Goal: Task Accomplishment & Management: Manage account settings

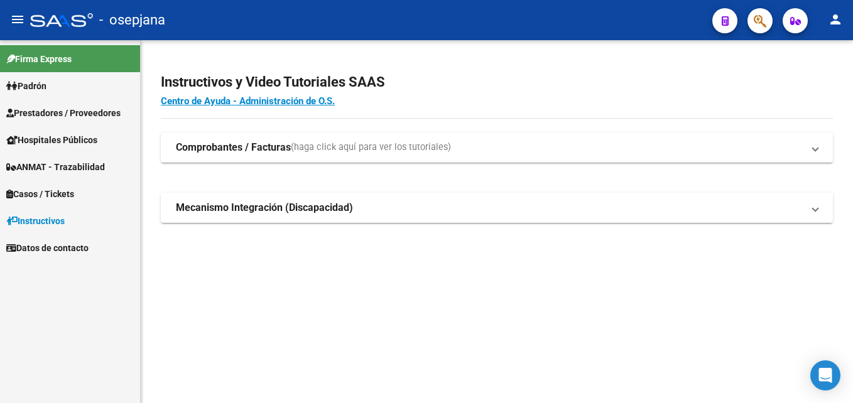
click at [55, 87] on link "Padrón" at bounding box center [70, 85] width 140 height 27
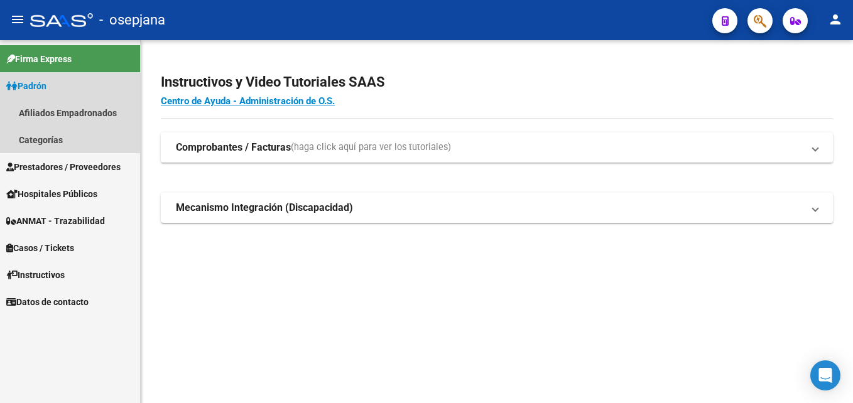
click at [54, 82] on link "Padrón" at bounding box center [70, 85] width 140 height 27
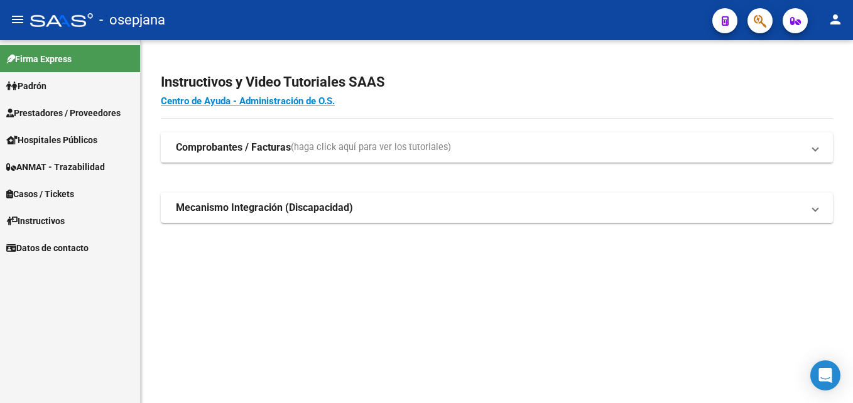
click at [74, 114] on span "Prestadores / Proveedores" at bounding box center [63, 113] width 114 height 14
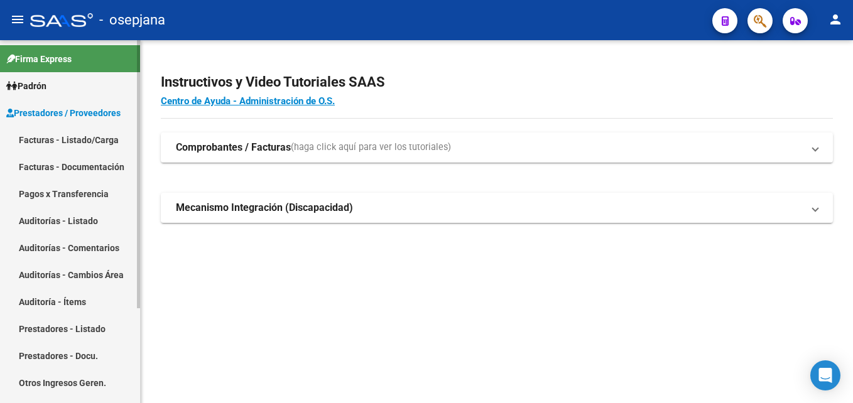
click at [88, 215] on link "Auditorías - Listado" at bounding box center [70, 220] width 140 height 27
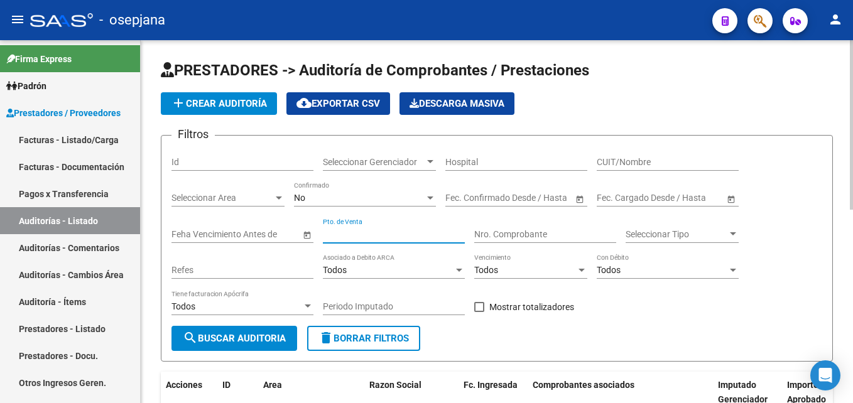
click at [399, 232] on input "Pto. de Venta" at bounding box center [394, 234] width 142 height 11
type input "1"
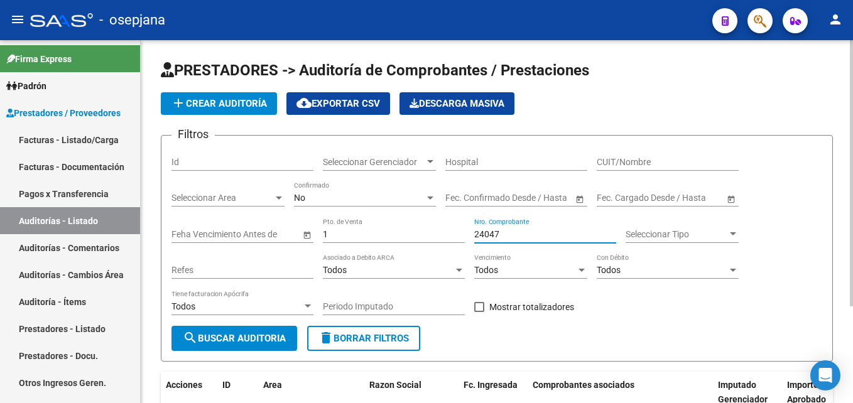
scroll to position [132, 0]
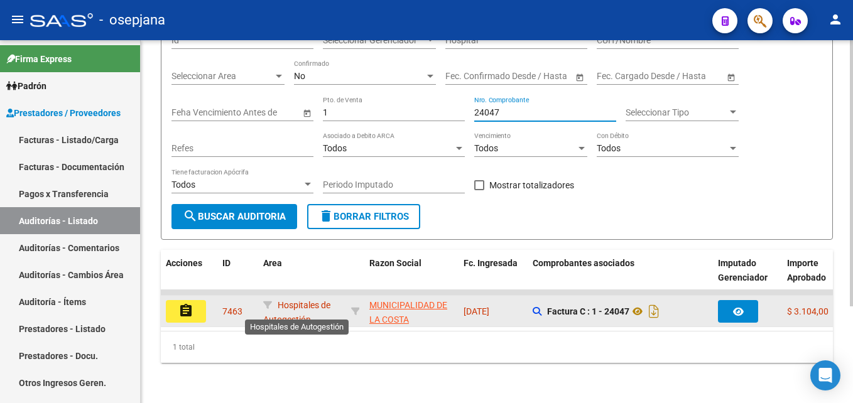
type input "24047"
click at [287, 305] on span "Hospitales de Autogestión" at bounding box center [296, 312] width 67 height 24
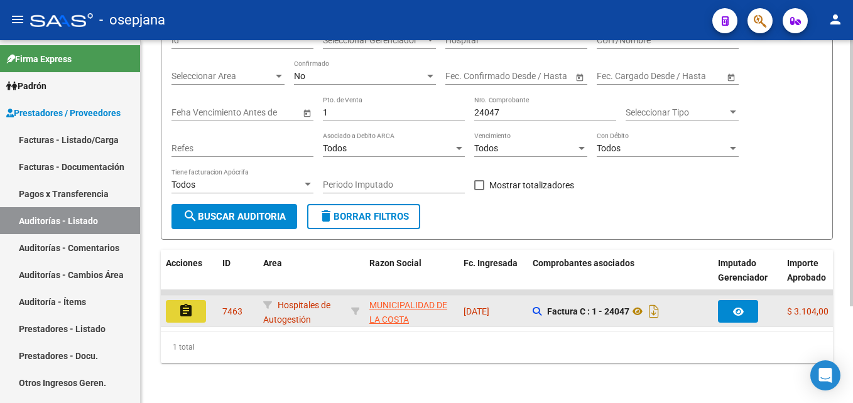
click at [193, 303] on mat-icon "assignment" at bounding box center [185, 310] width 15 height 15
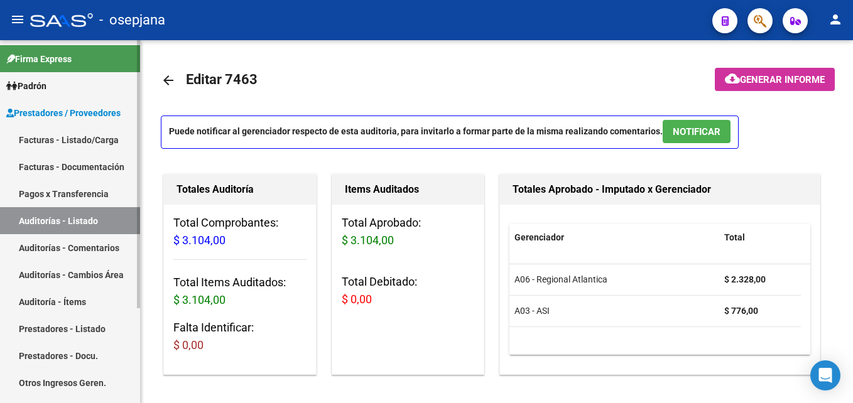
click at [127, 220] on link "Auditorías - Listado" at bounding box center [70, 220] width 140 height 27
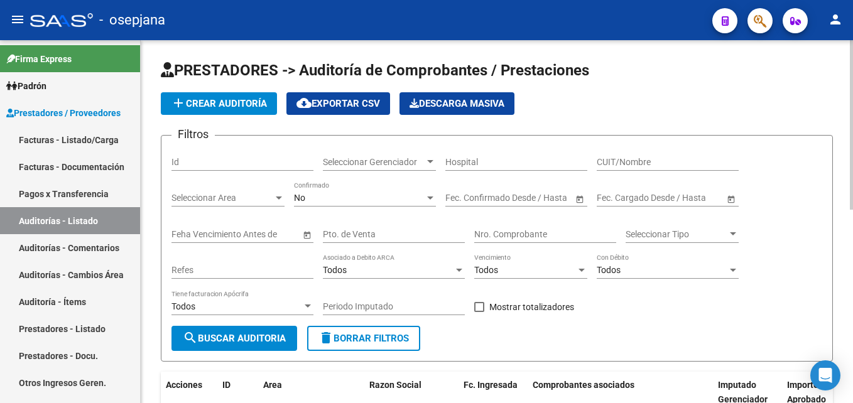
click at [392, 240] on div "Pto. de Venta" at bounding box center [394, 230] width 142 height 25
type input "3"
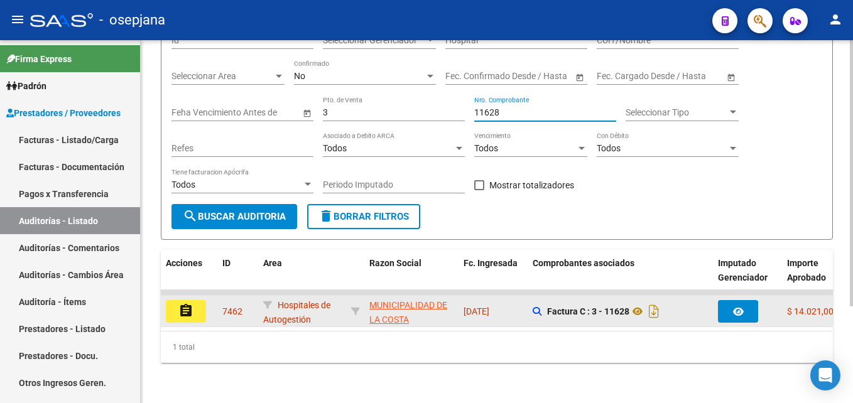
type input "11628"
click at [181, 303] on mat-icon "assignment" at bounding box center [185, 310] width 15 height 15
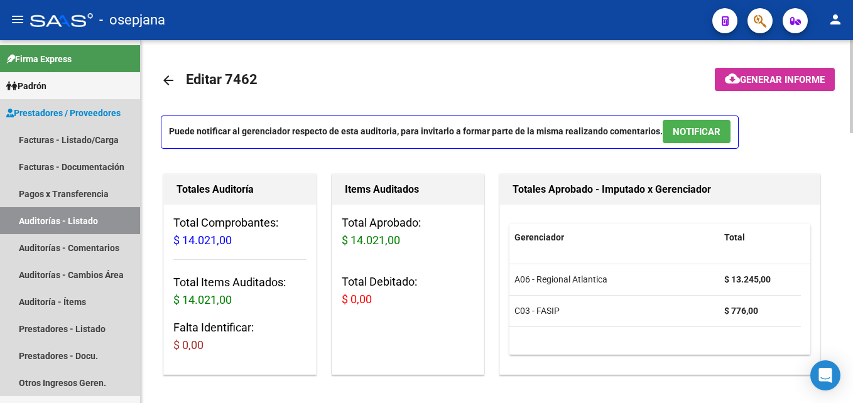
drag, startPoint x: 129, startPoint y: 223, endPoint x: 140, endPoint y: 217, distance: 12.9
click at [129, 223] on link "Auditorías - Listado" at bounding box center [70, 220] width 140 height 27
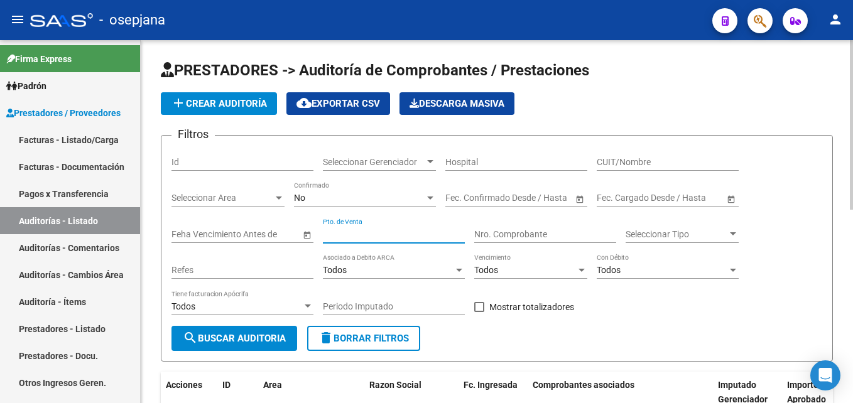
click at [384, 237] on input "Pto. de Venta" at bounding box center [394, 234] width 142 height 11
type input "3"
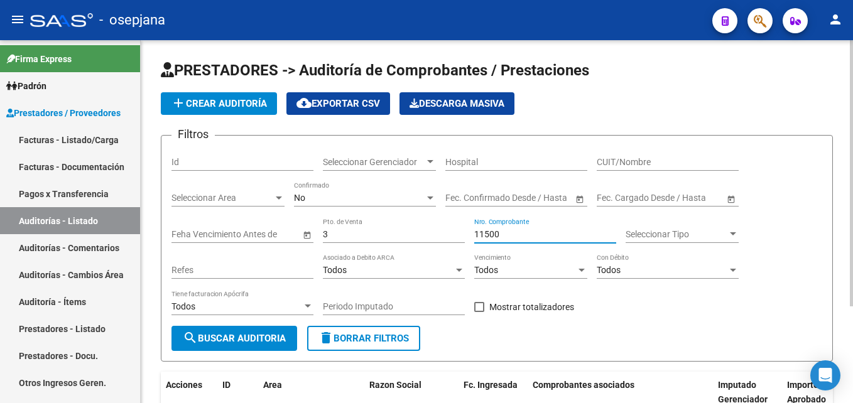
scroll to position [126, 0]
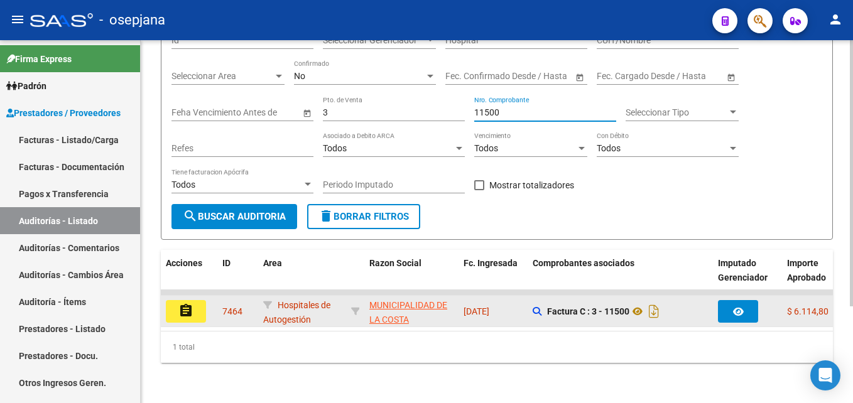
type input "11500"
click at [190, 318] on button "assignment" at bounding box center [186, 311] width 40 height 23
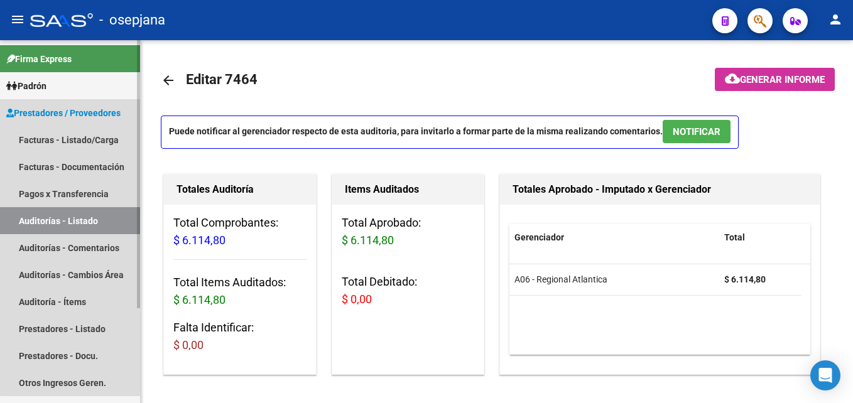
drag, startPoint x: 92, startPoint y: 226, endPoint x: 109, endPoint y: 224, distance: 17.1
click at [92, 226] on link "Auditorías - Listado" at bounding box center [70, 220] width 140 height 27
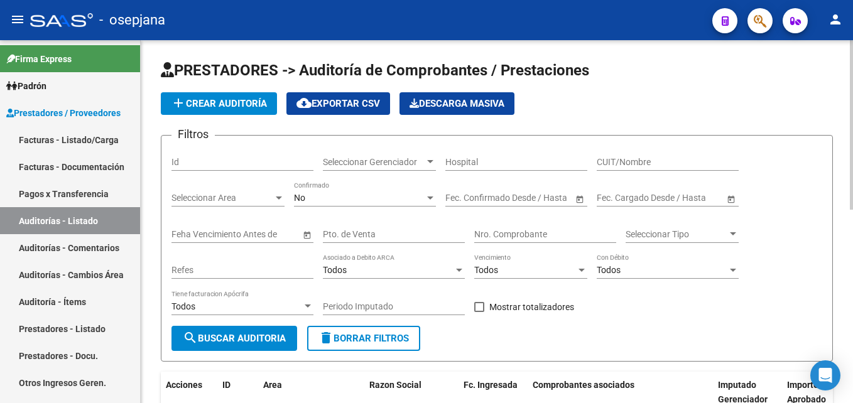
click at [386, 237] on input "Pto. de Venta" at bounding box center [394, 234] width 142 height 11
type input "1"
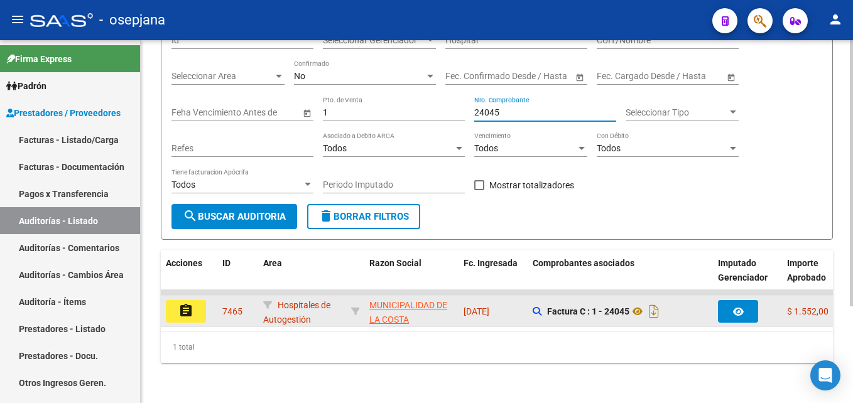
type input "24045"
click at [190, 303] on mat-icon "assignment" at bounding box center [185, 310] width 15 height 15
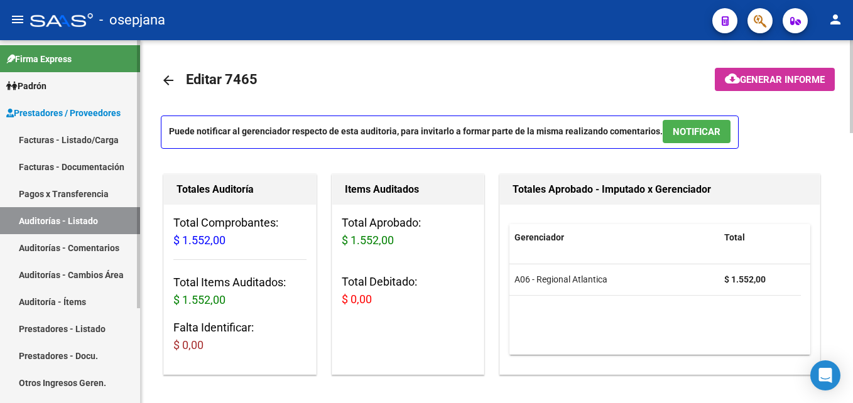
click at [109, 216] on link "Auditorías - Listado" at bounding box center [70, 220] width 140 height 27
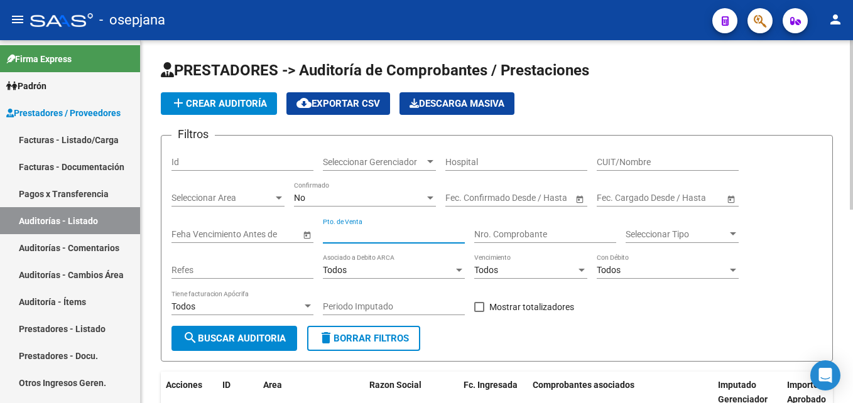
click at [401, 232] on input "Pto. de Venta" at bounding box center [394, 234] width 142 height 11
type input "3"
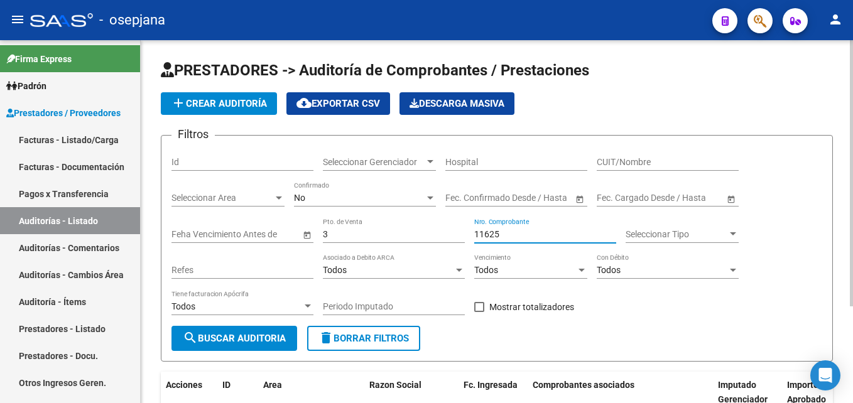
scroll to position [126, 0]
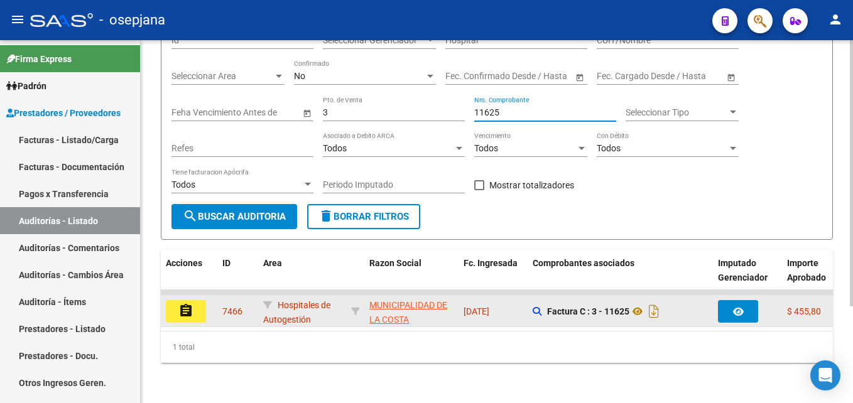
type input "11625"
click at [183, 318] on button "assignment" at bounding box center [186, 311] width 40 height 23
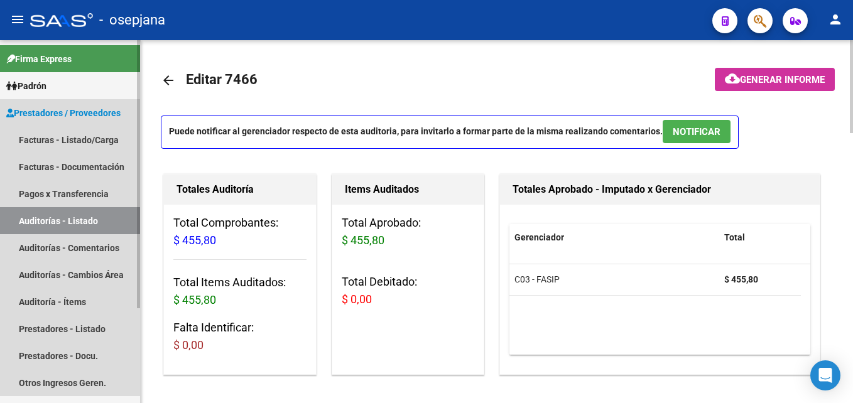
click at [83, 215] on link "Auditorías - Listado" at bounding box center [70, 220] width 140 height 27
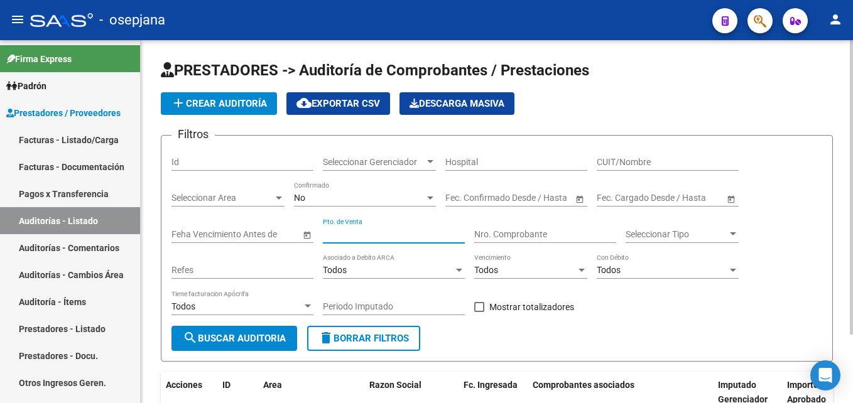
click at [398, 232] on input "Pto. de Venta" at bounding box center [394, 234] width 142 height 11
type input "2"
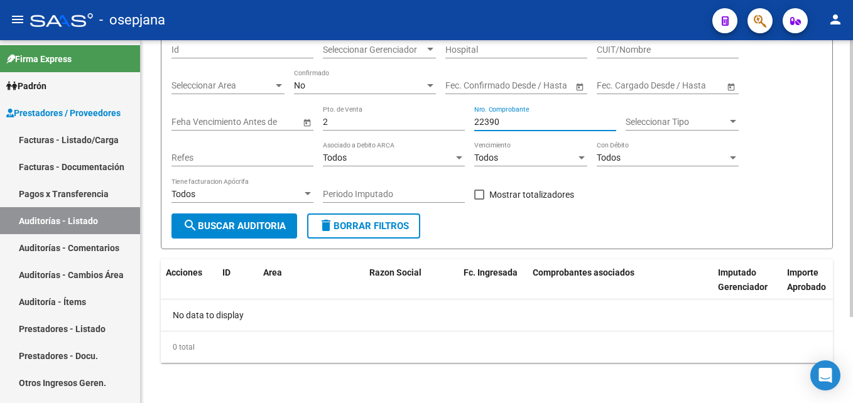
type input "22390"
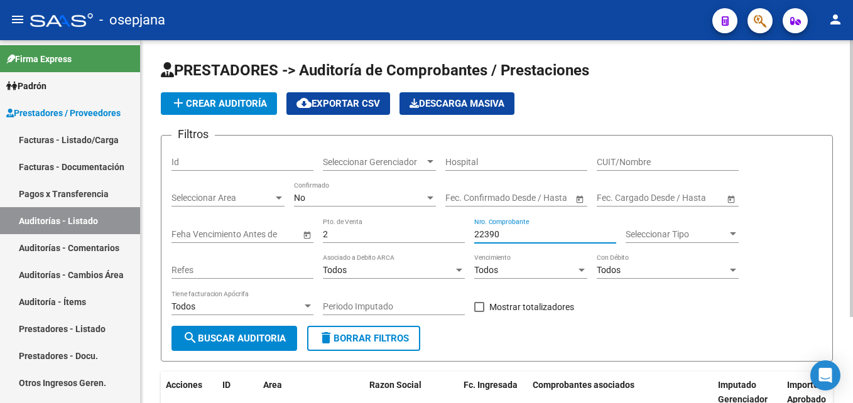
scroll to position [63, 0]
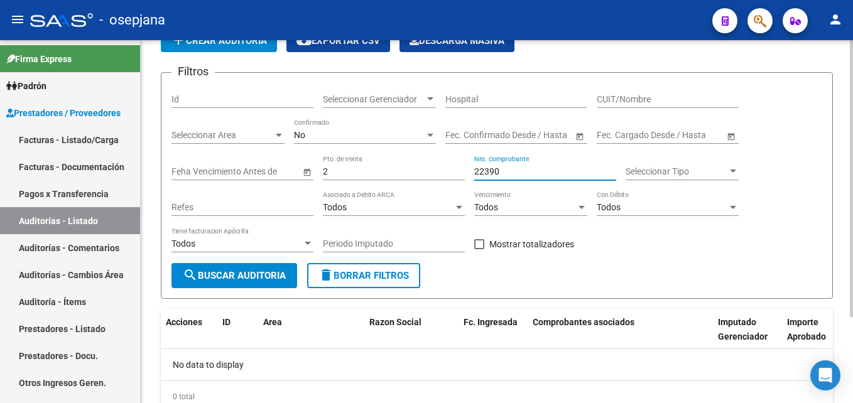
drag, startPoint x: 505, startPoint y: 168, endPoint x: 472, endPoint y: 168, distance: 32.7
click at [472, 168] on div "Filtros Id Seleccionar Gerenciador Seleccionar Gerenciador Hospital CUIT/Nombre…" at bounding box center [496, 173] width 651 height 180
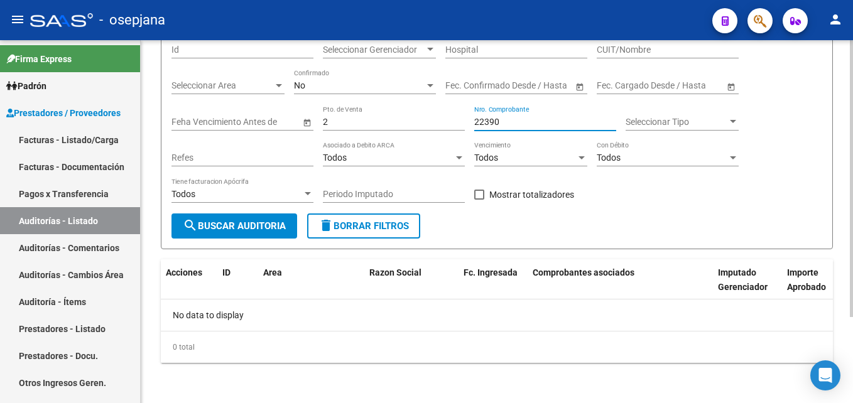
scroll to position [50, 0]
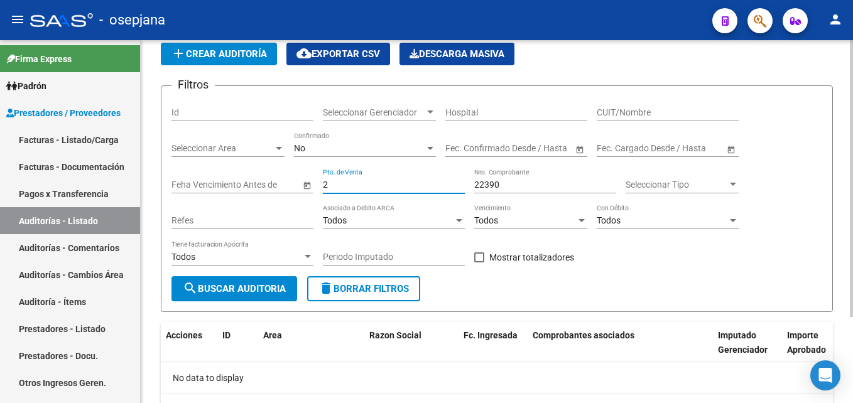
drag, startPoint x: 359, startPoint y: 185, endPoint x: 279, endPoint y: 185, distance: 79.1
click at [279, 185] on div "Filtros Id Seleccionar Gerenciador Seleccionar Gerenciador Hospital CUIT/Nombre…" at bounding box center [496, 186] width 651 height 180
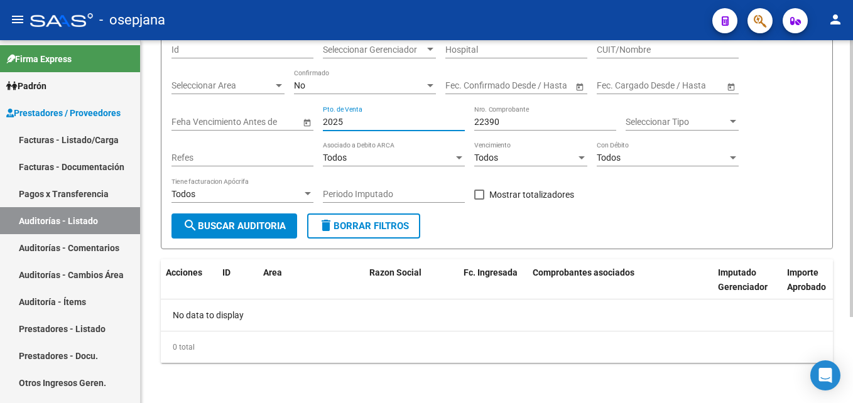
drag, startPoint x: 364, startPoint y: 124, endPoint x: 315, endPoint y: 120, distance: 49.8
click at [315, 120] on div "Filtros Id Seleccionar Gerenciador Seleccionar Gerenciador Hospital CUIT/Nombre…" at bounding box center [496, 123] width 651 height 180
type input "2"
click at [436, 127] on input "Pto. de Venta" at bounding box center [394, 122] width 142 height 11
type input "2"
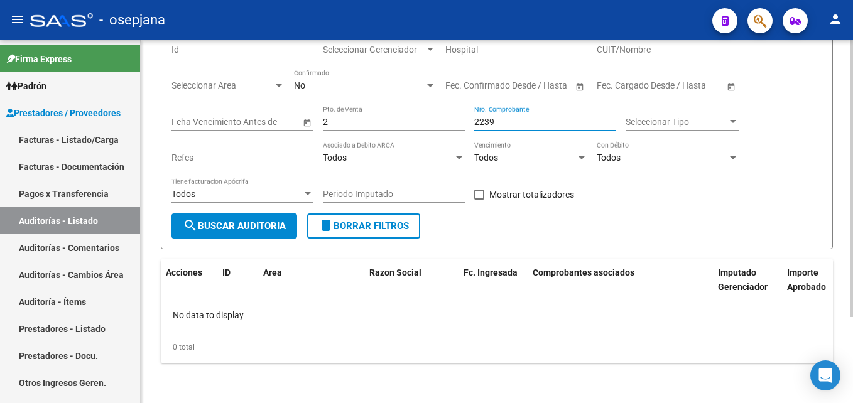
type input "22390"
drag, startPoint x: 332, startPoint y: 124, endPoint x: 593, endPoint y: 119, distance: 261.9
click at [293, 127] on div "Filtros Id Seleccionar Gerenciador Seleccionar Gerenciador Hospital CUIT/Nombre…" at bounding box center [496, 123] width 651 height 180
type input "3"
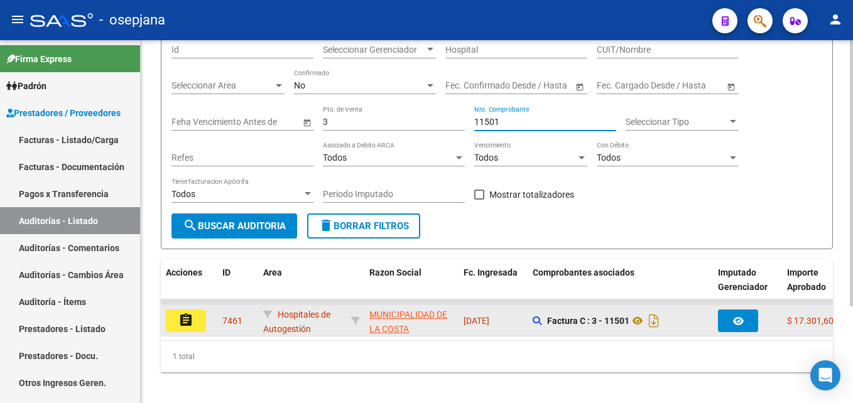
type input "11501"
click at [195, 318] on button "assignment" at bounding box center [186, 321] width 40 height 23
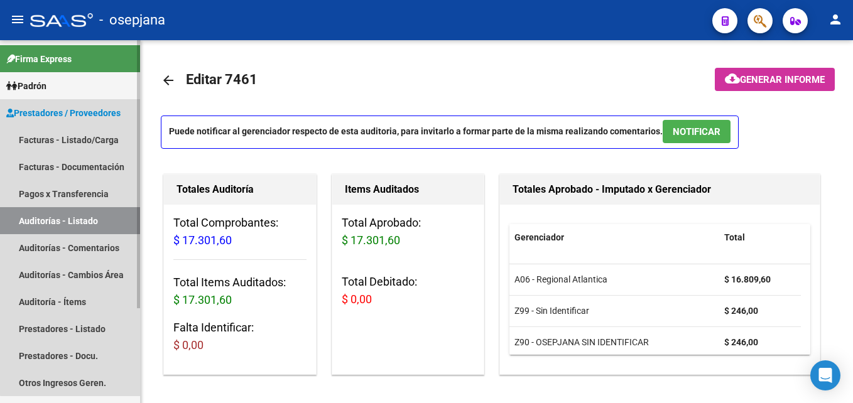
click at [106, 226] on link "Auditorías - Listado" at bounding box center [70, 220] width 140 height 27
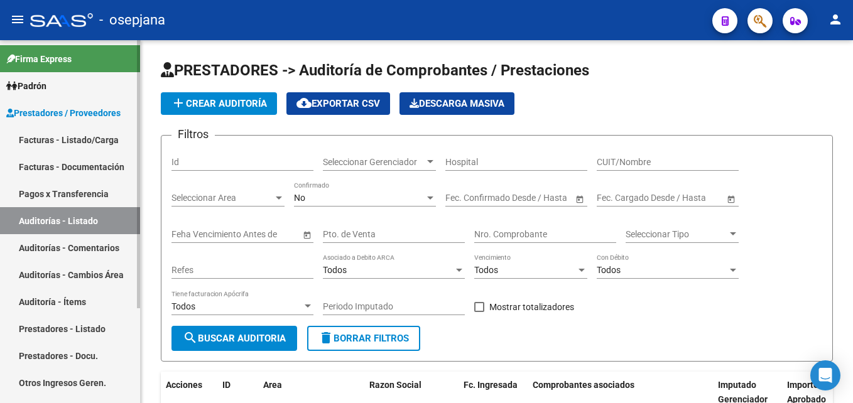
click at [106, 134] on link "Facturas - Listado/Carga" at bounding box center [70, 139] width 140 height 27
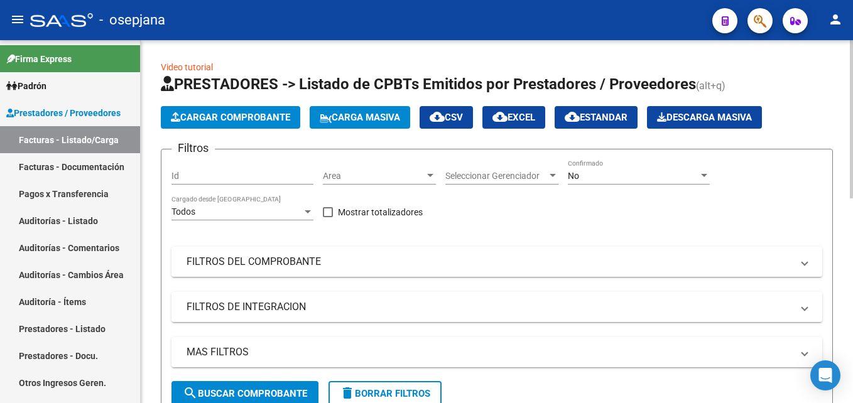
click at [371, 181] on span "Area" at bounding box center [374, 176] width 102 height 11
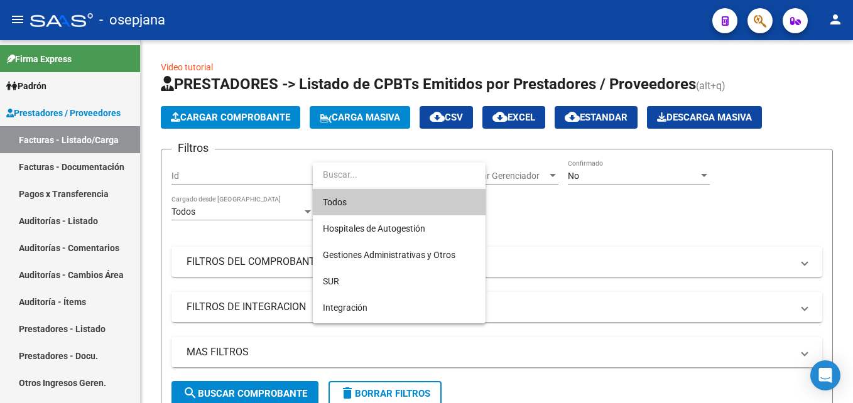
click at [366, 199] on span "Todos" at bounding box center [399, 202] width 153 height 26
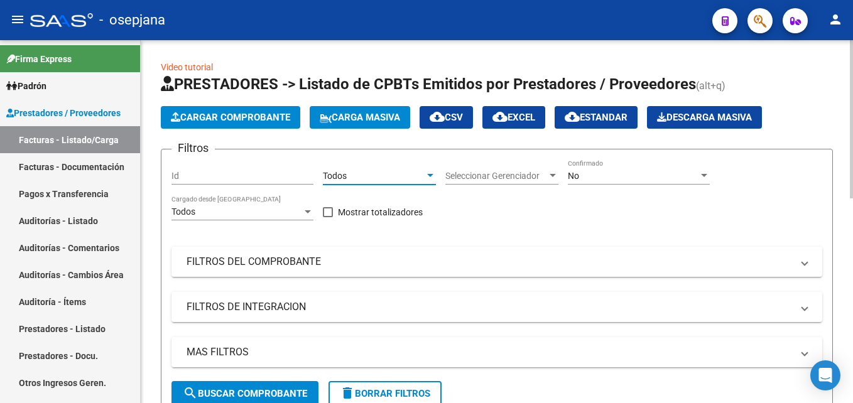
click at [522, 170] on div "Seleccionar Gerenciador Seleccionar Gerenciador" at bounding box center [501, 172] width 113 height 25
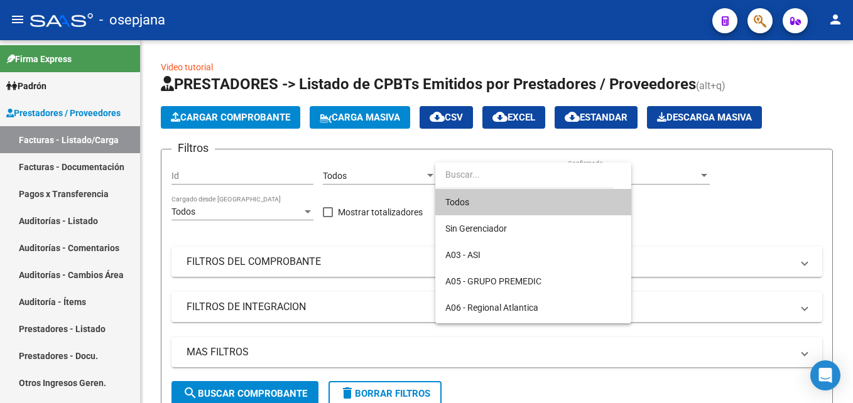
click at [504, 197] on span "Todos" at bounding box center [533, 202] width 176 height 26
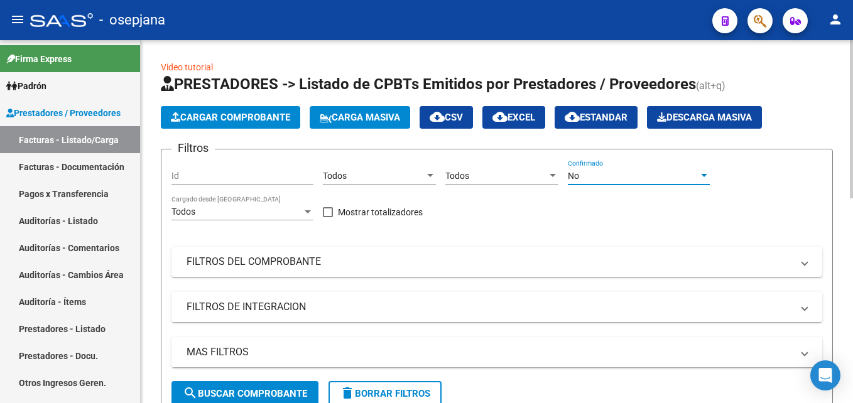
click at [622, 175] on div "No" at bounding box center [633, 176] width 131 height 11
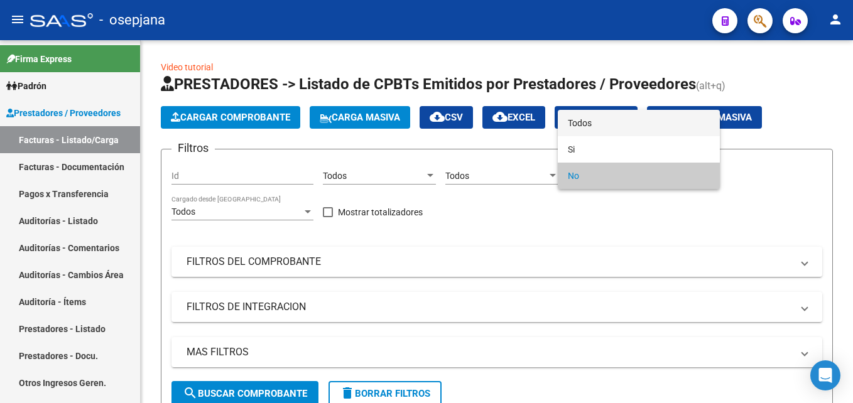
click at [592, 124] on span "Todos" at bounding box center [639, 123] width 142 height 26
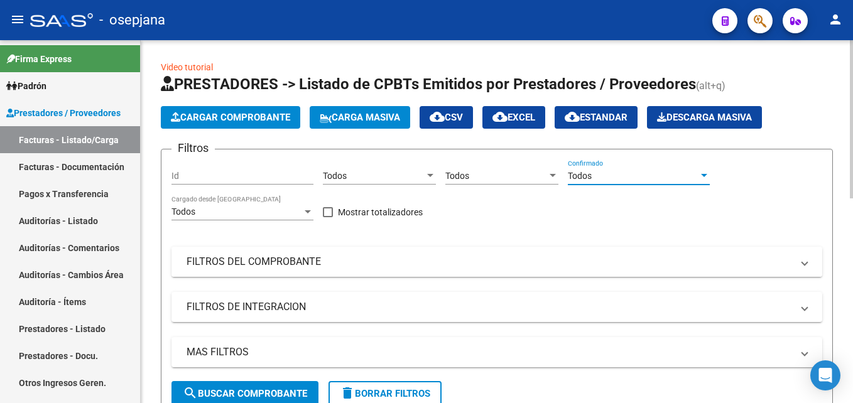
click at [497, 270] on mat-expansion-panel-header "FILTROS DEL COMPROBANTE" at bounding box center [496, 262] width 651 height 30
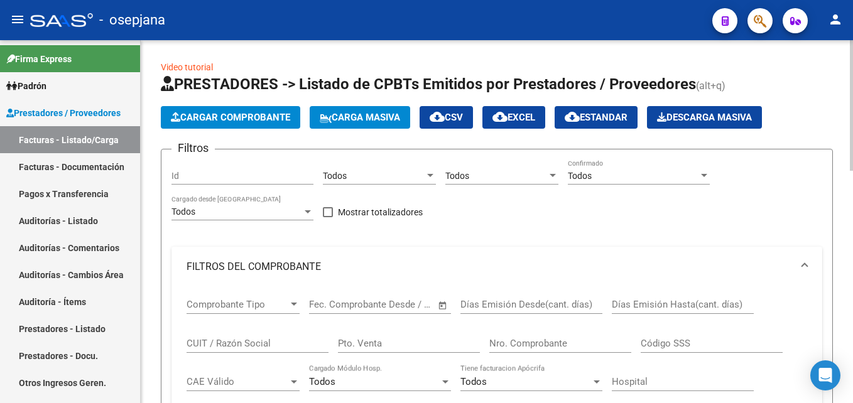
click at [422, 345] on input "Pto. Venta" at bounding box center [409, 343] width 142 height 11
type input "2"
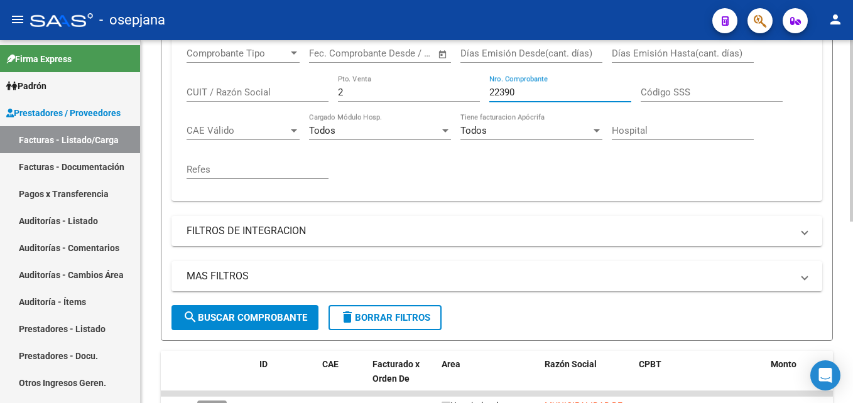
scroll to position [362, 0]
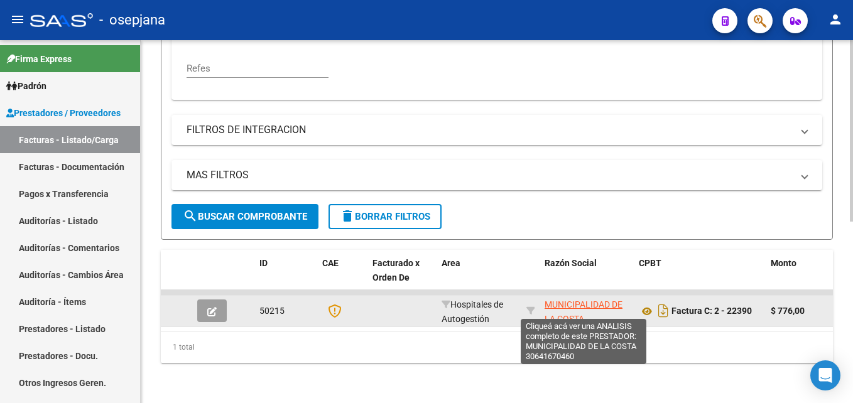
type input "22390"
click at [578, 300] on span "MUNICIPALIDAD DE LA COSTA" at bounding box center [584, 312] width 78 height 24
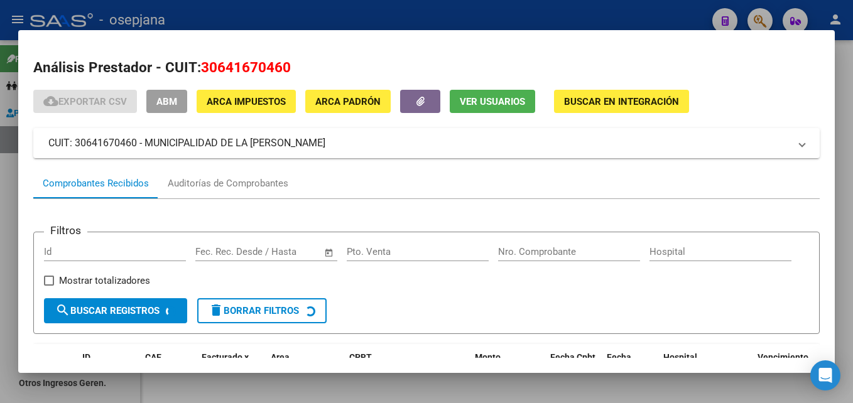
click at [469, 23] on div at bounding box center [426, 201] width 853 height 403
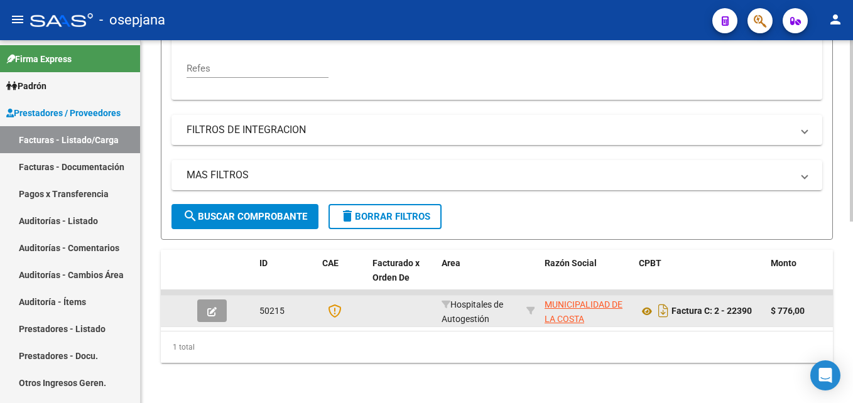
click at [215, 307] on icon "button" at bounding box center [211, 311] width 9 height 9
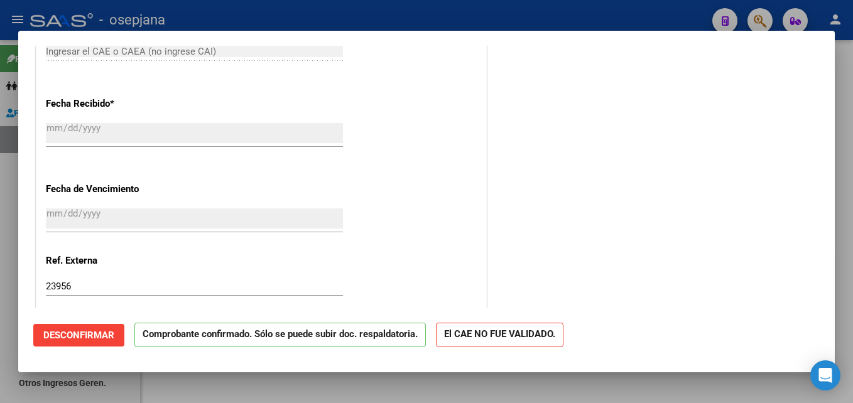
scroll to position [377, 0]
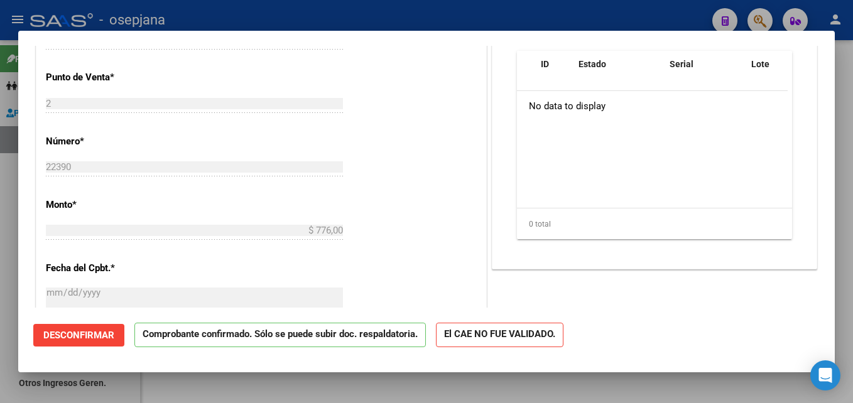
click at [493, 11] on div at bounding box center [426, 201] width 853 height 403
type input "$ 0,00"
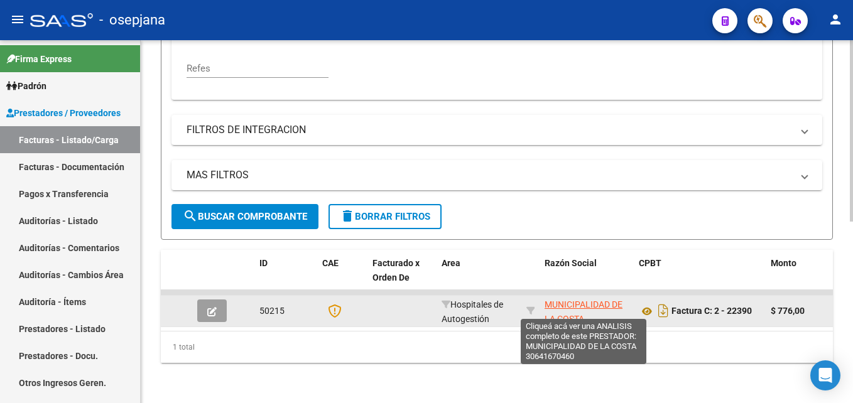
click at [572, 300] on span "MUNICIPALIDAD DE LA COSTA" at bounding box center [584, 312] width 78 height 24
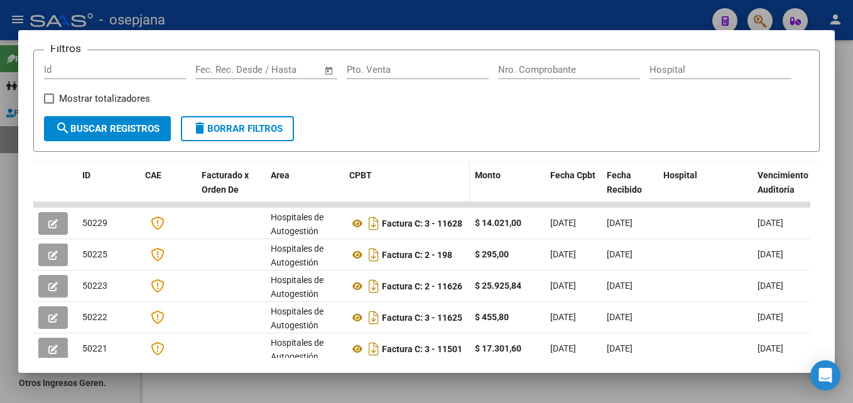
scroll to position [0, 0]
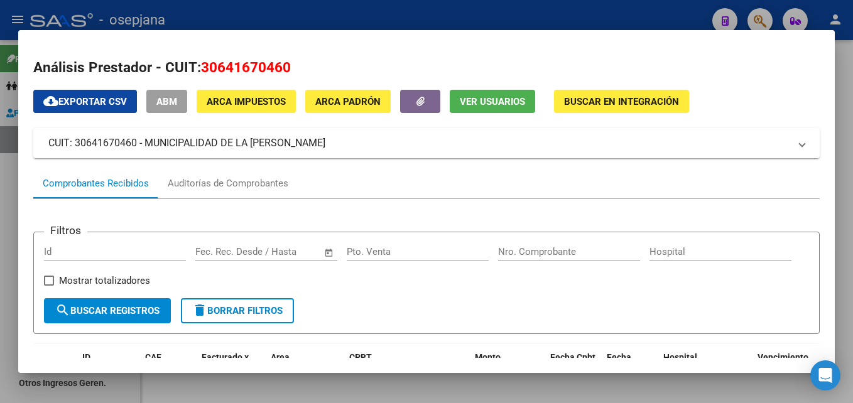
click at [426, 24] on div at bounding box center [426, 201] width 853 height 403
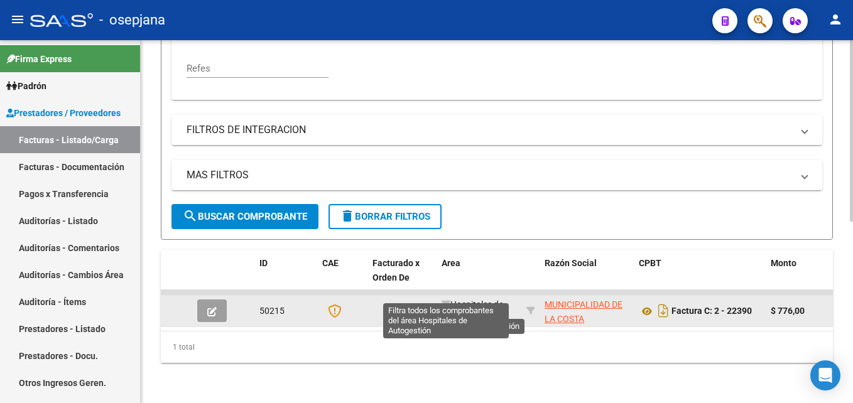
scroll to position [3, 0]
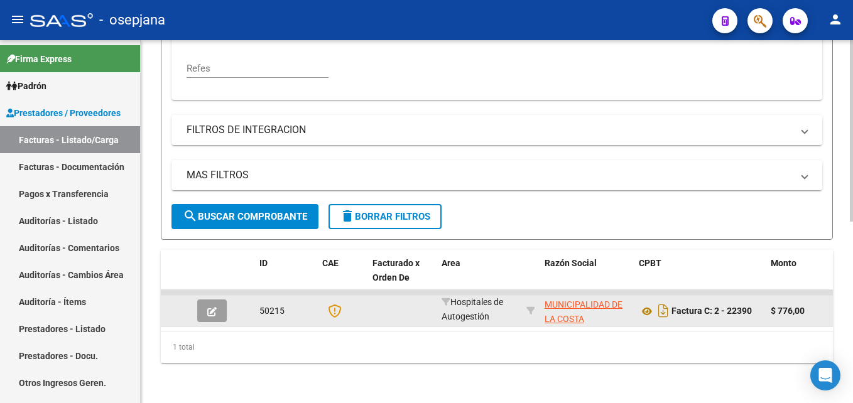
click at [207, 303] on button "button" at bounding box center [212, 311] width 30 height 23
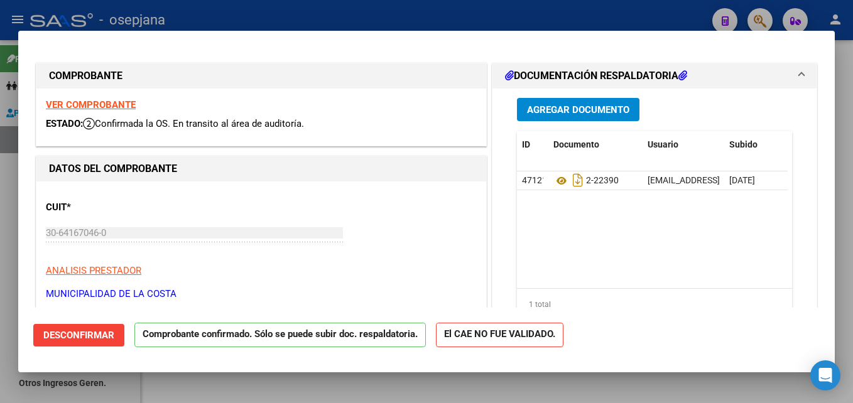
click at [312, 344] on p "Comprobante confirmado. Sólo se puede subir doc. respaldatoria." at bounding box center [279, 335] width 291 height 24
click at [234, 336] on p "Comprobante confirmado. Sólo se puede subir doc. respaldatoria." at bounding box center [279, 335] width 291 height 24
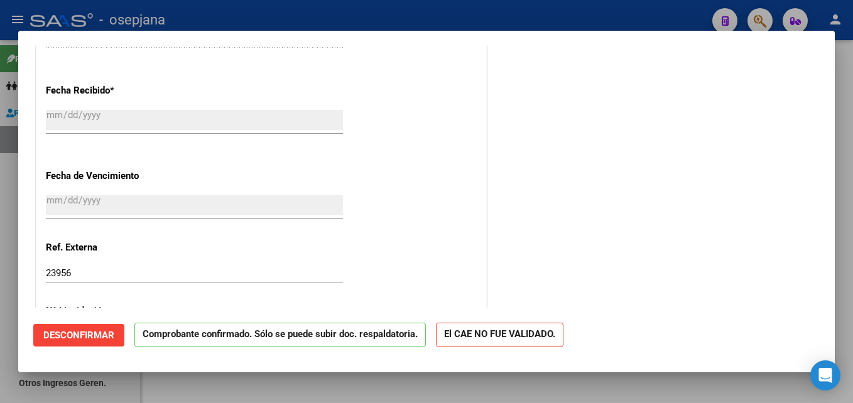
scroll to position [767, 0]
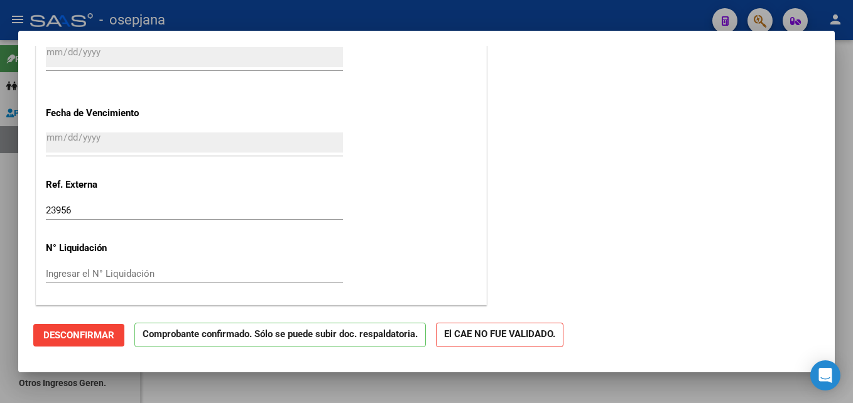
click at [388, 18] on div at bounding box center [426, 201] width 853 height 403
type input "$ 0,00"
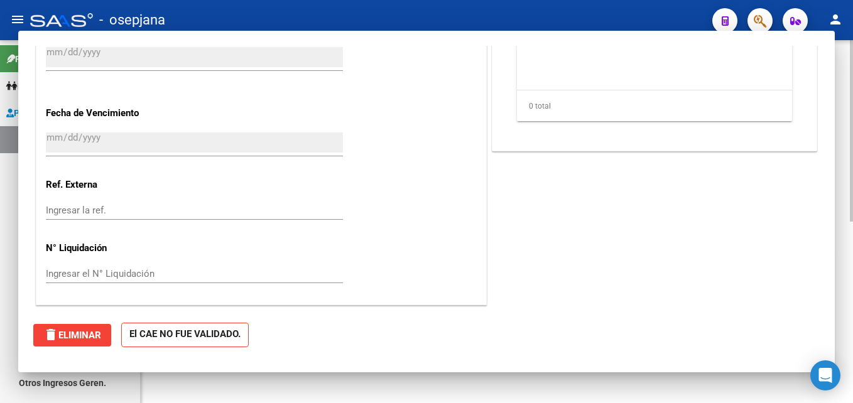
scroll to position [0, 0]
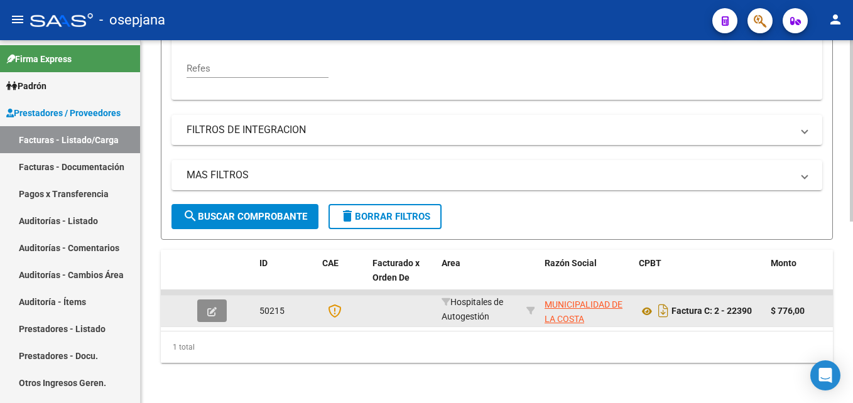
click at [215, 307] on icon "button" at bounding box center [211, 311] width 9 height 9
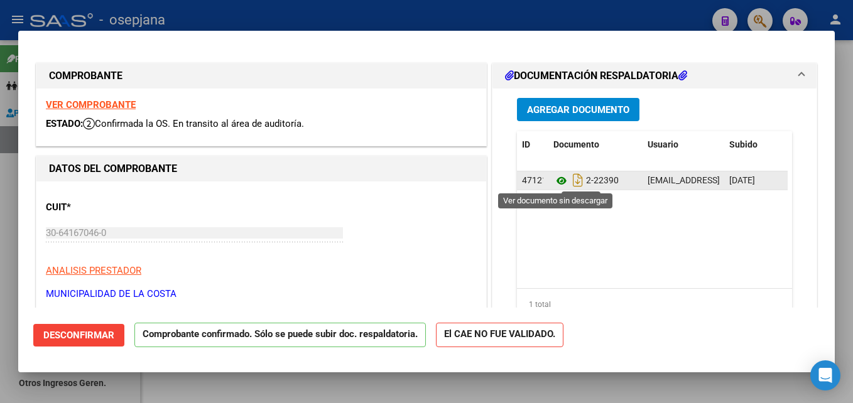
click at [553, 177] on icon at bounding box center [561, 180] width 16 height 15
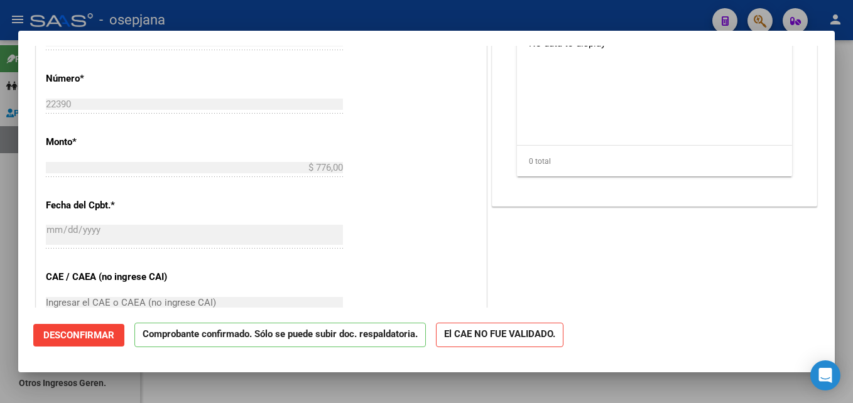
scroll to position [377, 0]
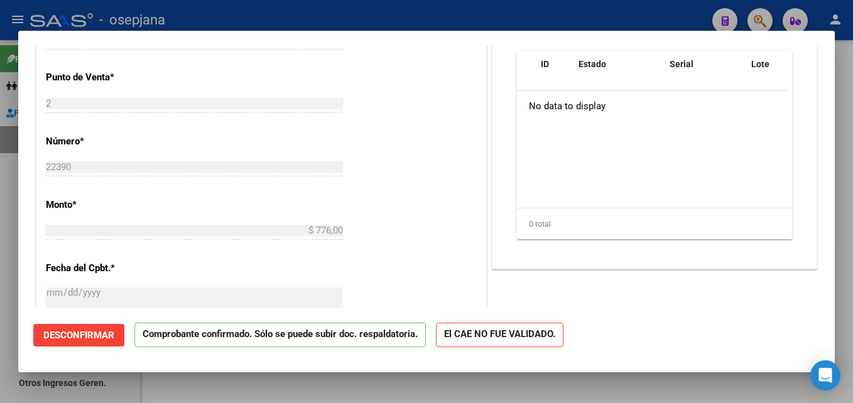
click at [550, 21] on div at bounding box center [426, 201] width 853 height 403
type input "$ 0,00"
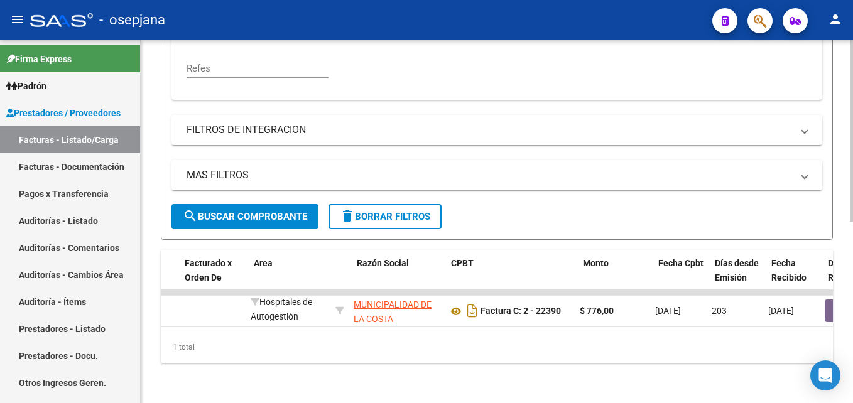
scroll to position [0, 104]
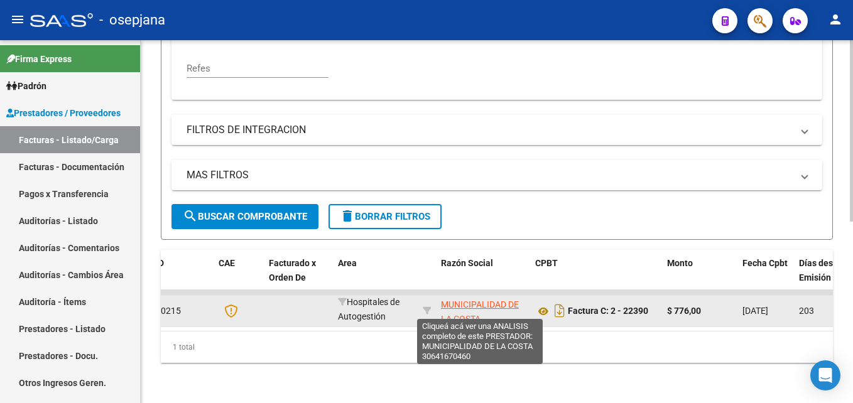
click at [483, 300] on span "MUNICIPALIDAD DE LA COSTA" at bounding box center [480, 312] width 78 height 24
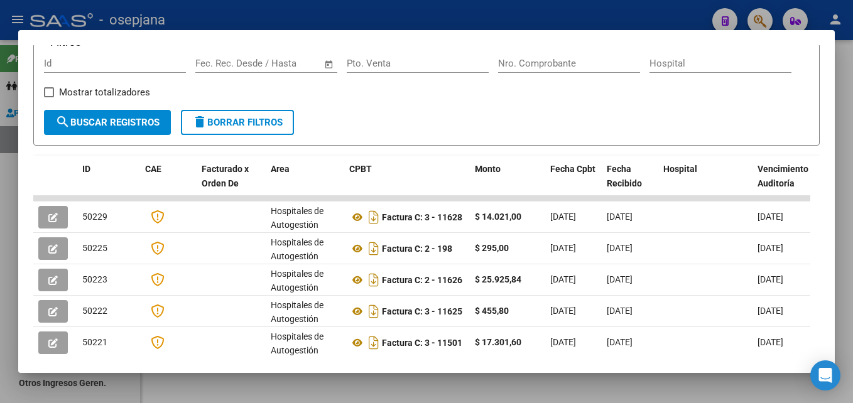
scroll to position [63, 0]
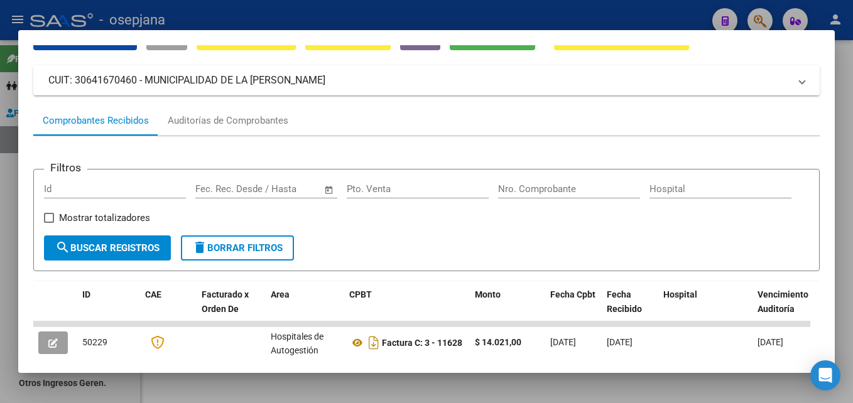
click at [430, 193] on input "Pto. Venta" at bounding box center [418, 188] width 142 height 11
type input "2"
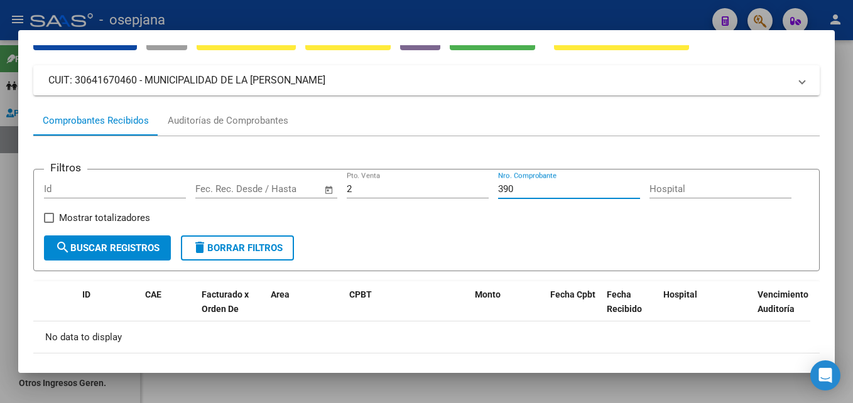
drag, startPoint x: 531, startPoint y: 189, endPoint x: 484, endPoint y: 189, distance: 47.1
click at [484, 189] on div "Filtros Id Start date – End date Fec. Rec. Desde / Hasta 2 Pto. Venta 390 Nro. …" at bounding box center [426, 208] width 765 height 56
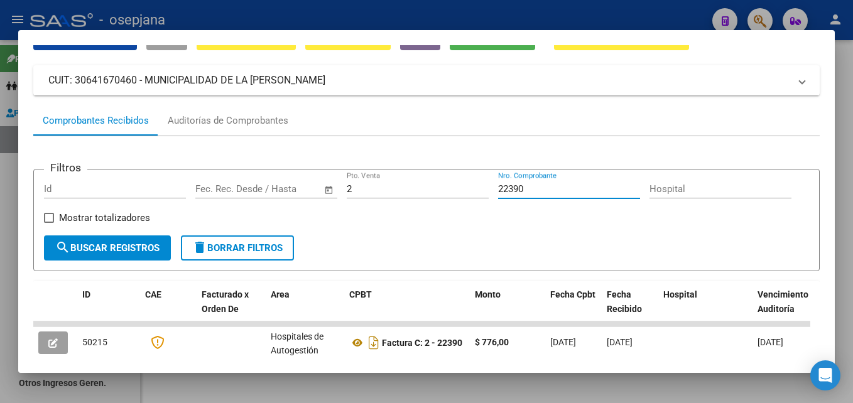
scroll to position [139, 0]
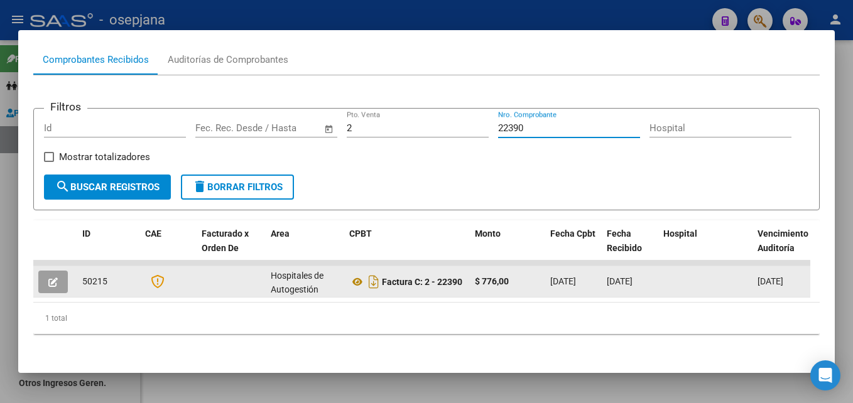
type input "22390"
click at [50, 278] on icon "button" at bounding box center [52, 282] width 9 height 9
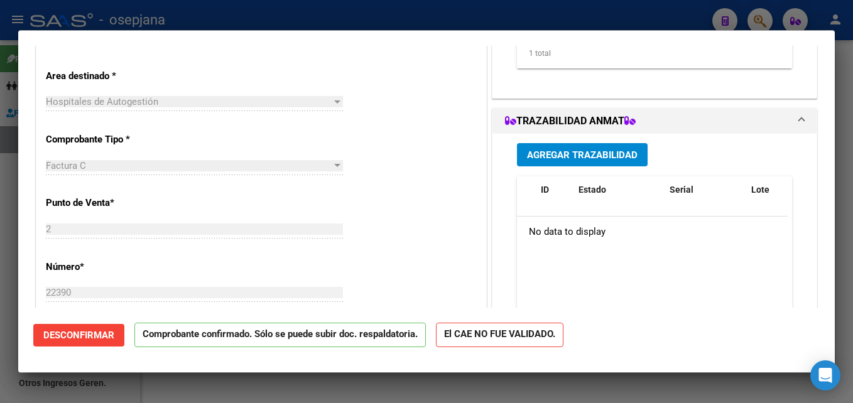
scroll to position [0, 0]
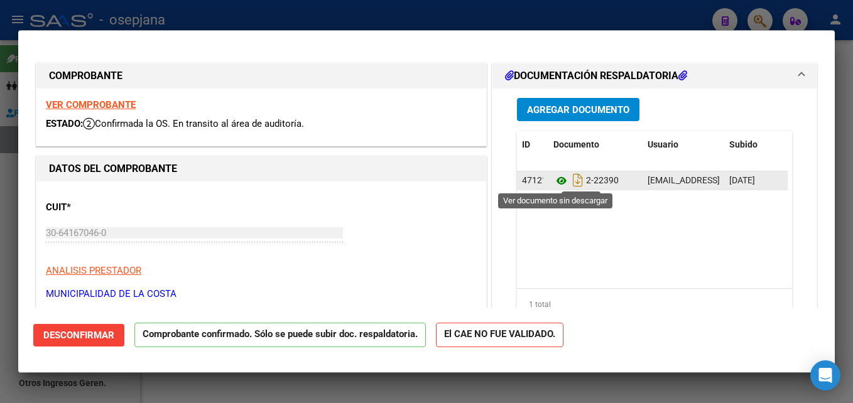
click at [558, 184] on icon at bounding box center [561, 180] width 16 height 15
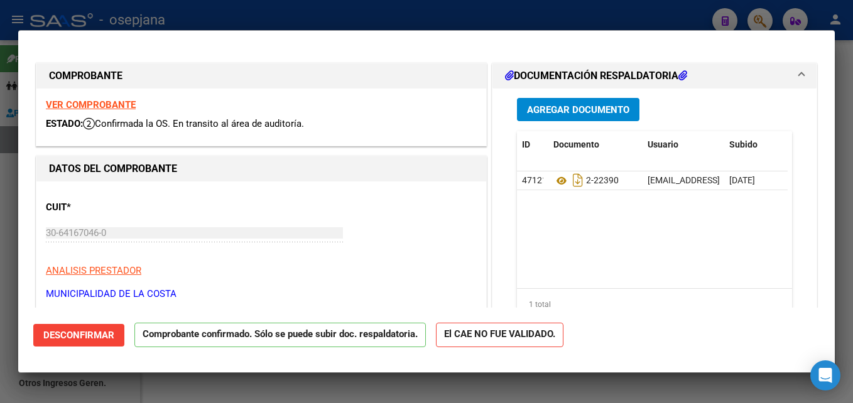
click at [294, 328] on p "Comprobante confirmado. Sólo se puede subir doc. respaldatoria." at bounding box center [279, 335] width 291 height 24
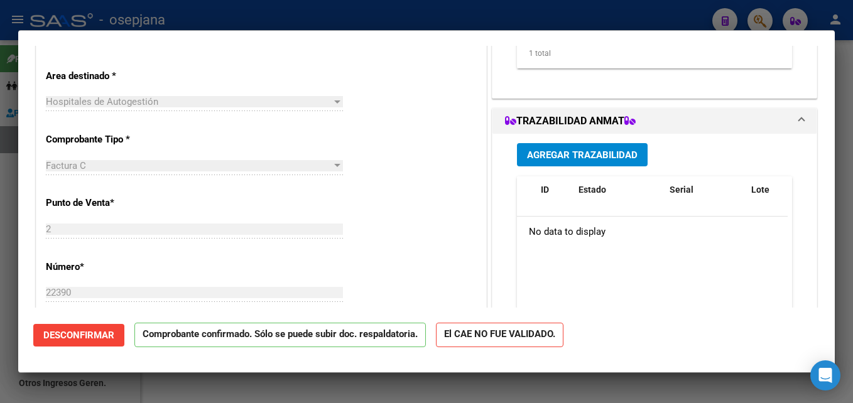
scroll to position [63, 0]
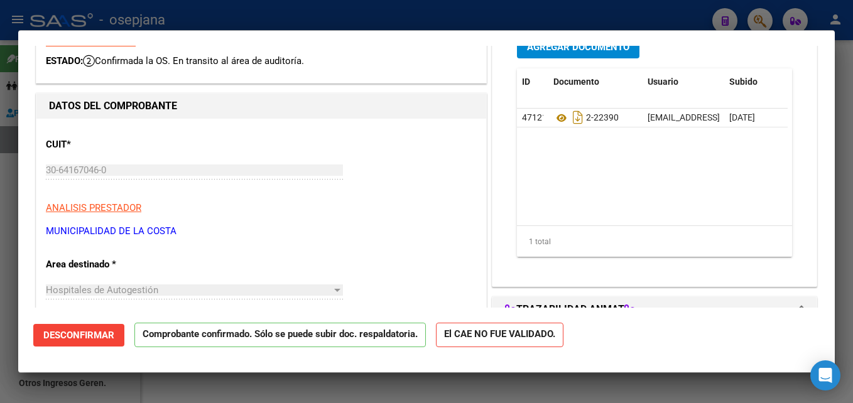
click at [228, 8] on div at bounding box center [426, 201] width 853 height 403
type input "$ 0,00"
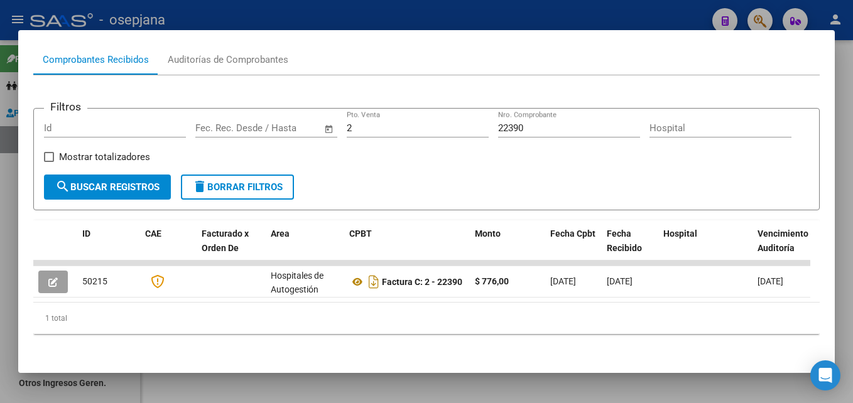
click at [362, 15] on div at bounding box center [426, 201] width 853 height 403
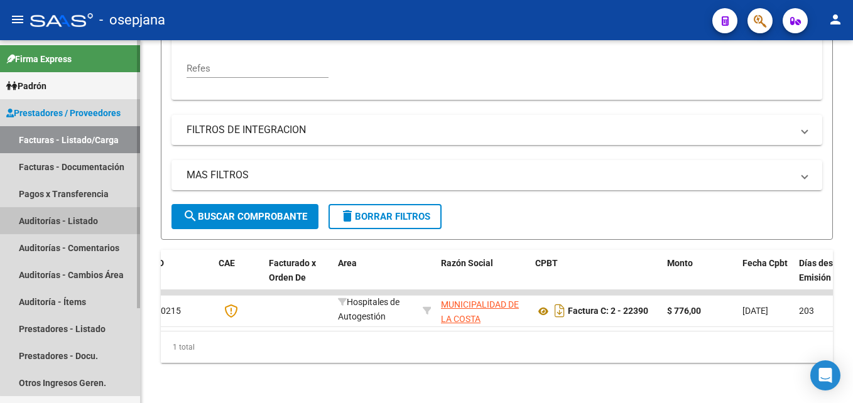
click at [82, 221] on link "Auditorías - Listado" at bounding box center [70, 220] width 140 height 27
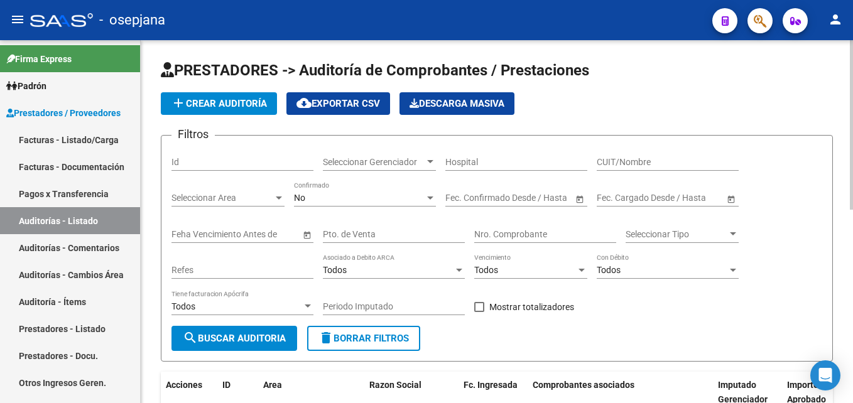
click at [636, 160] on input "CUIT/Nombre" at bounding box center [668, 162] width 142 height 11
paste input "30-64167046-0"
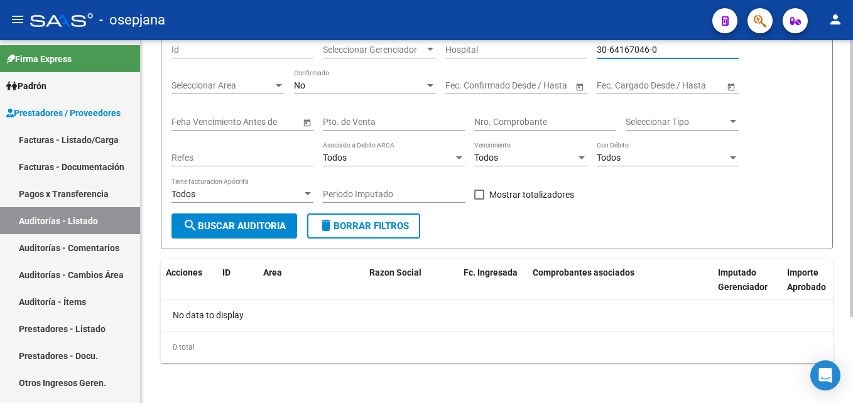
scroll to position [50, 0]
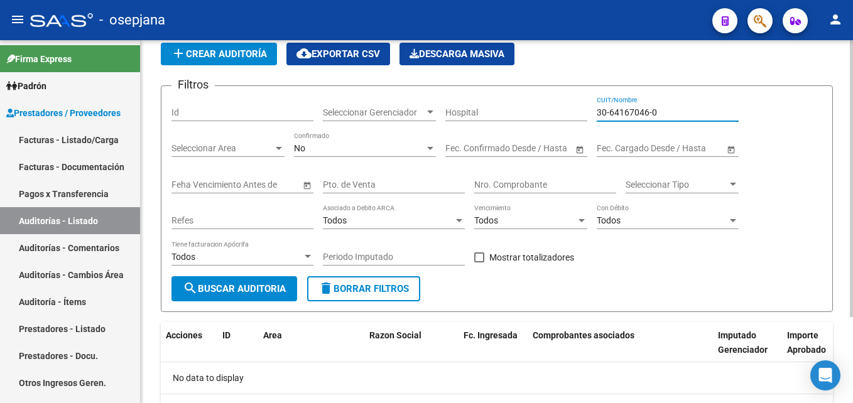
click at [650, 111] on input "30-64167046-0" at bounding box center [668, 112] width 142 height 11
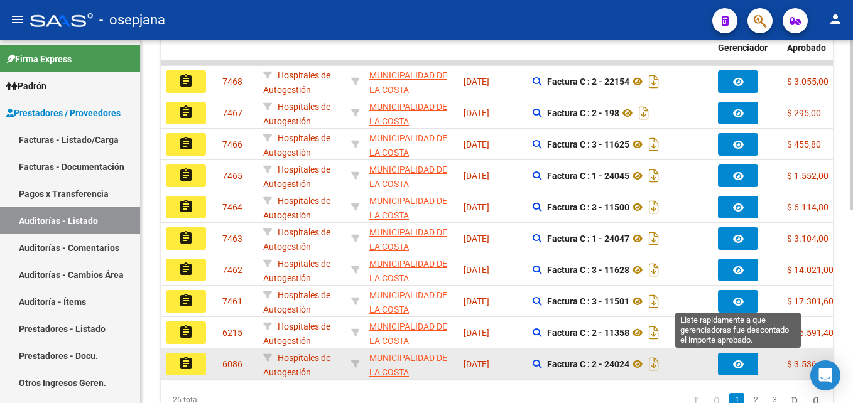
scroll to position [415, 0]
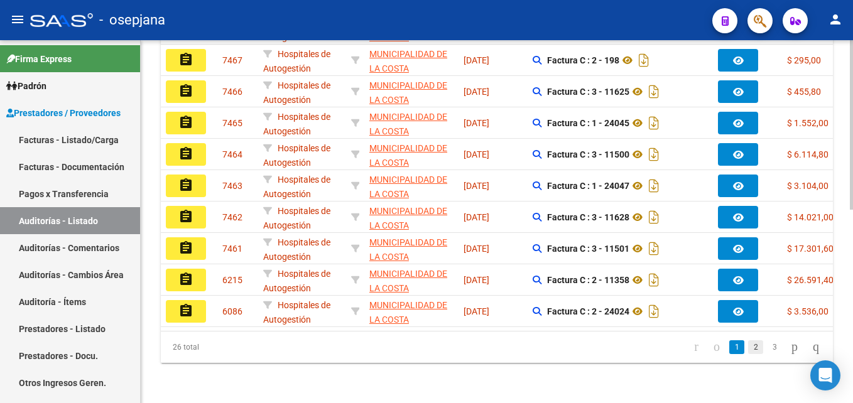
type input "30641670460"
click at [748, 347] on link "2" at bounding box center [755, 347] width 15 height 14
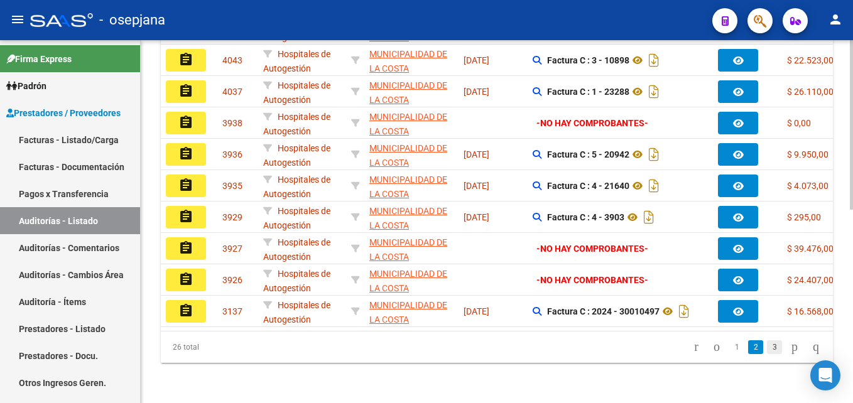
click at [767, 351] on link "3" at bounding box center [774, 347] width 15 height 14
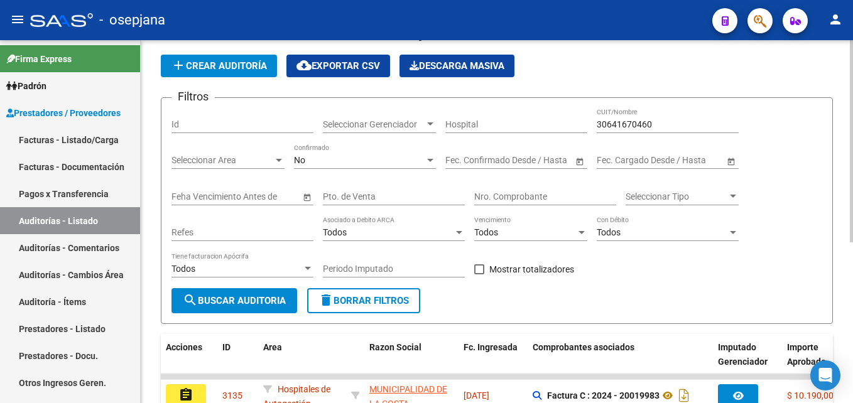
scroll to position [289, 0]
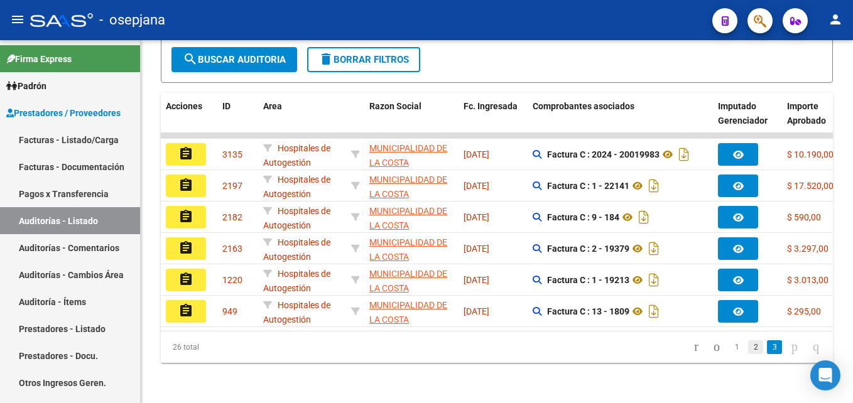
click at [748, 344] on link "2" at bounding box center [755, 347] width 15 height 14
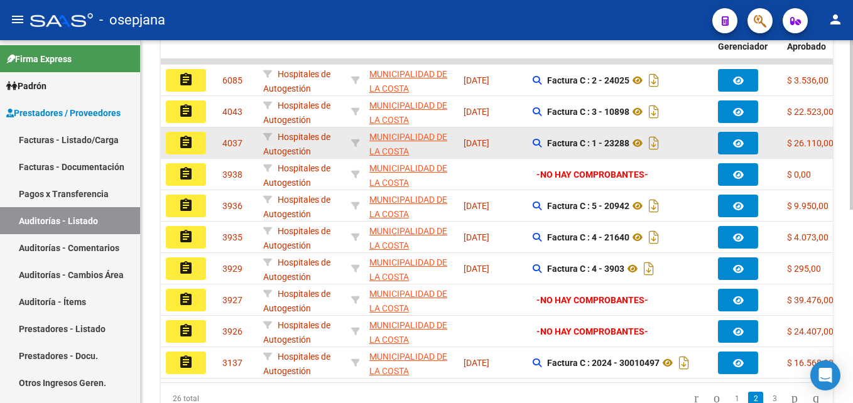
scroll to position [415, 0]
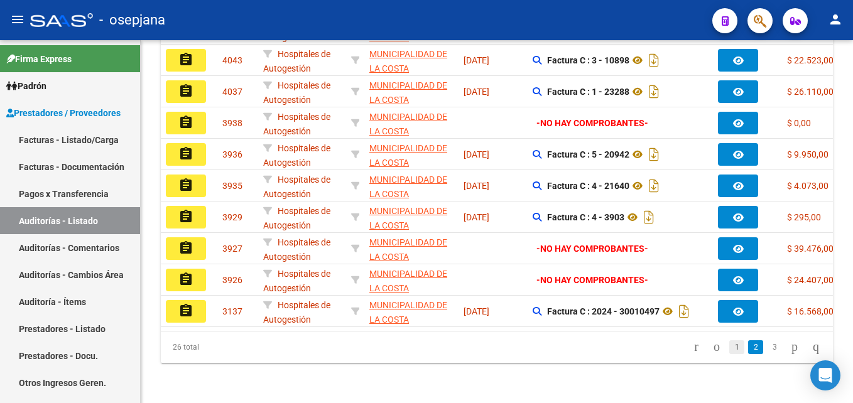
click at [729, 349] on link "1" at bounding box center [736, 347] width 15 height 14
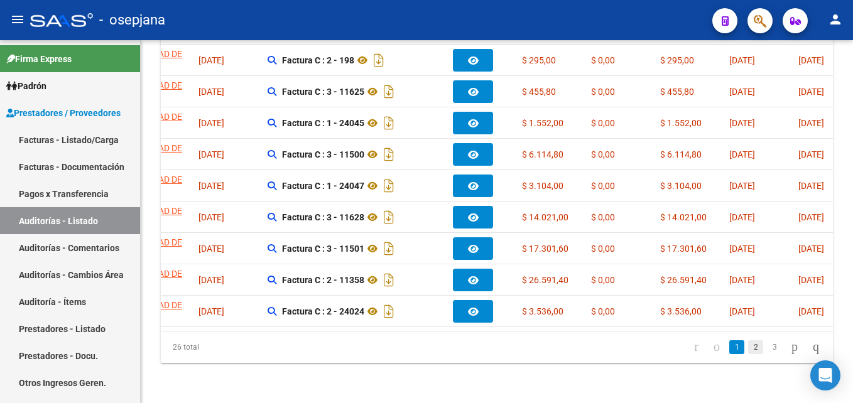
click at [748, 349] on link "2" at bounding box center [755, 347] width 15 height 14
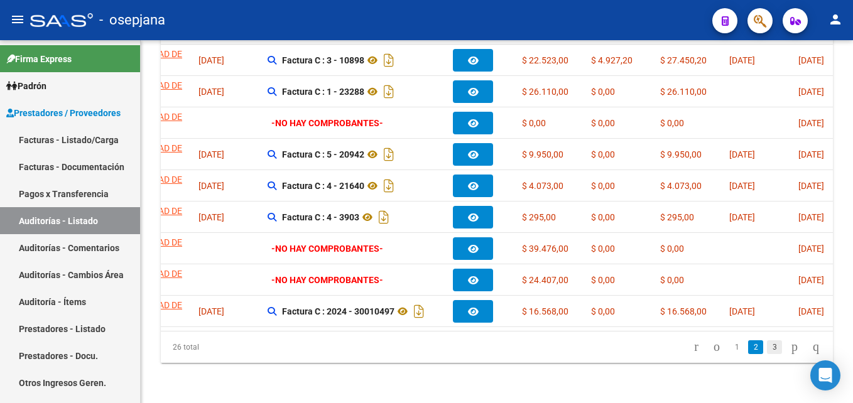
click at [767, 345] on link "3" at bounding box center [774, 347] width 15 height 14
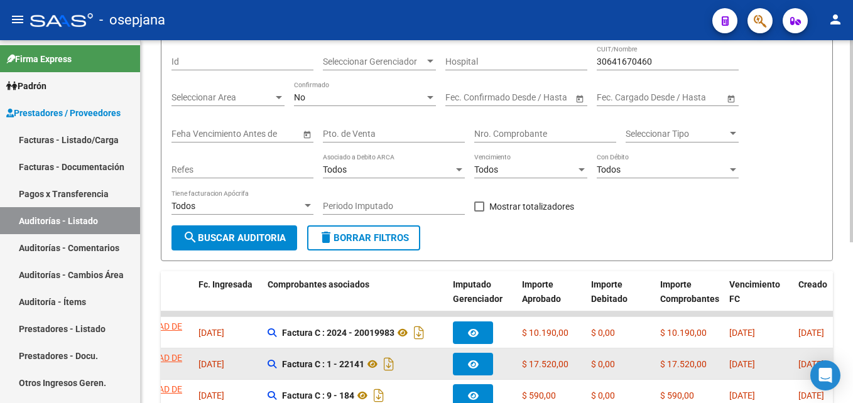
scroll to position [289, 0]
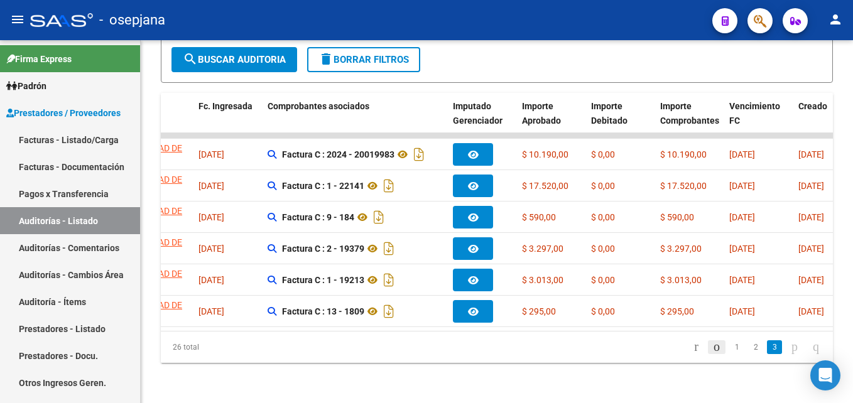
click at [712, 345] on icon "go to previous page" at bounding box center [717, 346] width 10 height 15
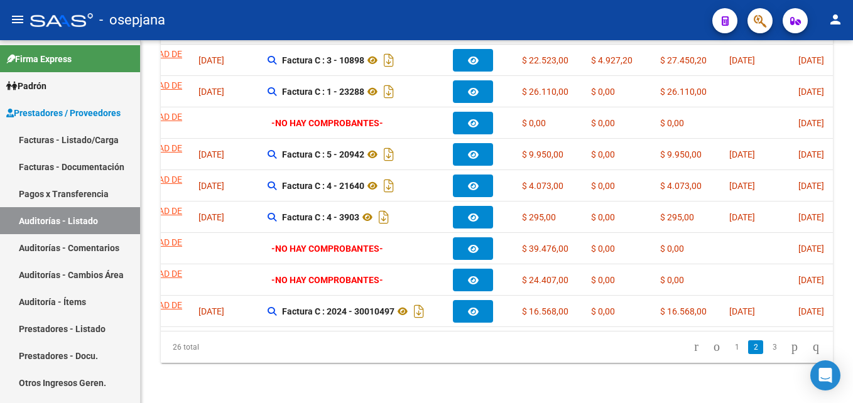
scroll to position [0, 0]
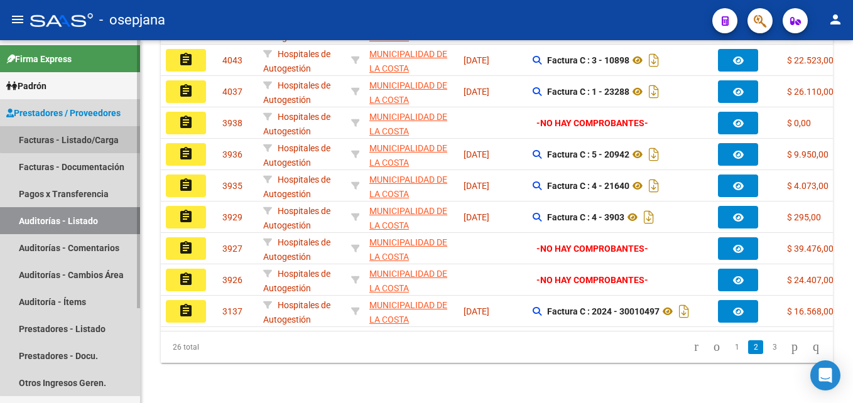
click at [86, 138] on link "Facturas - Listado/Carga" at bounding box center [70, 139] width 140 height 27
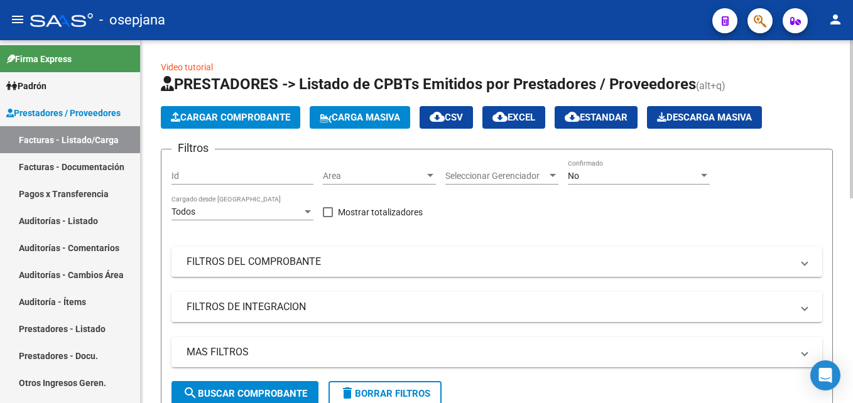
scroll to position [63, 0]
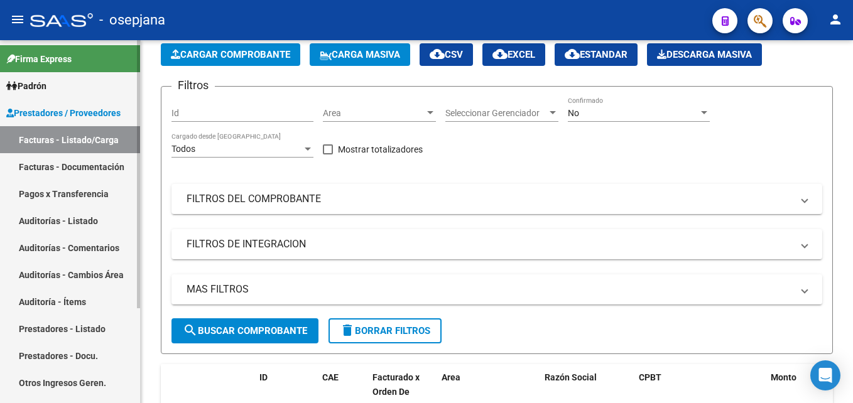
click at [60, 216] on link "Auditorías - Listado" at bounding box center [70, 220] width 140 height 27
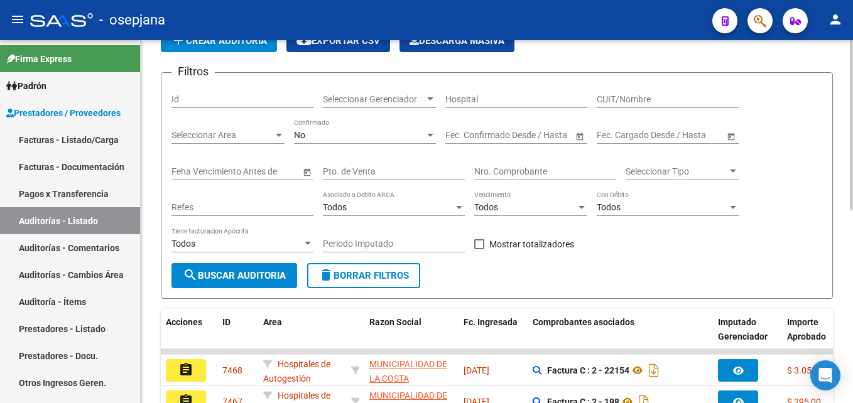
click at [376, 170] on input "Pto. de Venta" at bounding box center [394, 171] width 142 height 11
type input "8"
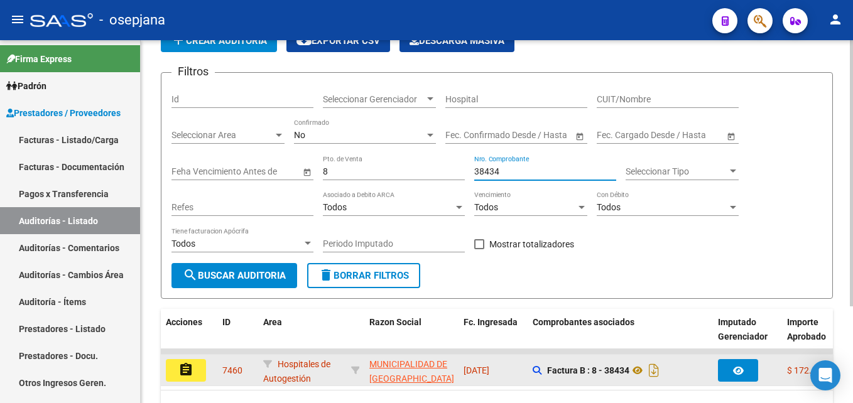
type input "38434"
click at [204, 369] on button "assignment" at bounding box center [186, 370] width 40 height 23
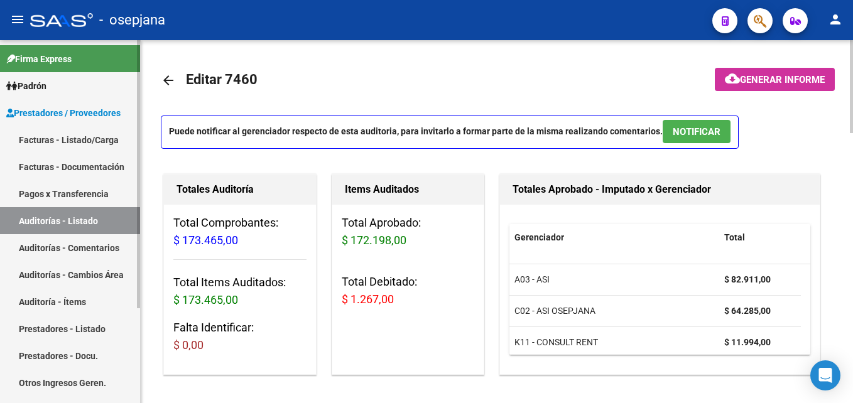
click at [94, 219] on link "Auditorías - Listado" at bounding box center [70, 220] width 140 height 27
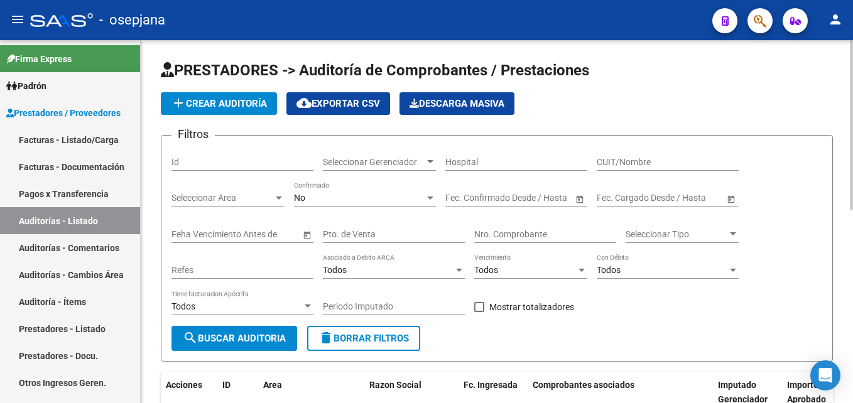
click at [353, 234] on input "Pto. de Venta" at bounding box center [394, 234] width 142 height 11
type input "8"
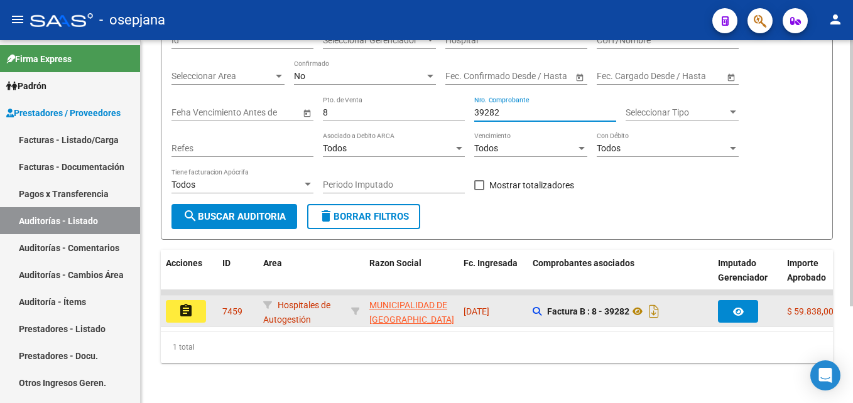
type input "39282"
click at [185, 303] on mat-icon "assignment" at bounding box center [185, 310] width 15 height 15
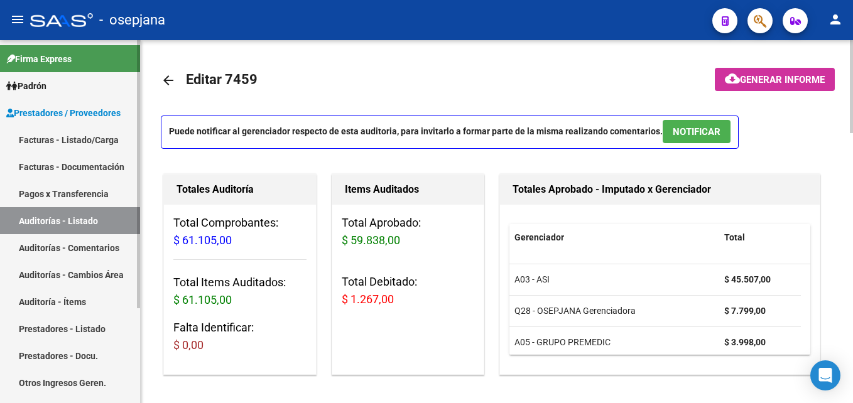
click at [95, 224] on link "Auditorías - Listado" at bounding box center [70, 220] width 140 height 27
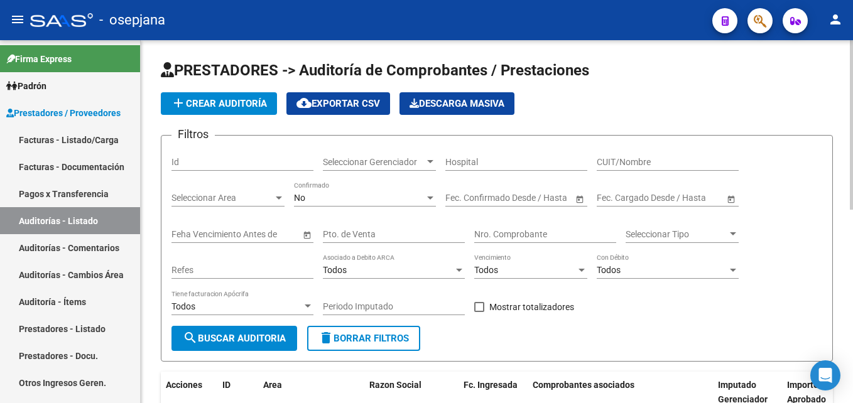
click at [397, 241] on div "Pto. de Venta" at bounding box center [394, 230] width 142 height 25
type input "8"
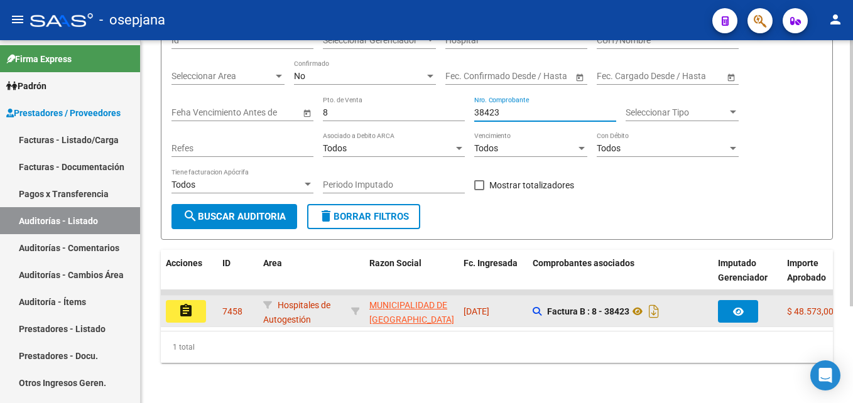
type input "38423"
click at [205, 300] on button "assignment" at bounding box center [186, 311] width 40 height 23
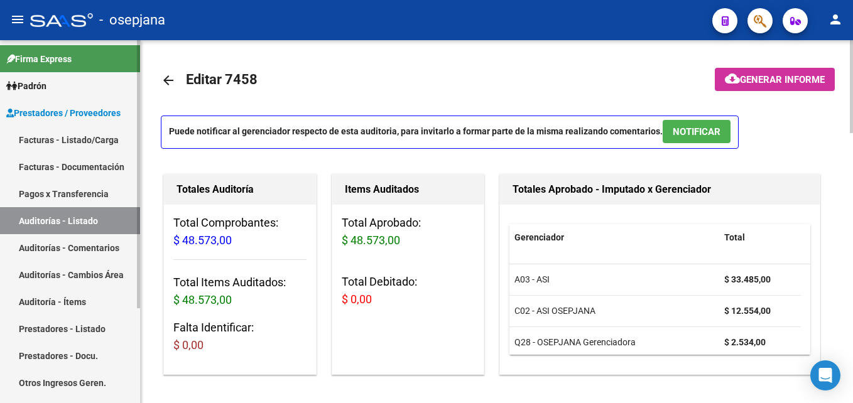
drag, startPoint x: 75, startPoint y: 217, endPoint x: 97, endPoint y: 217, distance: 22.6
click at [75, 217] on link "Auditorías - Listado" at bounding box center [70, 220] width 140 height 27
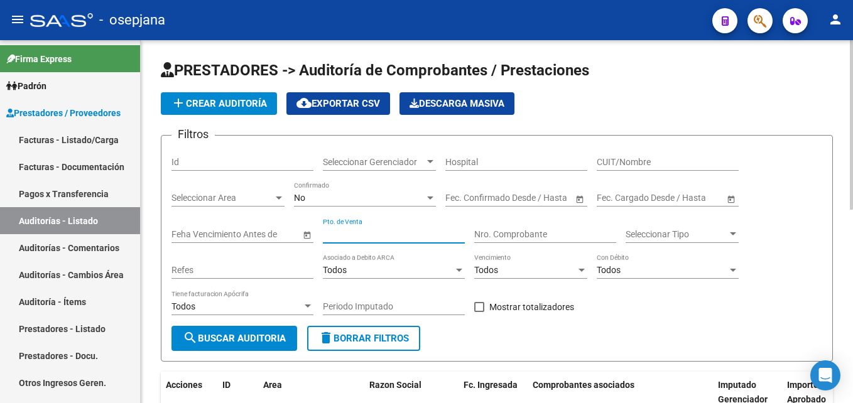
click at [409, 229] on input "Pto. de Venta" at bounding box center [394, 234] width 142 height 11
type input "8"
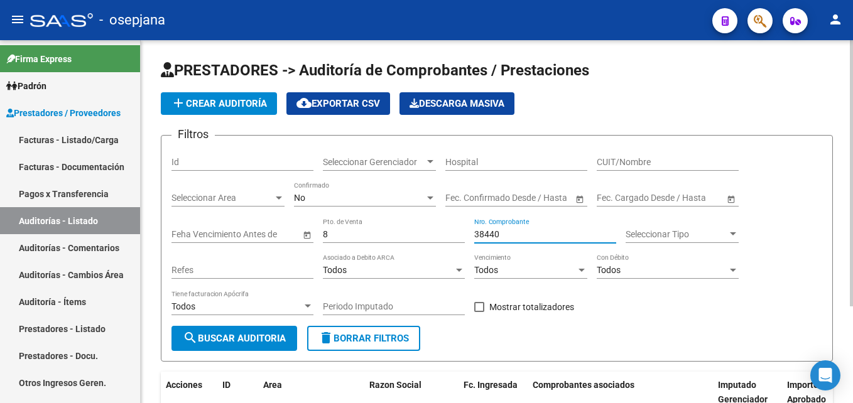
scroll to position [132, 0]
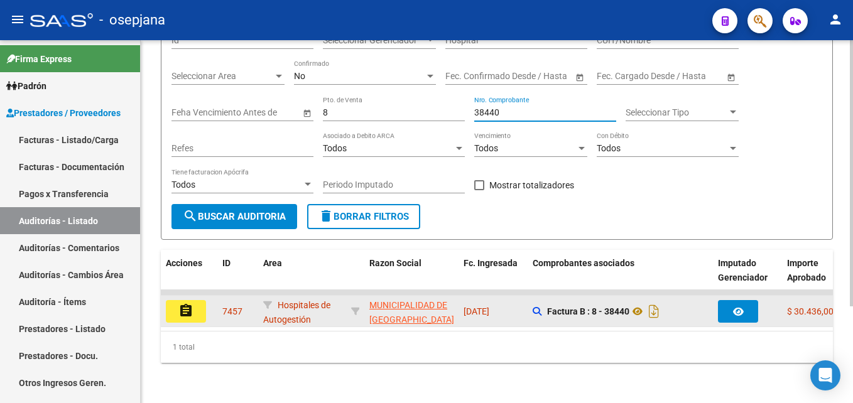
type input "38440"
click at [199, 300] on button "assignment" at bounding box center [186, 311] width 40 height 23
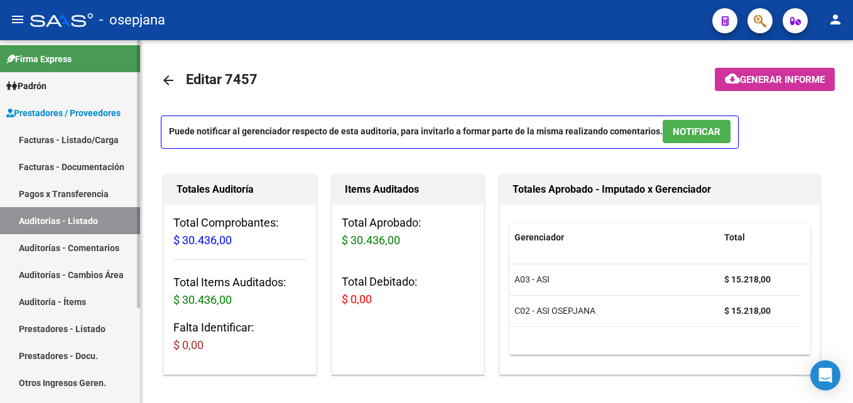
click at [75, 211] on link "Auditorías - Listado" at bounding box center [70, 220] width 140 height 27
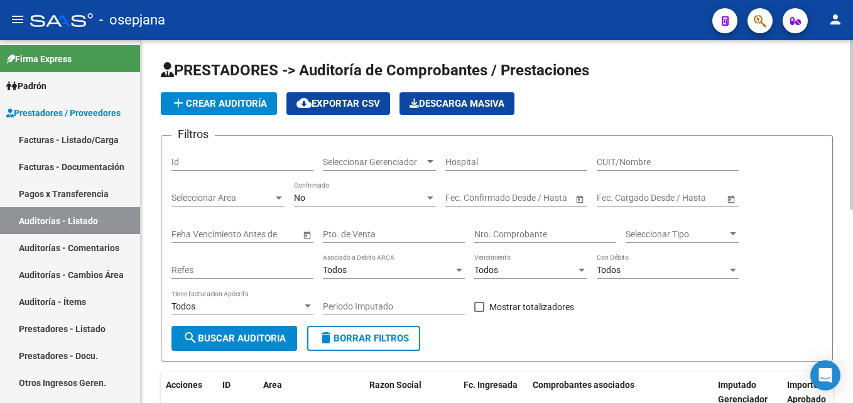
click at [357, 232] on input "Pto. de Venta" at bounding box center [394, 234] width 142 height 11
type input "8"
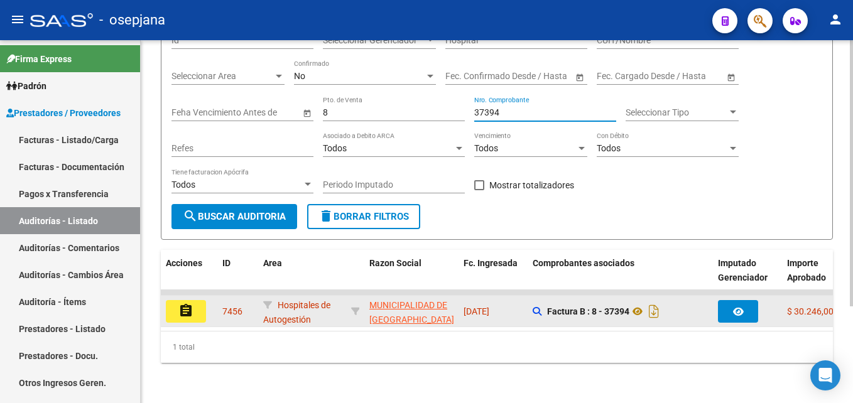
type input "37394"
click at [176, 300] on button "assignment" at bounding box center [186, 311] width 40 height 23
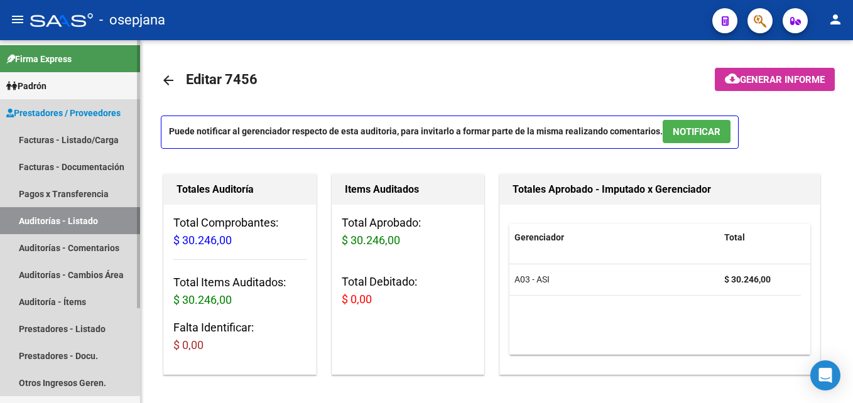
click at [67, 217] on link "Auditorías - Listado" at bounding box center [70, 220] width 140 height 27
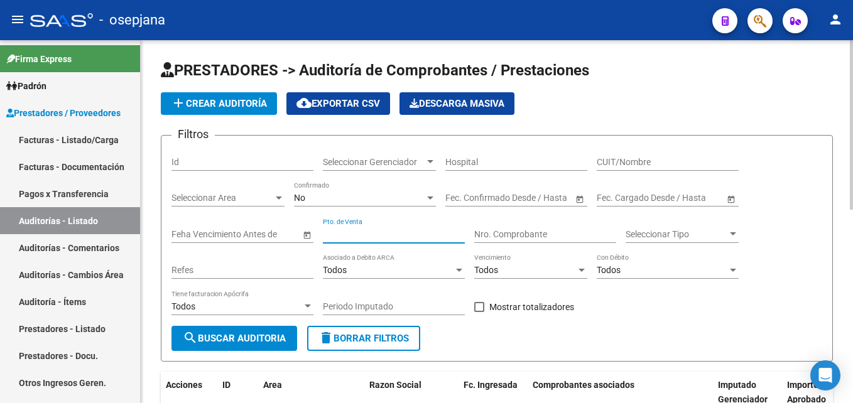
click at [425, 236] on input "Pto. de Venta" at bounding box center [394, 234] width 142 height 11
type input "8"
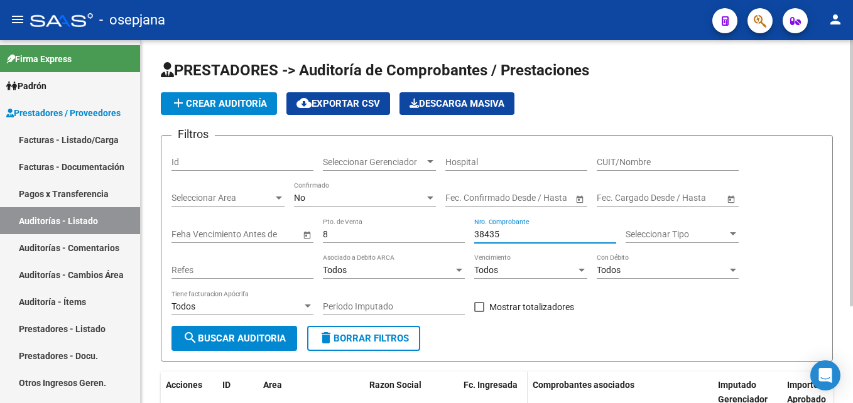
scroll to position [132, 0]
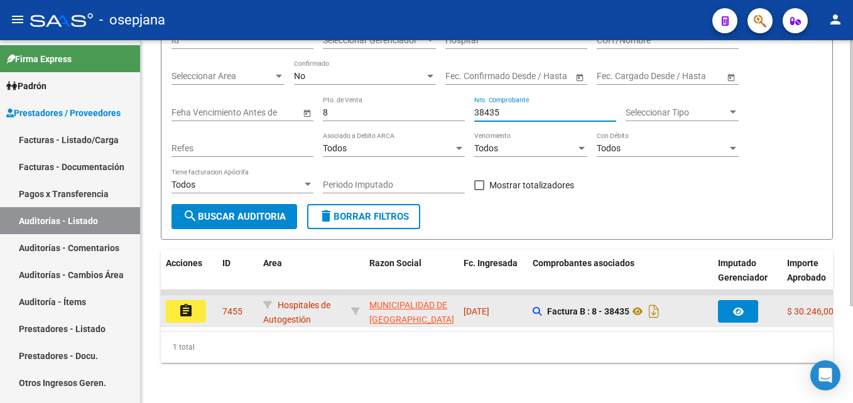
type input "38435"
click at [218, 296] on datatable-body-cell "7455" at bounding box center [237, 311] width 41 height 31
click at [197, 300] on button "assignment" at bounding box center [186, 311] width 40 height 23
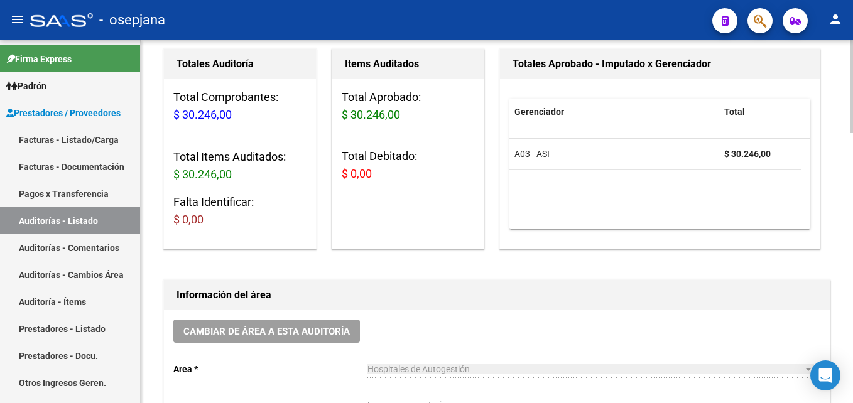
scroll to position [63, 0]
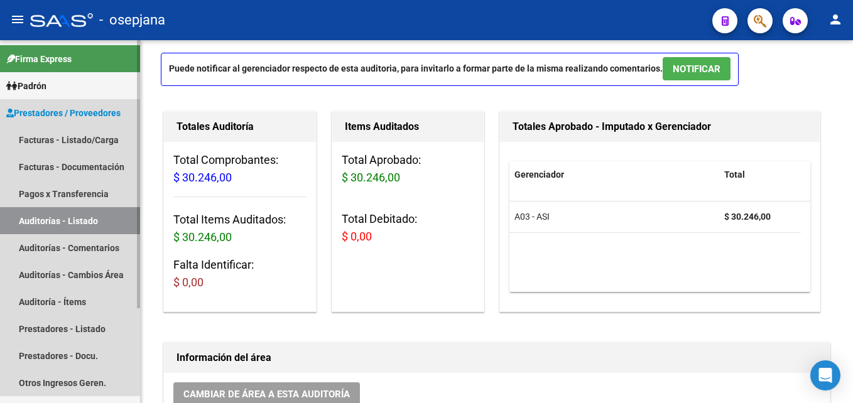
click at [63, 212] on link "Auditorías - Listado" at bounding box center [70, 220] width 140 height 27
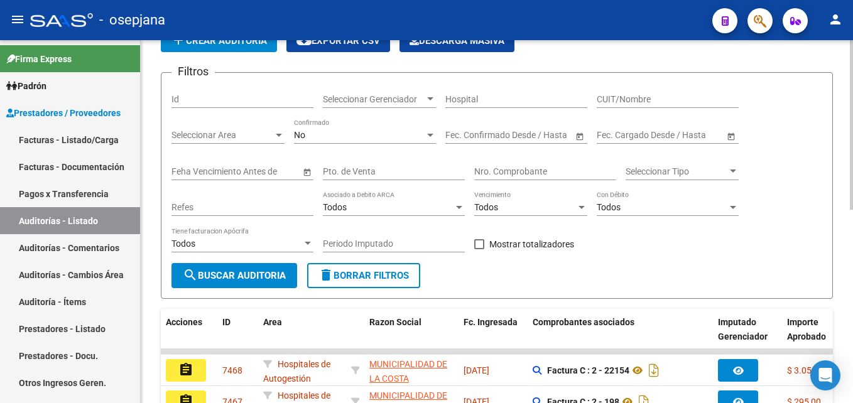
click at [382, 177] on div "Pto. de Venta" at bounding box center [394, 167] width 142 height 25
type input "8"
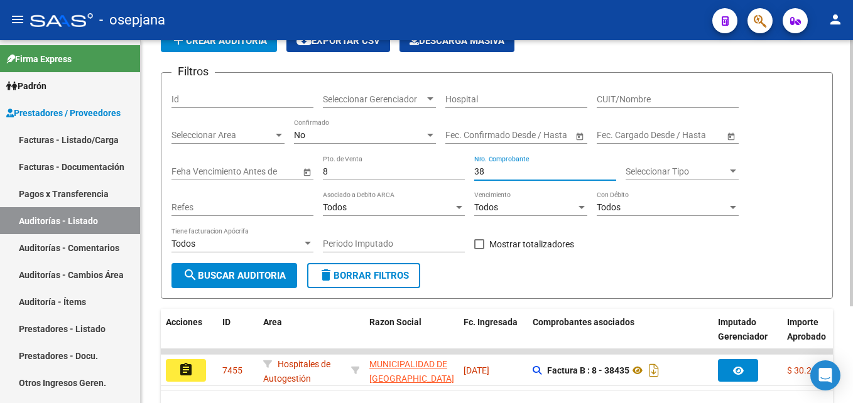
type input "3"
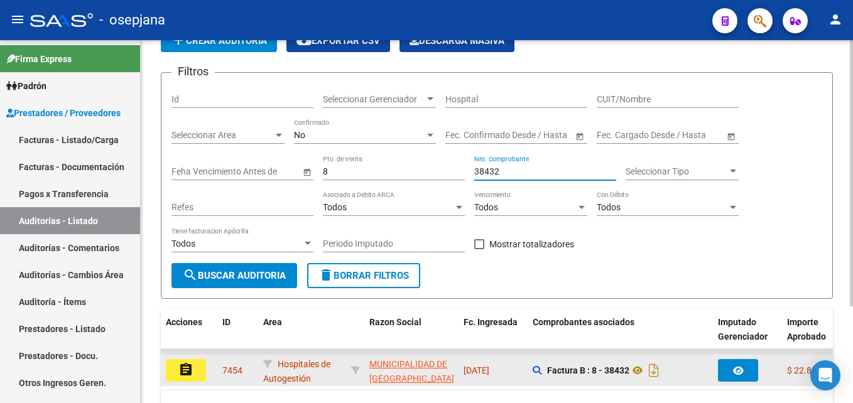
type input "38432"
click at [181, 368] on mat-icon "assignment" at bounding box center [185, 369] width 15 height 15
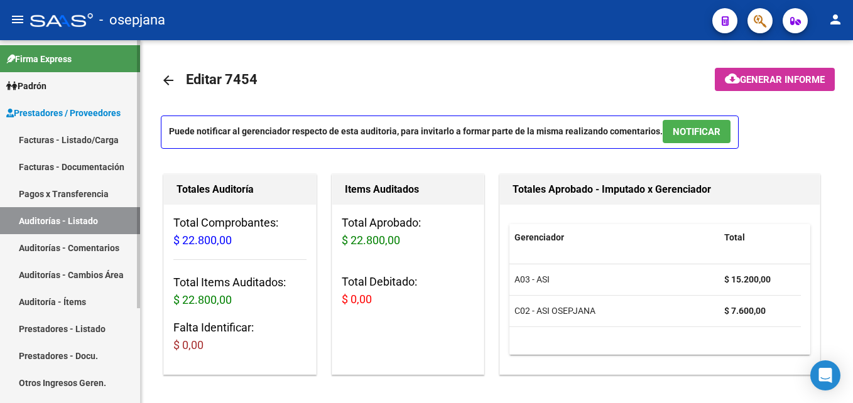
click at [77, 223] on link "Auditorías - Listado" at bounding box center [70, 220] width 140 height 27
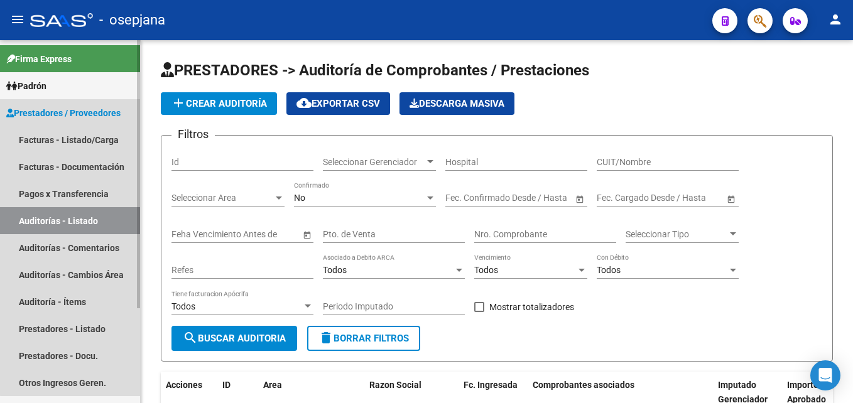
click at [94, 224] on link "Auditorías - Listado" at bounding box center [70, 220] width 140 height 27
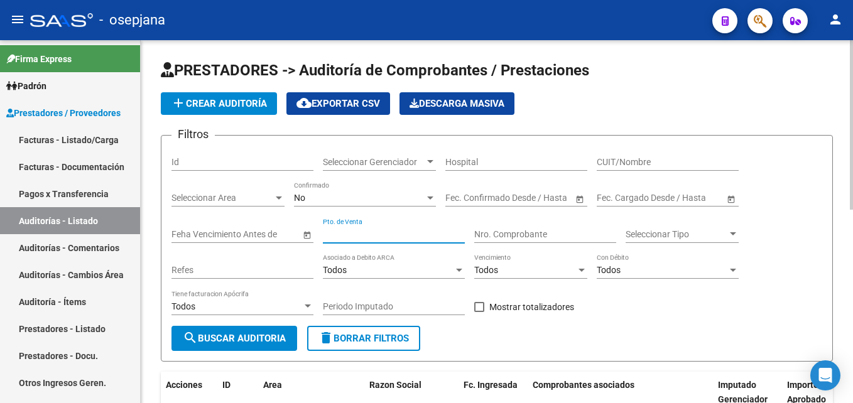
click at [357, 236] on input "Pto. de Venta" at bounding box center [394, 234] width 142 height 11
type input "8"
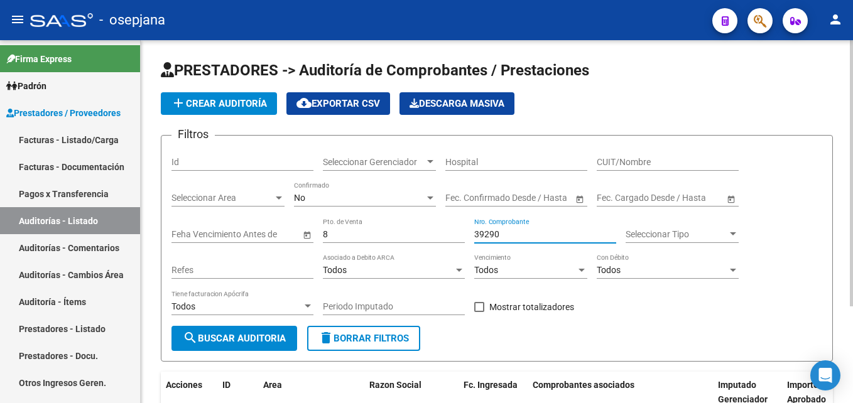
scroll to position [132, 0]
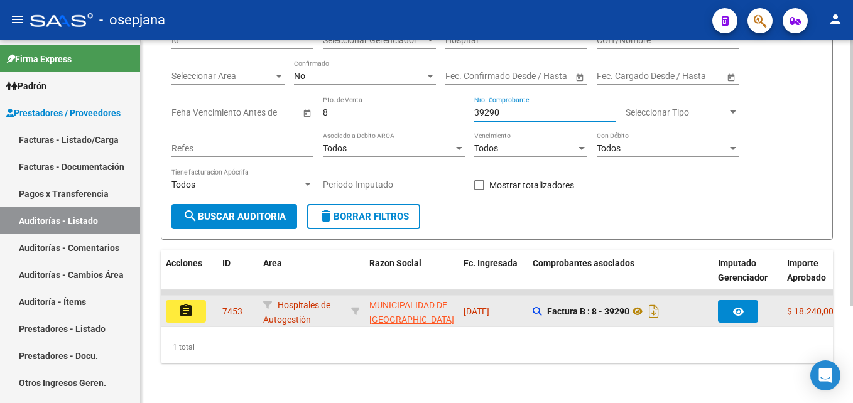
type input "39290"
click at [198, 300] on button "assignment" at bounding box center [186, 311] width 40 height 23
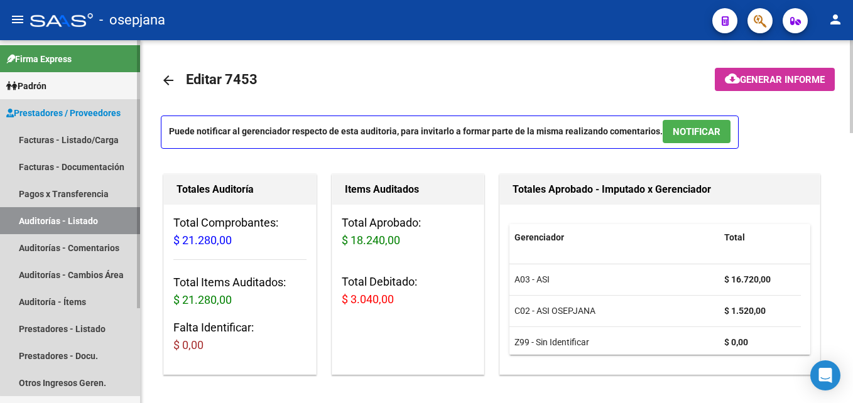
click at [80, 219] on link "Auditorías - Listado" at bounding box center [70, 220] width 140 height 27
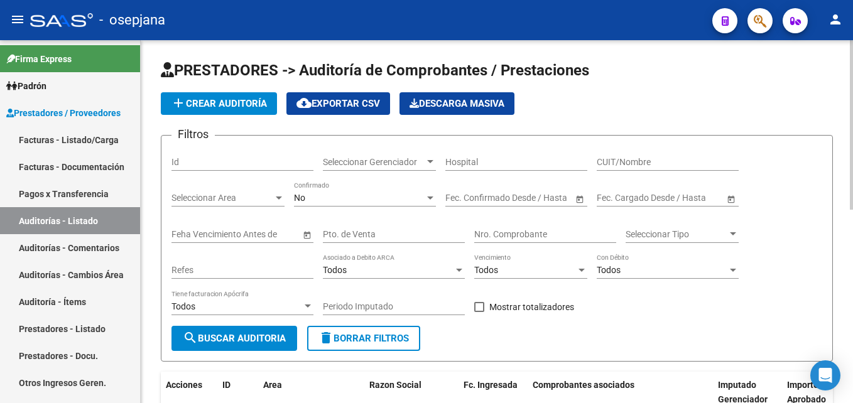
click at [372, 229] on input "Pto. de Venta" at bounding box center [394, 234] width 142 height 11
type input "8"
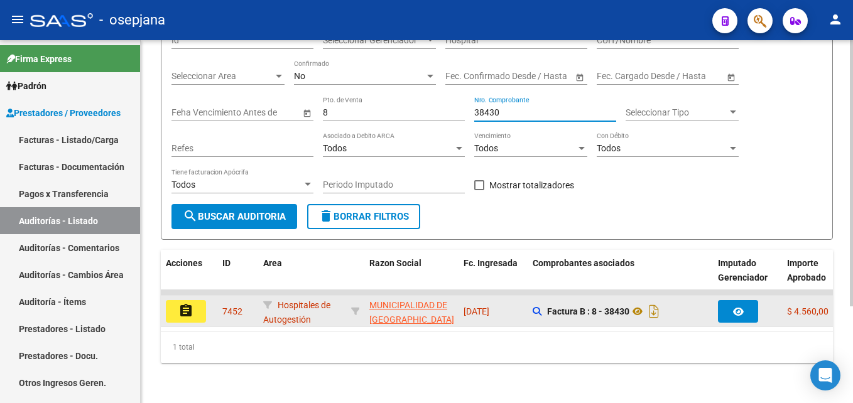
type input "38430"
click at [201, 315] on button "assignment" at bounding box center [186, 311] width 40 height 23
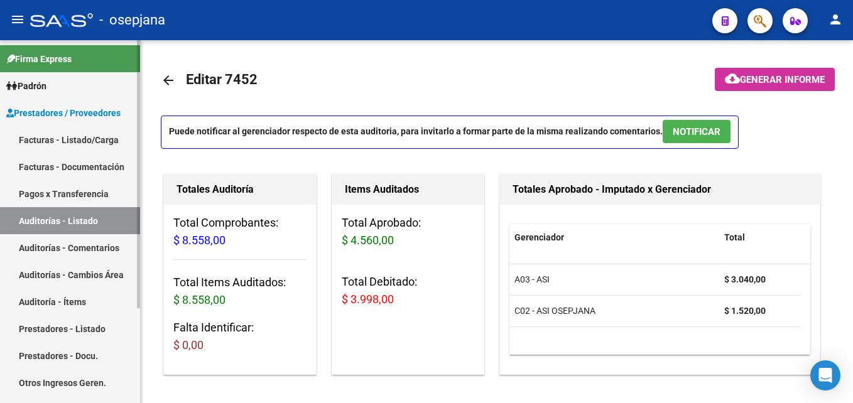
drag, startPoint x: 68, startPoint y: 220, endPoint x: 109, endPoint y: 217, distance: 40.3
click at [68, 220] on link "Auditorías - Listado" at bounding box center [70, 220] width 140 height 27
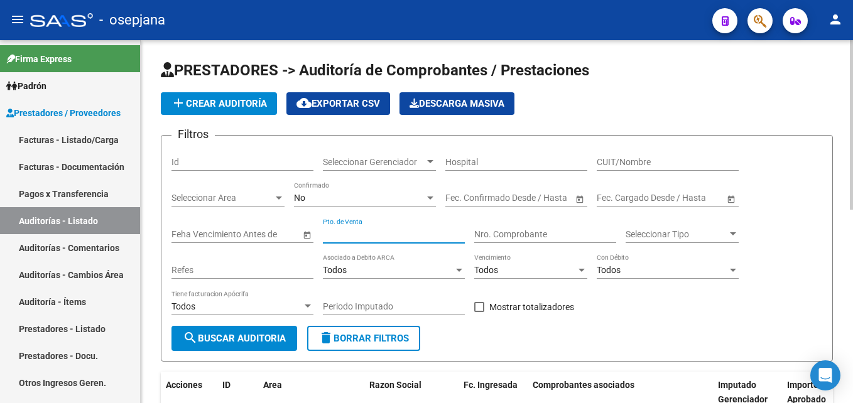
click at [435, 236] on input "Pto. de Venta" at bounding box center [394, 234] width 142 height 11
type input "8"
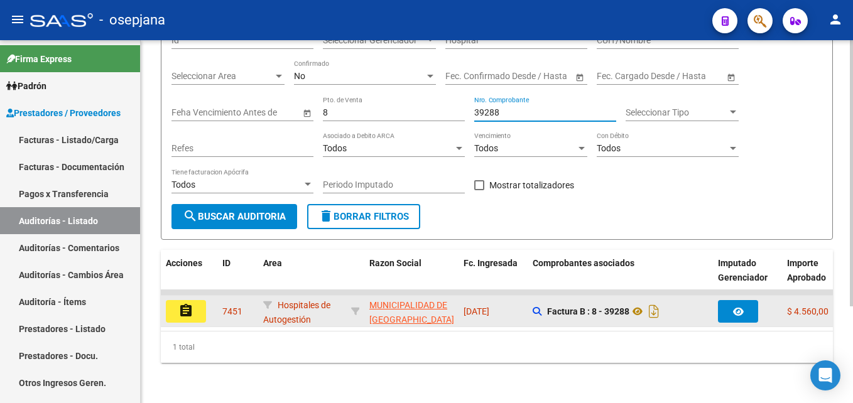
scroll to position [132, 0]
type input "39288"
click at [197, 303] on button "assignment" at bounding box center [186, 311] width 40 height 23
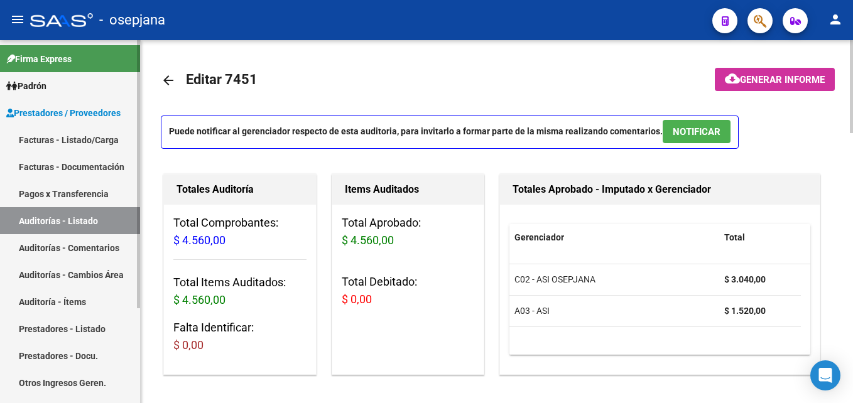
click at [88, 219] on link "Auditorías - Listado" at bounding box center [70, 220] width 140 height 27
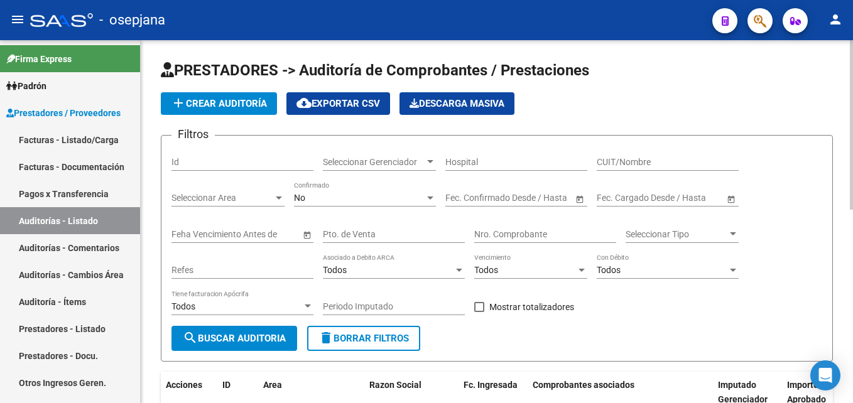
click at [384, 230] on input "Pto. de Venta" at bounding box center [394, 234] width 142 height 11
type input "8"
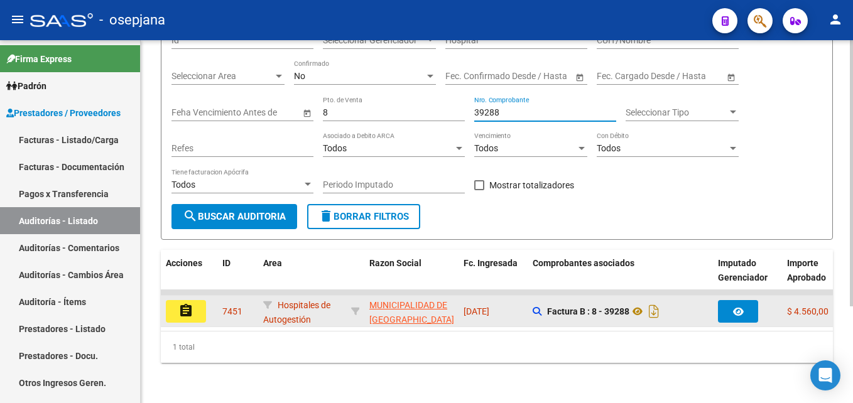
type input "39288"
click at [171, 303] on button "assignment" at bounding box center [186, 311] width 40 height 23
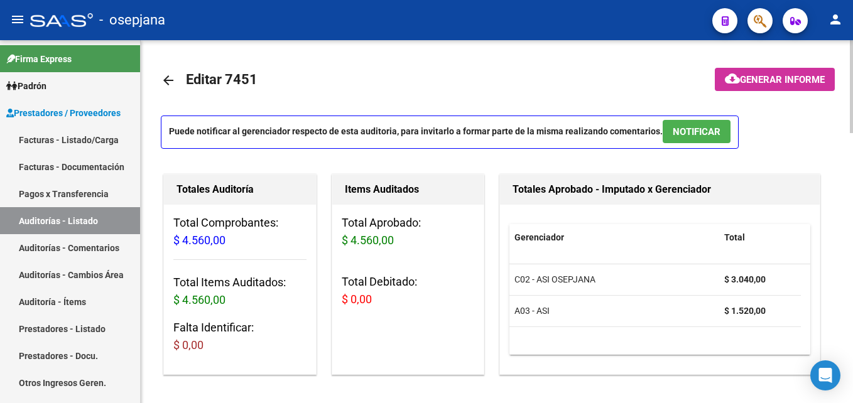
scroll to position [63, 0]
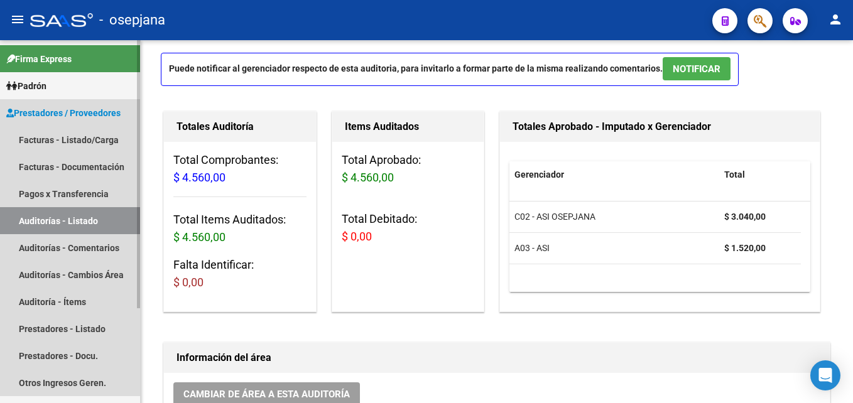
click at [113, 224] on link "Auditorías - Listado" at bounding box center [70, 220] width 140 height 27
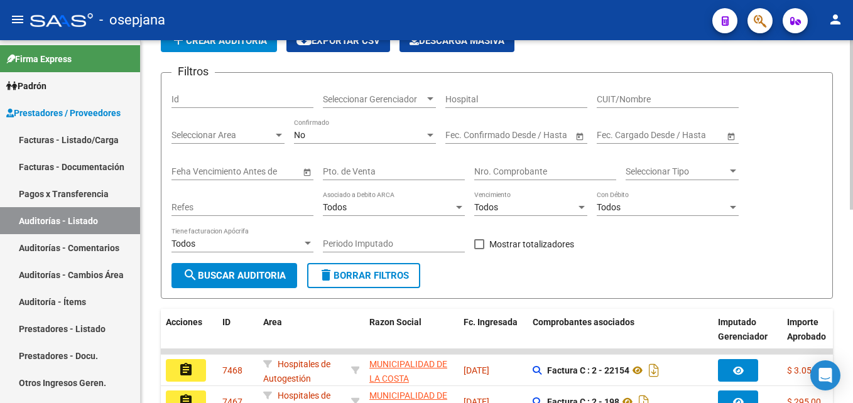
click at [379, 172] on input "Pto. de Venta" at bounding box center [394, 171] width 142 height 11
type input "8"
type input "3"
type input "9"
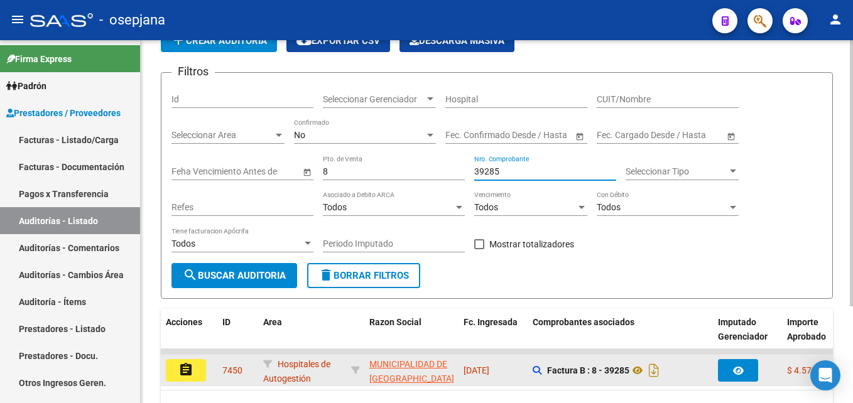
type input "39285"
click at [189, 367] on mat-icon "assignment" at bounding box center [185, 369] width 15 height 15
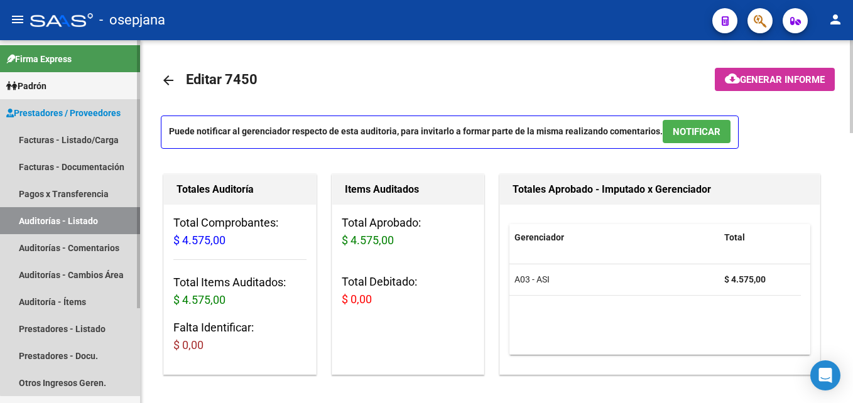
click at [84, 223] on link "Auditorías - Listado" at bounding box center [70, 220] width 140 height 27
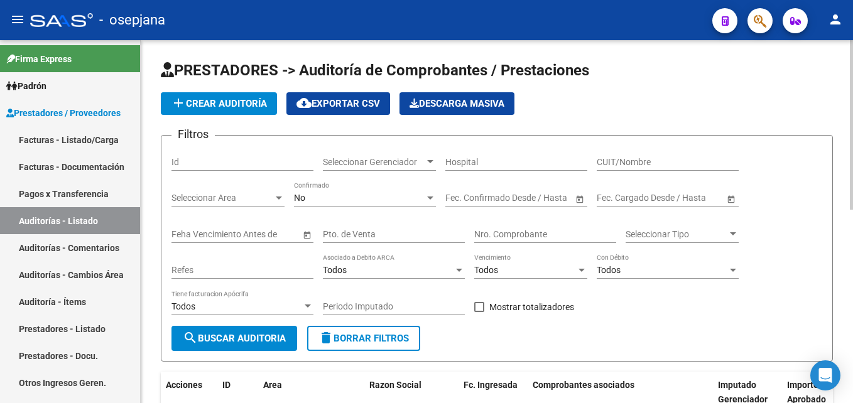
click at [367, 236] on input "Pto. de Venta" at bounding box center [394, 234] width 142 height 11
type input "8"
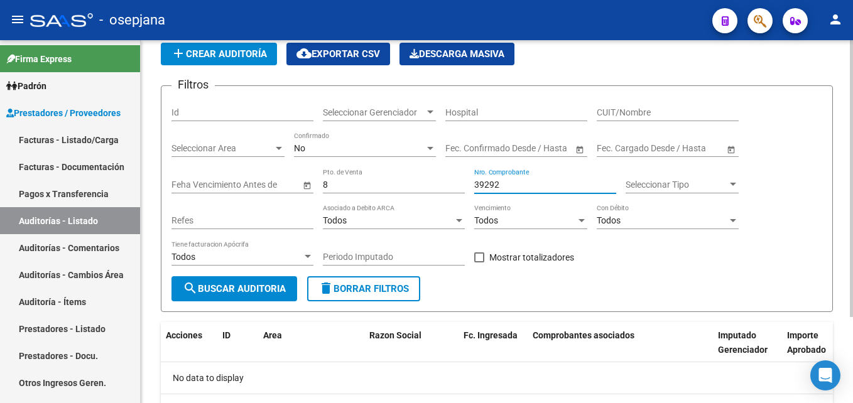
scroll to position [112, 0]
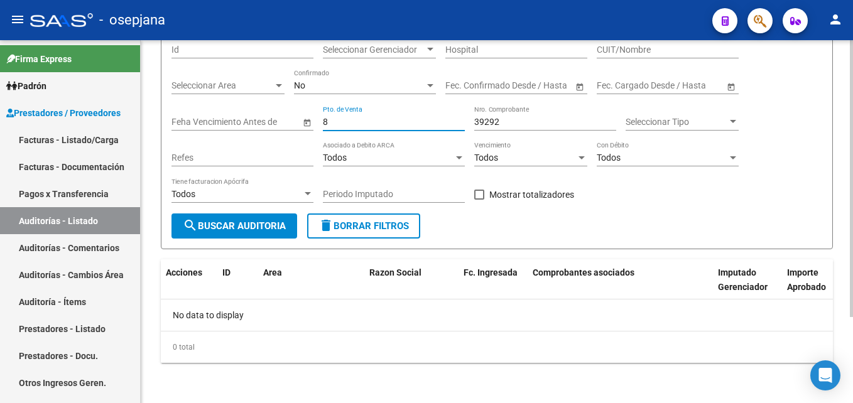
drag, startPoint x: 333, startPoint y: 126, endPoint x: 306, endPoint y: 126, distance: 27.6
click at [306, 126] on div "Filtros Id Seleccionar Gerenciador Seleccionar Gerenciador Hospital CUIT/Nombre…" at bounding box center [496, 123] width 651 height 180
drag, startPoint x: 335, startPoint y: 120, endPoint x: 323, endPoint y: 121, distance: 12.0
click at [323, 121] on input "8" at bounding box center [394, 122] width 142 height 11
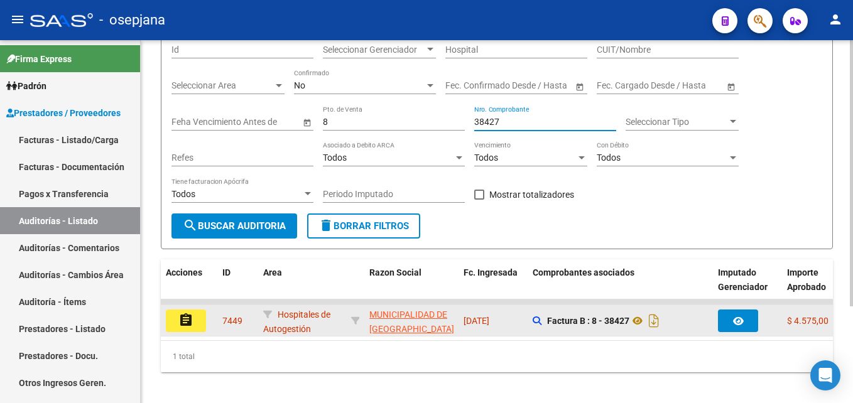
type input "38427"
click at [185, 320] on mat-icon "assignment" at bounding box center [185, 320] width 15 height 15
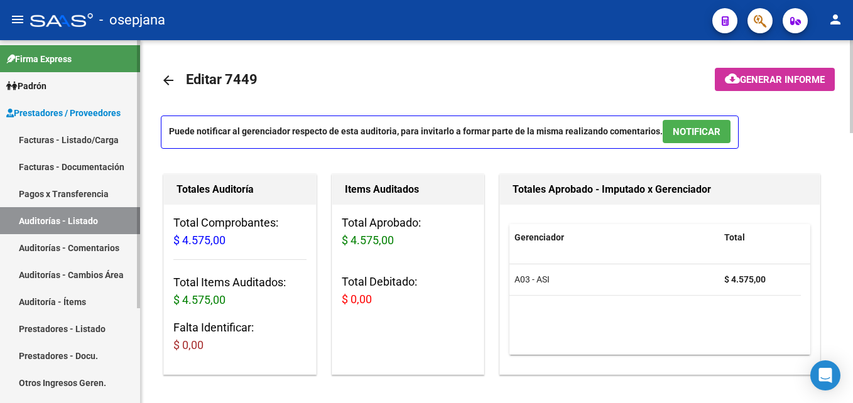
drag, startPoint x: 90, startPoint y: 224, endPoint x: 106, endPoint y: 224, distance: 15.7
click at [90, 224] on link "Auditorías - Listado" at bounding box center [70, 220] width 140 height 27
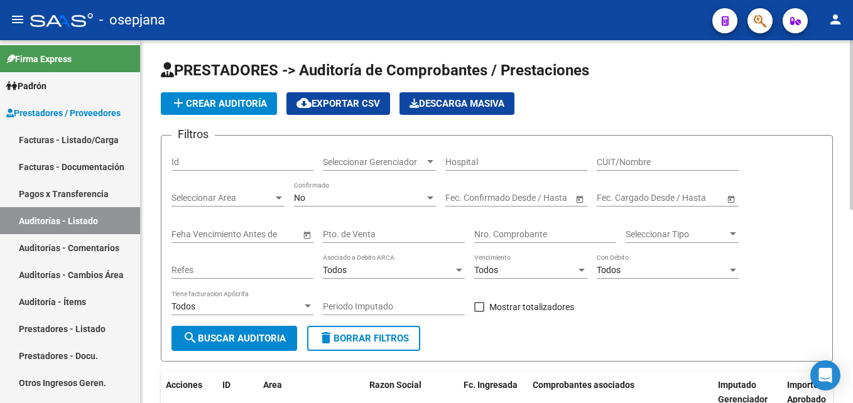
click at [364, 233] on input "Pto. de Venta" at bounding box center [394, 234] width 142 height 11
type input "8"
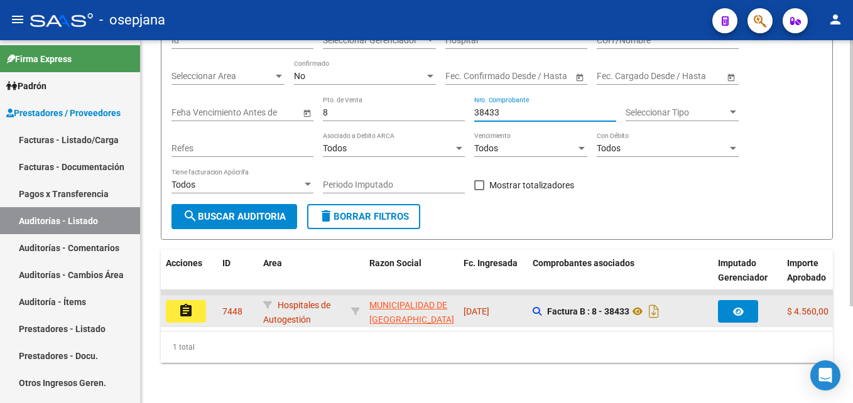
type input "38433"
click at [197, 301] on button "assignment" at bounding box center [186, 311] width 40 height 23
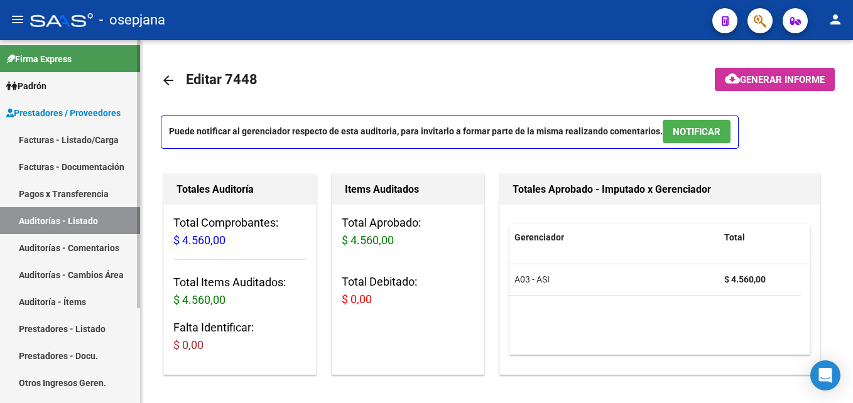
click at [105, 220] on link "Auditorías - Listado" at bounding box center [70, 220] width 140 height 27
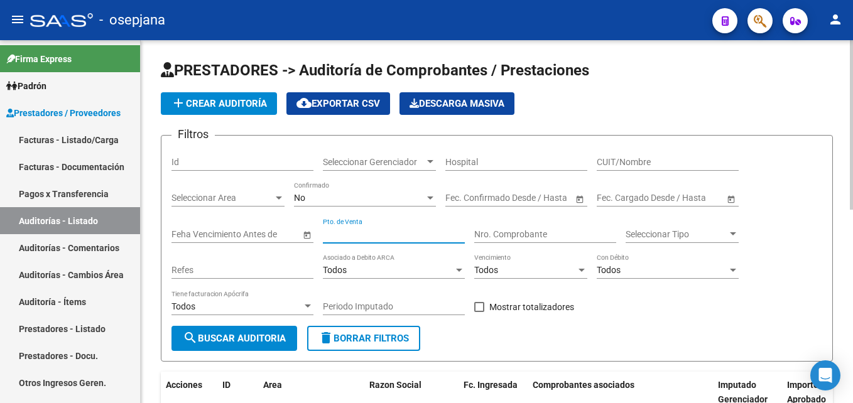
click at [379, 230] on input "Pto. de Venta" at bounding box center [394, 234] width 142 height 11
type input "8"
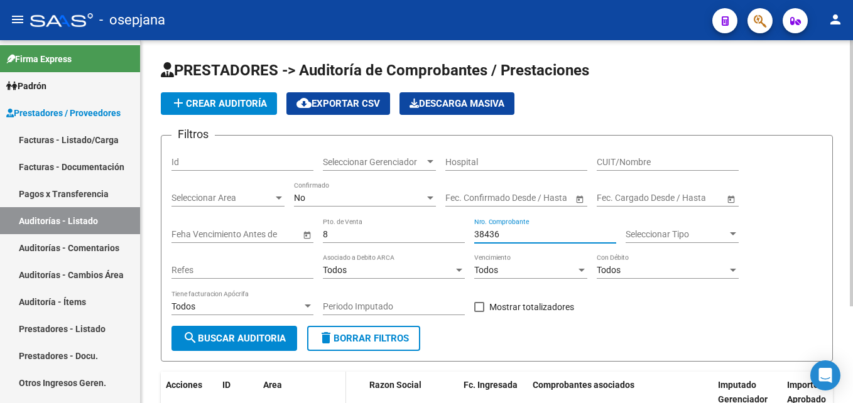
scroll to position [126, 0]
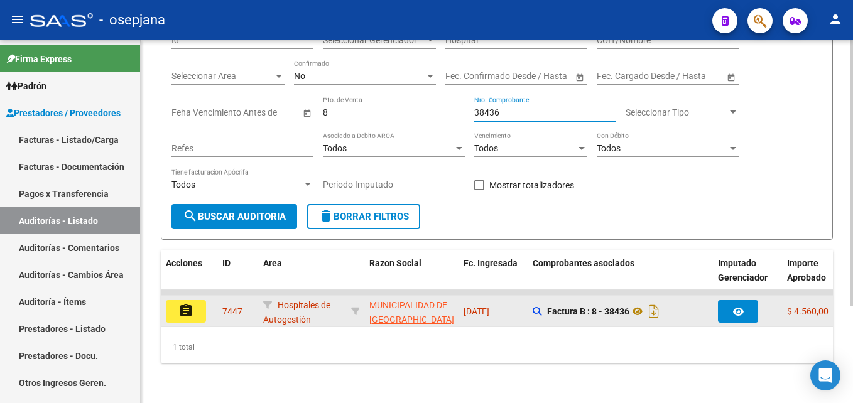
type input "38436"
click at [192, 313] on mat-icon "assignment" at bounding box center [185, 310] width 15 height 15
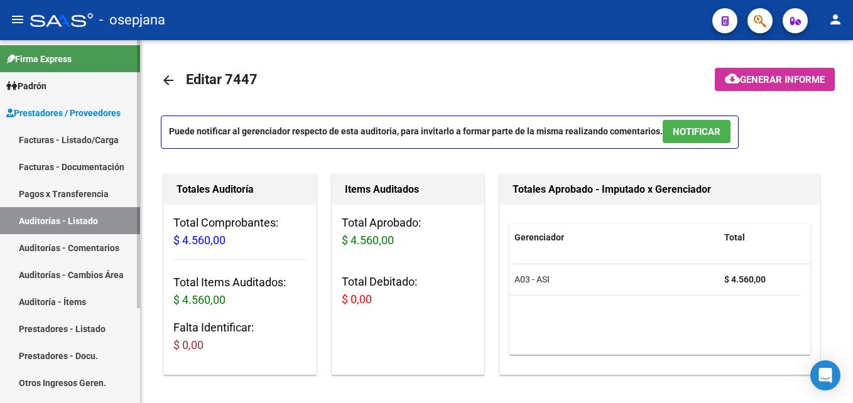
click at [109, 214] on link "Auditorías - Listado" at bounding box center [70, 220] width 140 height 27
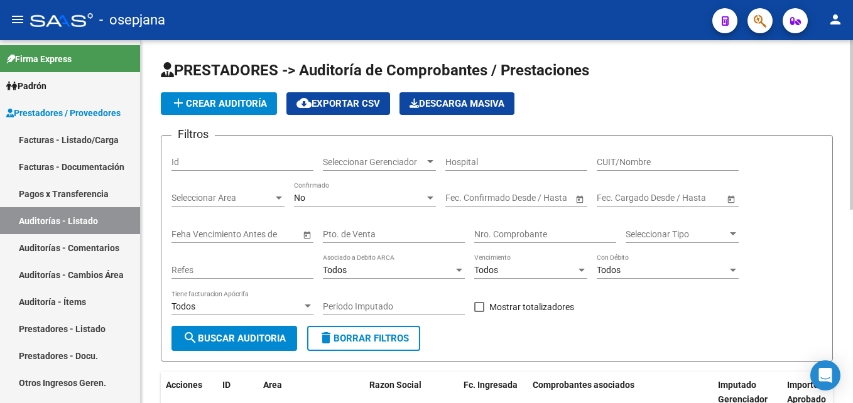
click at [413, 241] on div "Pto. de Venta" at bounding box center [394, 230] width 142 height 25
type input "8"
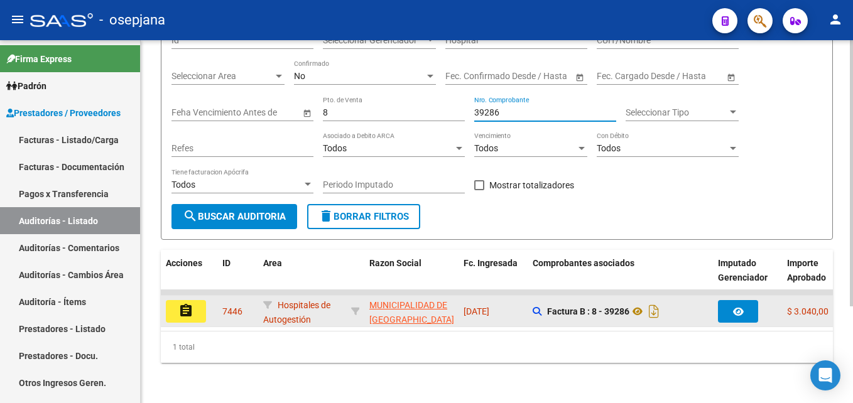
type input "39286"
click at [184, 308] on mat-icon "assignment" at bounding box center [185, 310] width 15 height 15
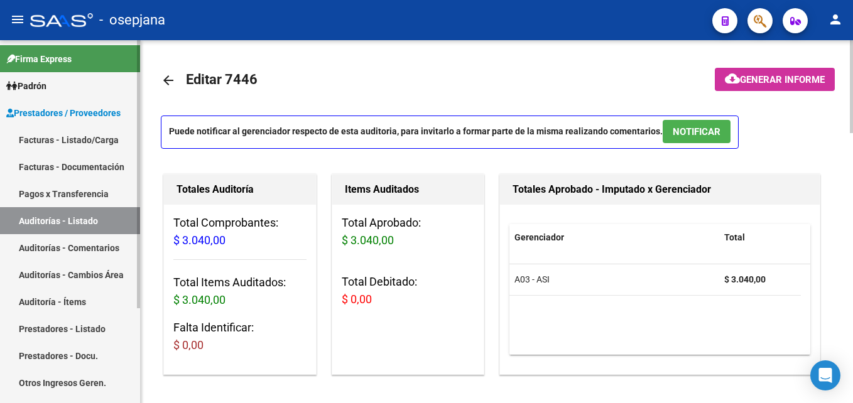
drag, startPoint x: 109, startPoint y: 218, endPoint x: 134, endPoint y: 213, distance: 26.2
click at [109, 218] on link "Auditorías - Listado" at bounding box center [70, 220] width 140 height 27
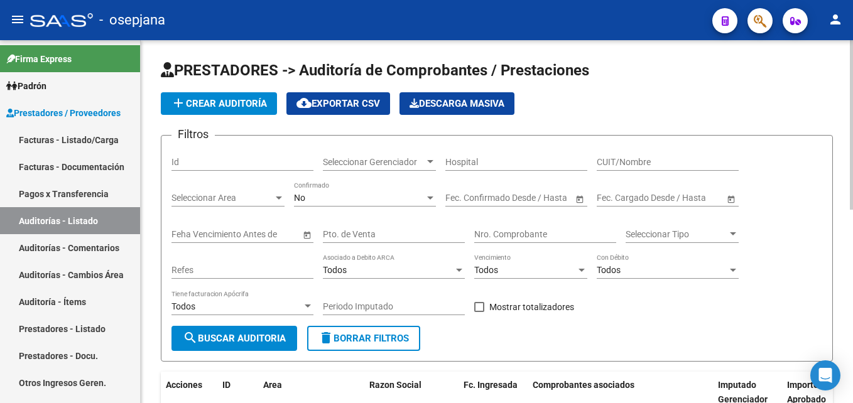
click at [389, 235] on input "Pto. de Venta" at bounding box center [394, 234] width 142 height 11
type input "8"
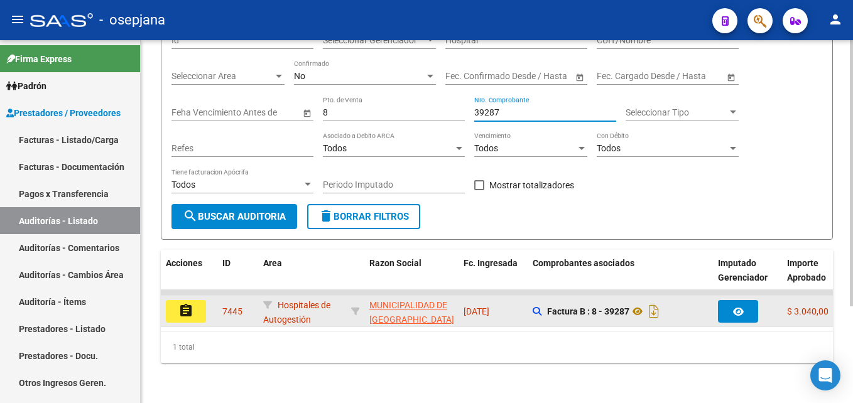
type input "39287"
click at [190, 303] on mat-icon "assignment" at bounding box center [185, 310] width 15 height 15
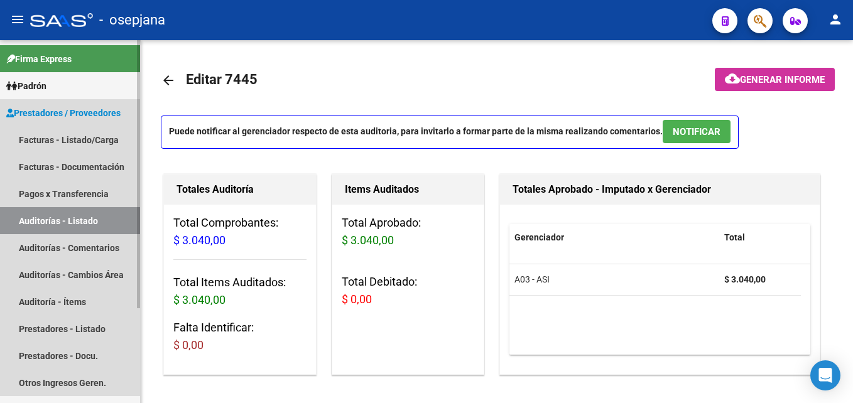
click at [106, 225] on link "Auditorías - Listado" at bounding box center [70, 220] width 140 height 27
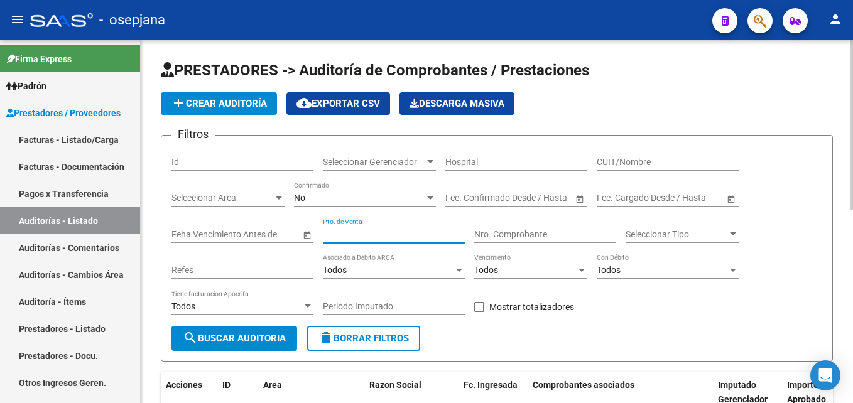
click at [440, 237] on input "Pto. de Venta" at bounding box center [394, 234] width 142 height 11
type input "8"
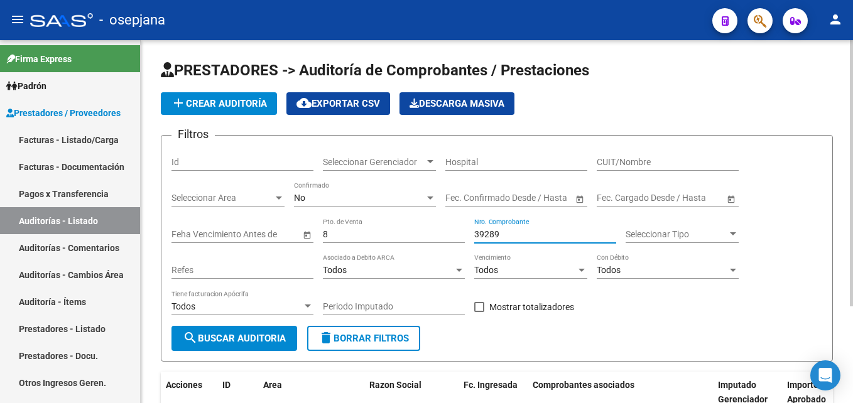
scroll to position [132, 0]
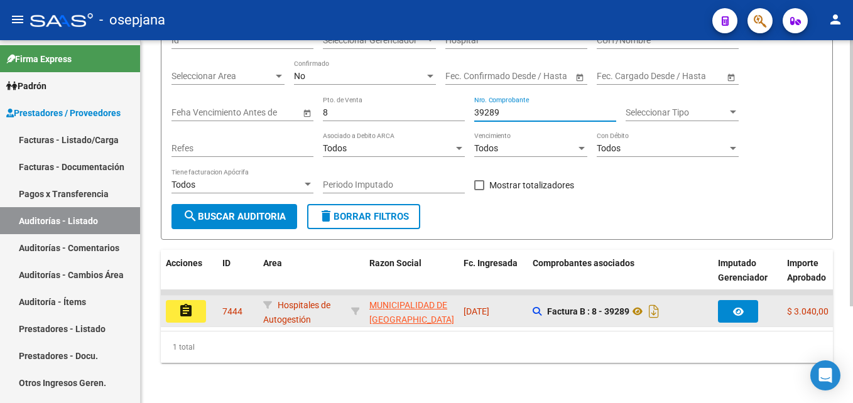
type input "39289"
click at [185, 303] on mat-icon "assignment" at bounding box center [185, 310] width 15 height 15
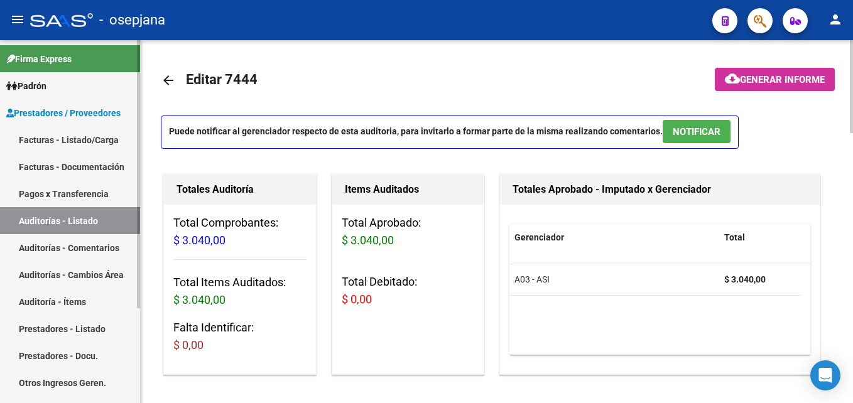
click at [104, 223] on link "Auditorías - Listado" at bounding box center [70, 220] width 140 height 27
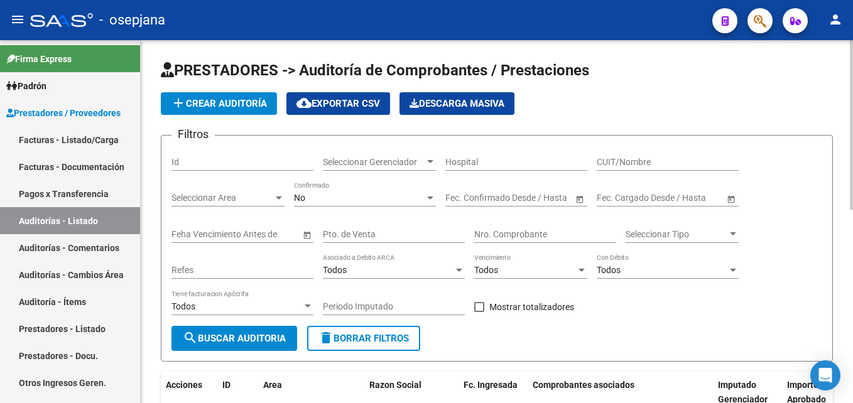
click at [333, 234] on input "Pto. de Venta" at bounding box center [394, 234] width 142 height 11
type input "8"
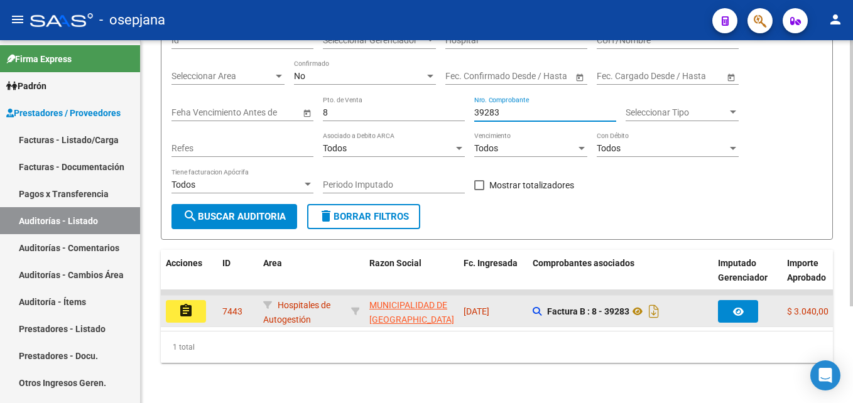
type input "39283"
click at [177, 310] on button "assignment" at bounding box center [186, 311] width 40 height 23
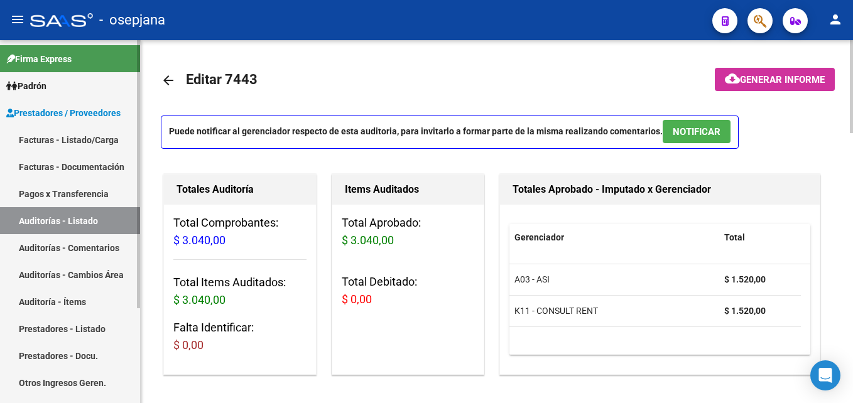
click at [110, 224] on link "Auditorías - Listado" at bounding box center [70, 220] width 140 height 27
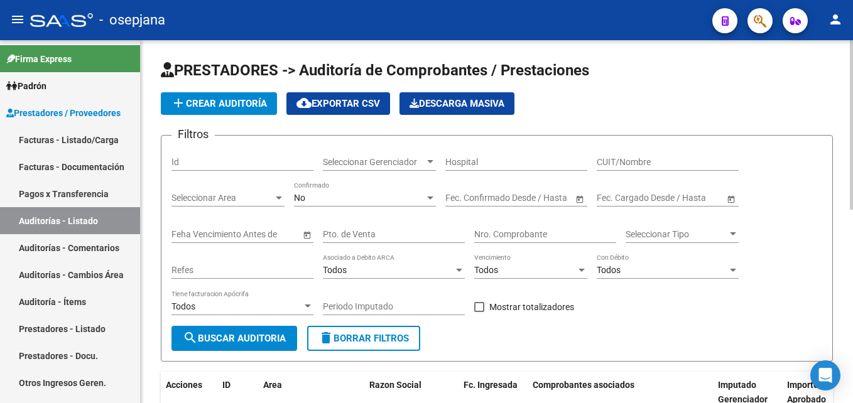
click at [354, 232] on input "Pto. de Venta" at bounding box center [394, 234] width 142 height 11
type input "8"
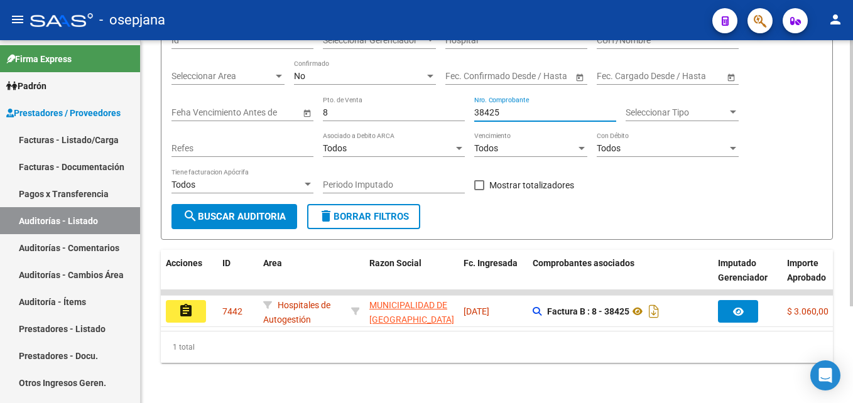
scroll to position [132, 0]
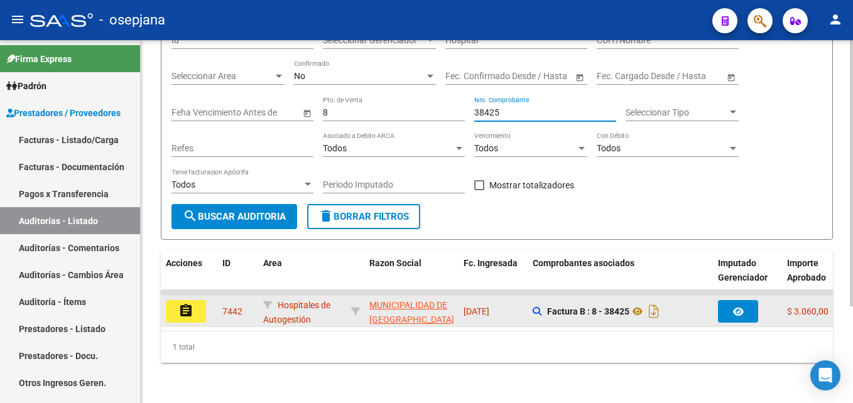
type input "38425"
click at [192, 303] on mat-icon "assignment" at bounding box center [185, 310] width 15 height 15
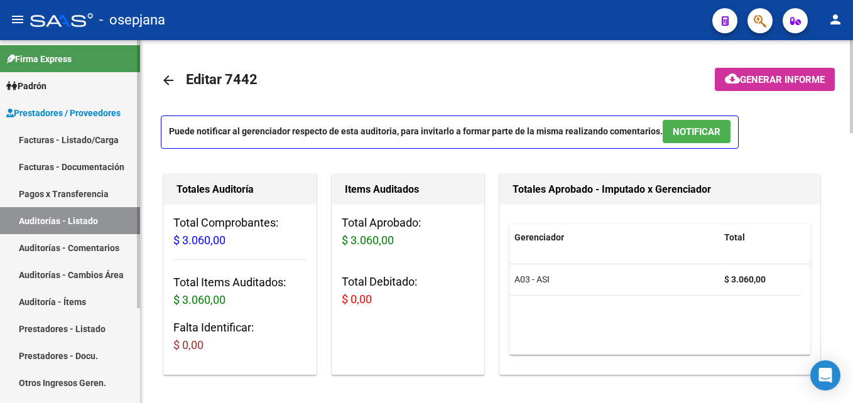
click at [69, 213] on link "Auditorías - Listado" at bounding box center [70, 220] width 140 height 27
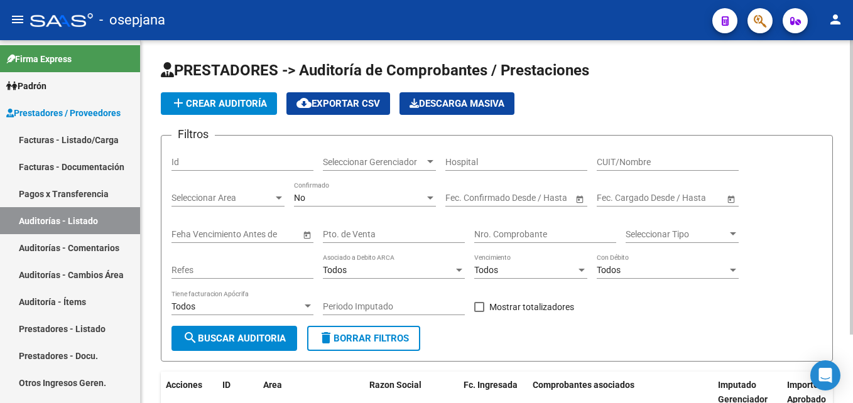
click at [366, 229] on input "Pto. de Venta" at bounding box center [394, 234] width 142 height 11
type input "8"
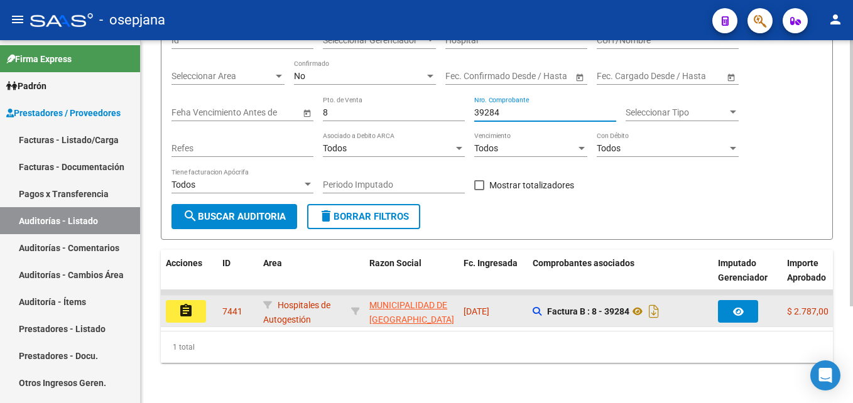
type input "39284"
click at [192, 303] on mat-icon "assignment" at bounding box center [185, 310] width 15 height 15
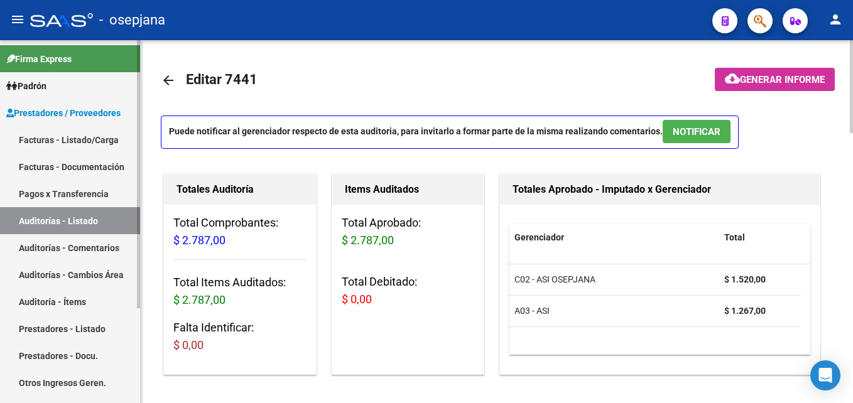
click at [92, 213] on link "Auditorías - Listado" at bounding box center [70, 220] width 140 height 27
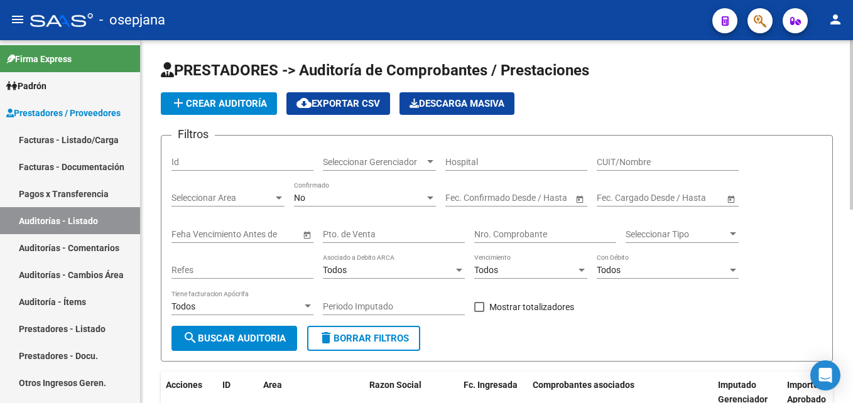
click at [350, 237] on input "Pto. de Venta" at bounding box center [394, 234] width 142 height 11
type input "8"
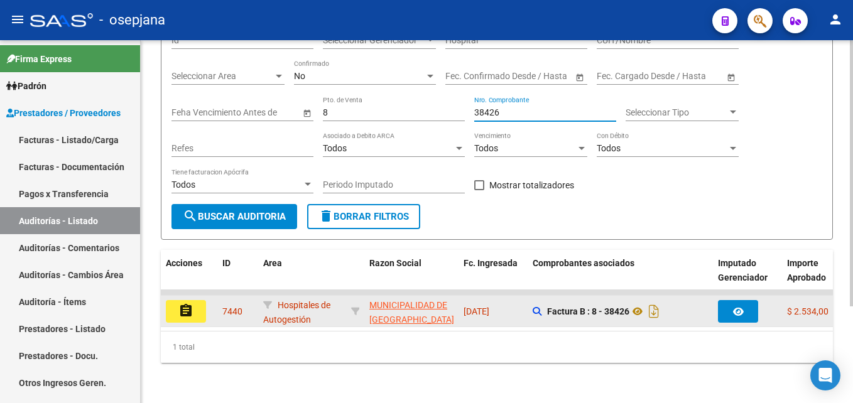
type input "38426"
click at [186, 303] on mat-icon "assignment" at bounding box center [185, 310] width 15 height 15
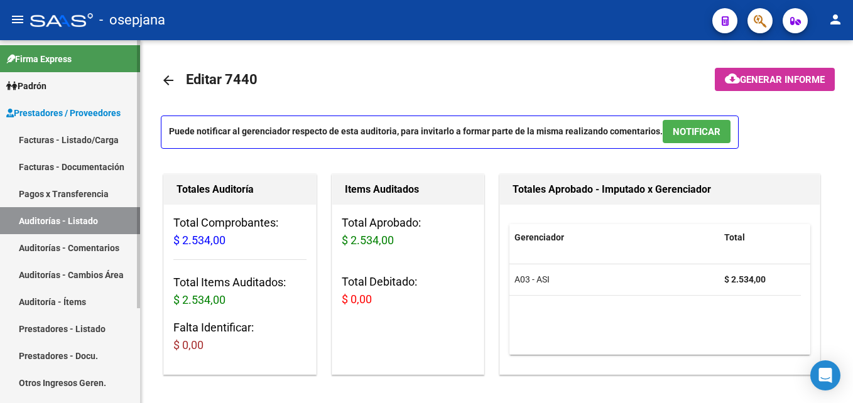
click at [88, 227] on link "Auditorías - Listado" at bounding box center [70, 220] width 140 height 27
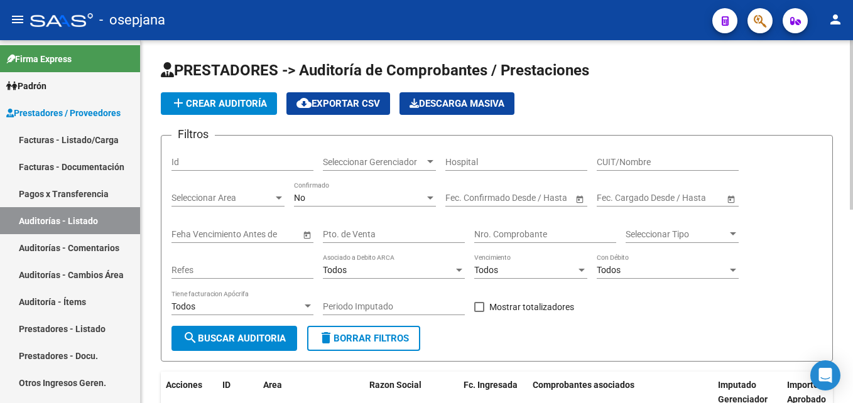
click at [344, 232] on input "Pto. de Venta" at bounding box center [394, 234] width 142 height 11
type input "8"
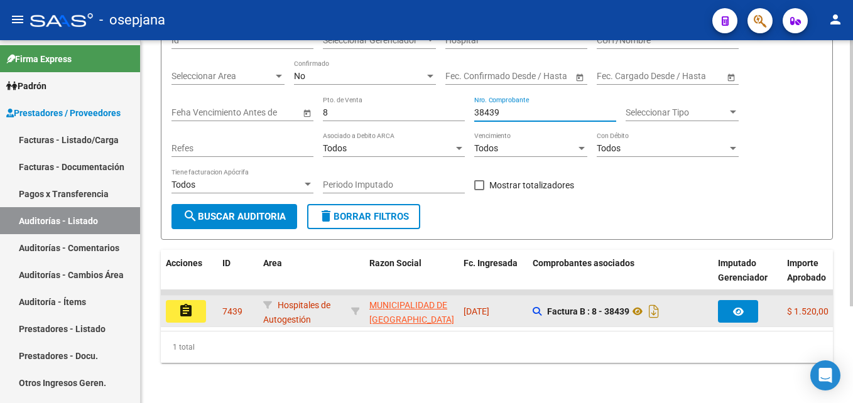
type input "38439"
click at [200, 300] on button "assignment" at bounding box center [186, 311] width 40 height 23
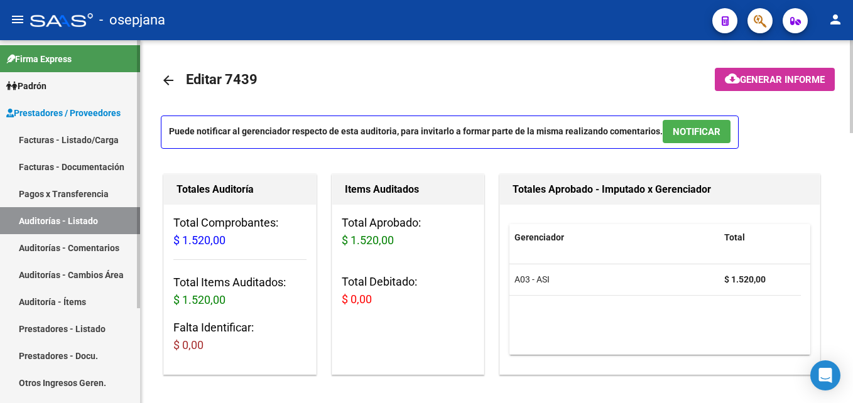
click at [82, 222] on link "Auditorías - Listado" at bounding box center [70, 220] width 140 height 27
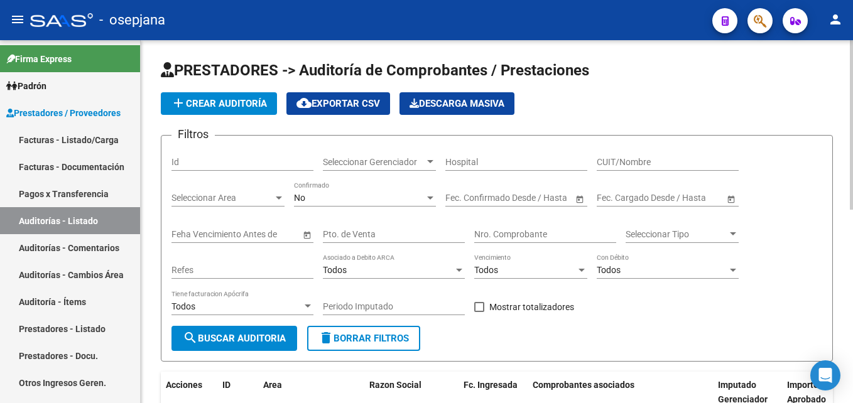
click at [348, 228] on div "Pto. de Venta" at bounding box center [394, 230] width 142 height 25
type input "8"
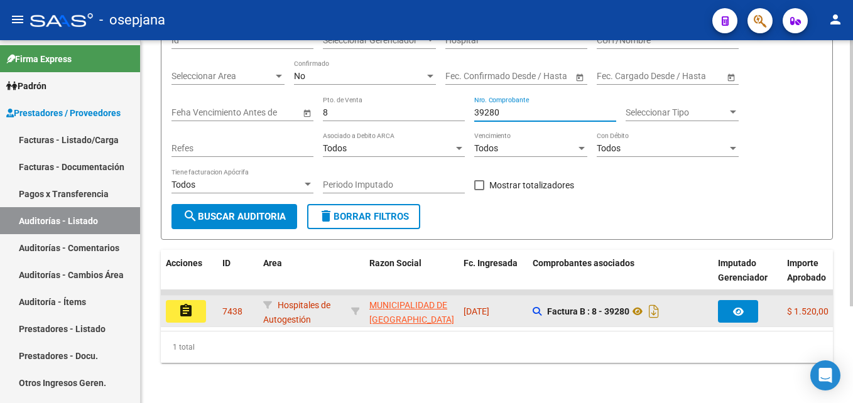
type input "39280"
click at [187, 307] on mat-icon "assignment" at bounding box center [185, 310] width 15 height 15
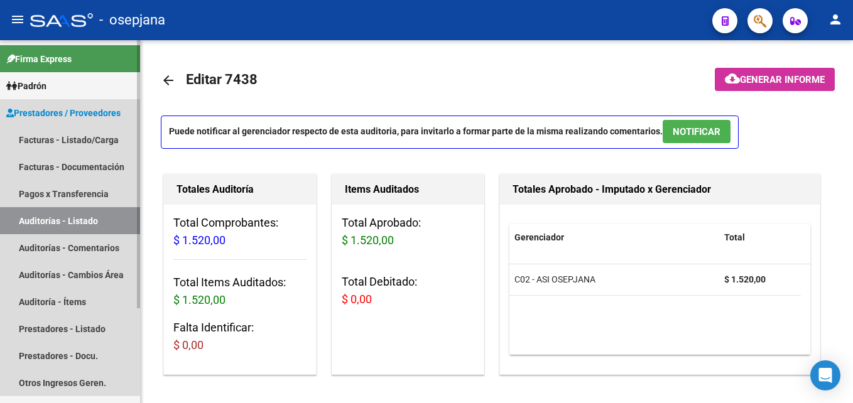
click at [106, 224] on link "Auditorías - Listado" at bounding box center [70, 220] width 140 height 27
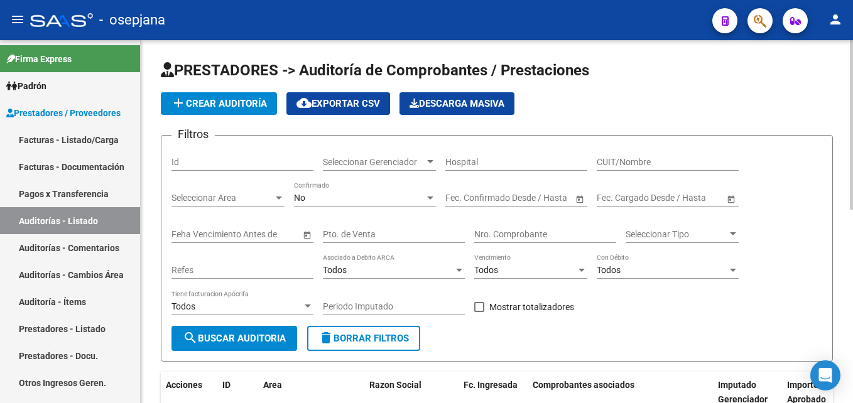
click at [369, 232] on input "Pto. de Venta" at bounding box center [394, 234] width 142 height 11
type input "8"
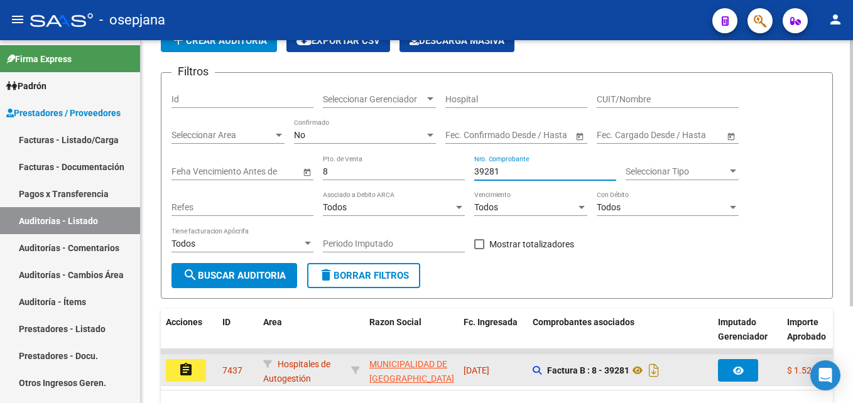
type input "39281"
click at [193, 374] on button "assignment" at bounding box center [186, 370] width 40 height 23
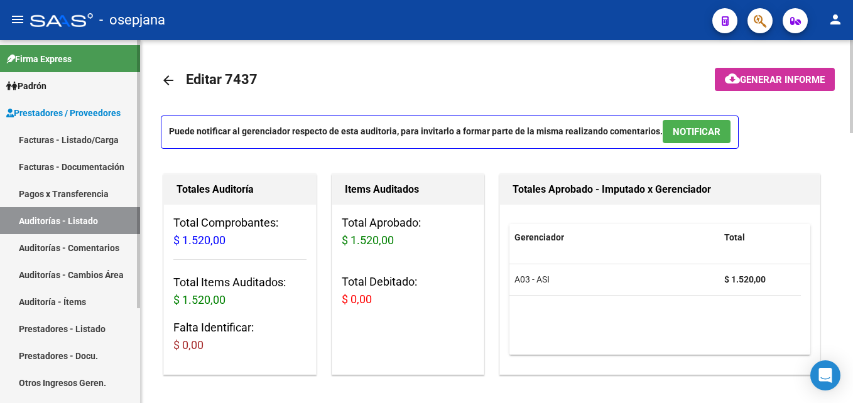
click at [95, 218] on link "Auditorías - Listado" at bounding box center [70, 220] width 140 height 27
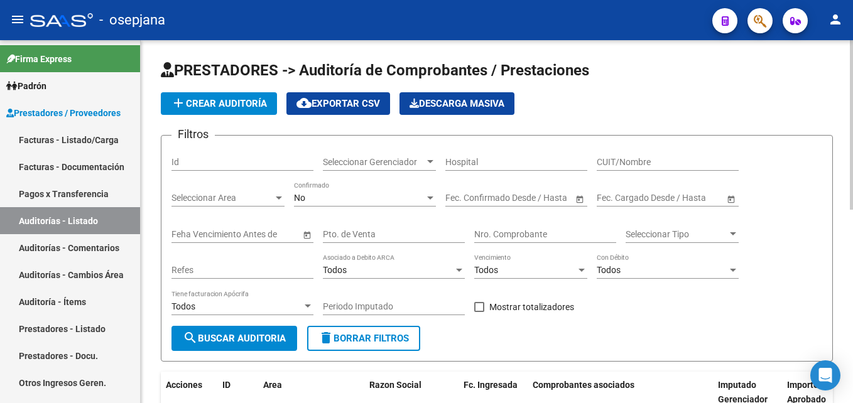
click at [371, 234] on input "Pto. de Venta" at bounding box center [394, 234] width 142 height 11
type input "8"
type input "38424"
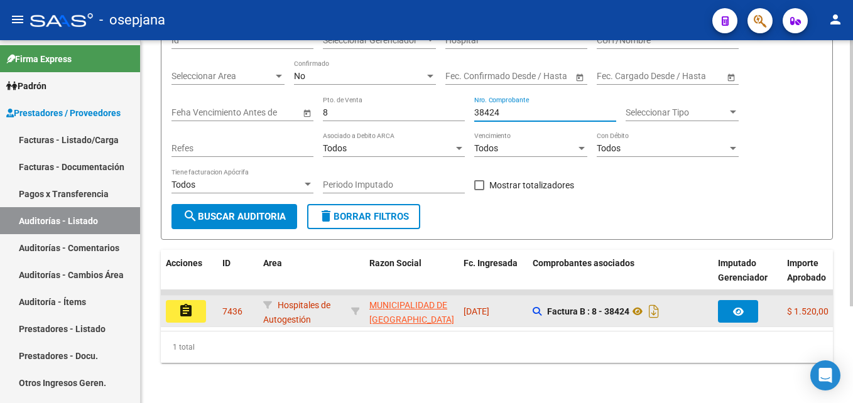
click at [186, 303] on mat-icon "assignment" at bounding box center [185, 310] width 15 height 15
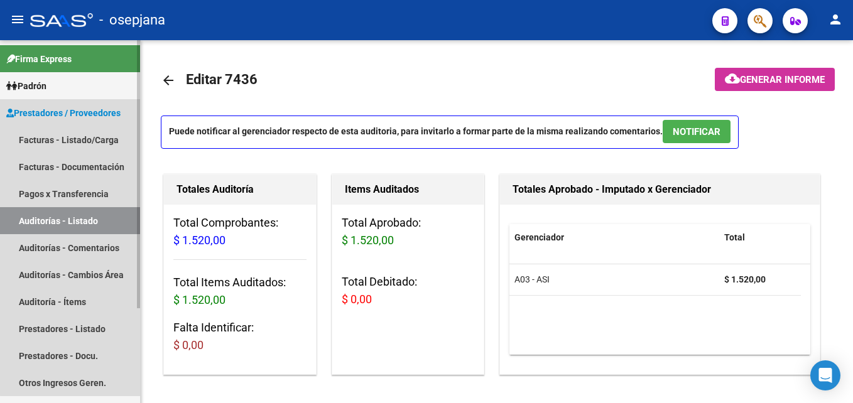
click at [116, 220] on link "Auditorías - Listado" at bounding box center [70, 220] width 140 height 27
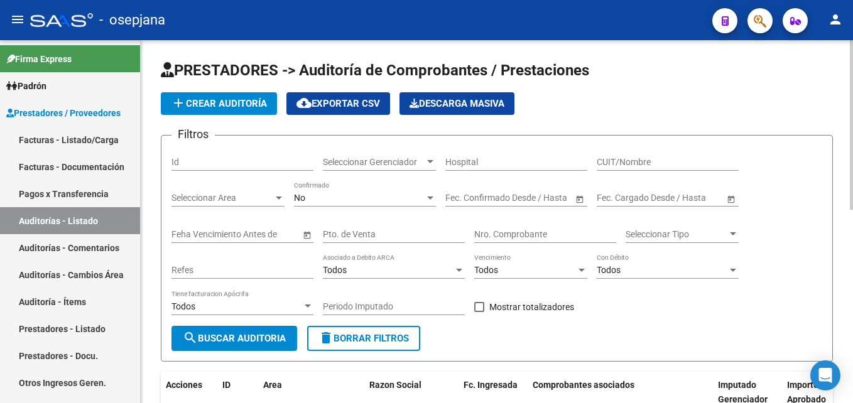
click at [371, 230] on input "Pto. de Venta" at bounding box center [394, 234] width 142 height 11
type input "8"
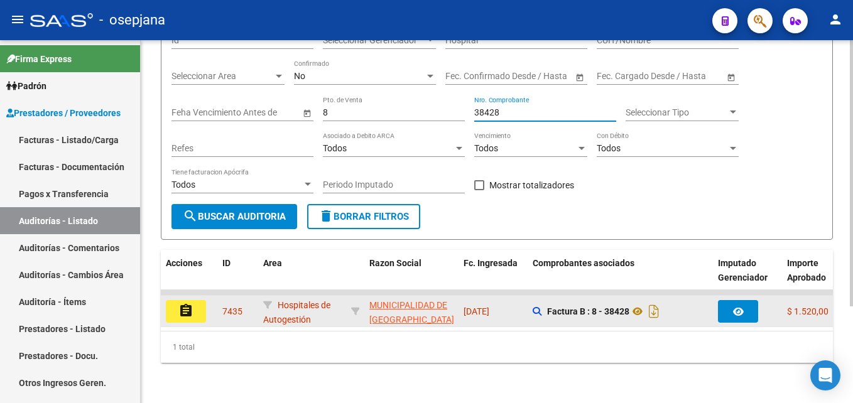
type input "38428"
click at [187, 303] on mat-icon "assignment" at bounding box center [185, 310] width 15 height 15
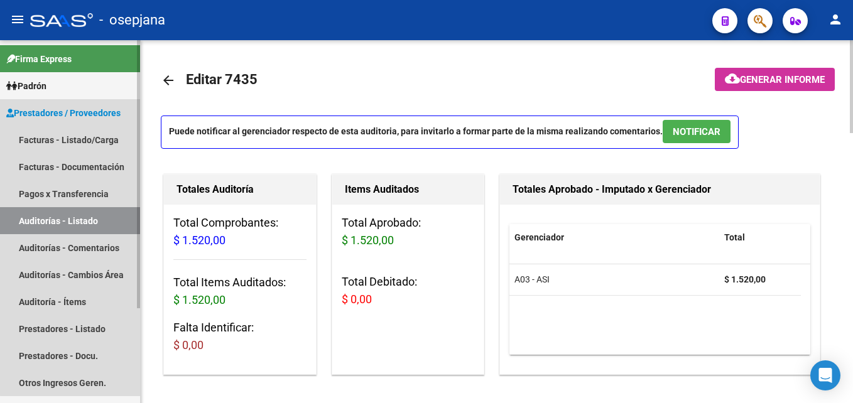
click at [72, 224] on link "Auditorías - Listado" at bounding box center [70, 220] width 140 height 27
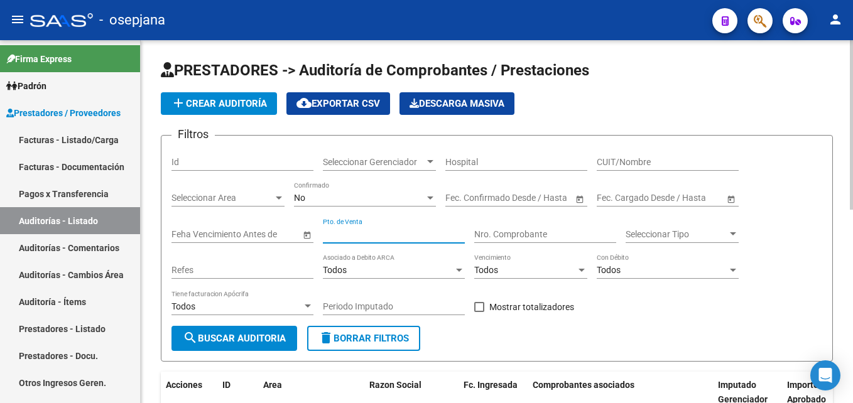
click at [372, 231] on input "Pto. de Venta" at bounding box center [394, 234] width 142 height 11
type input "8"
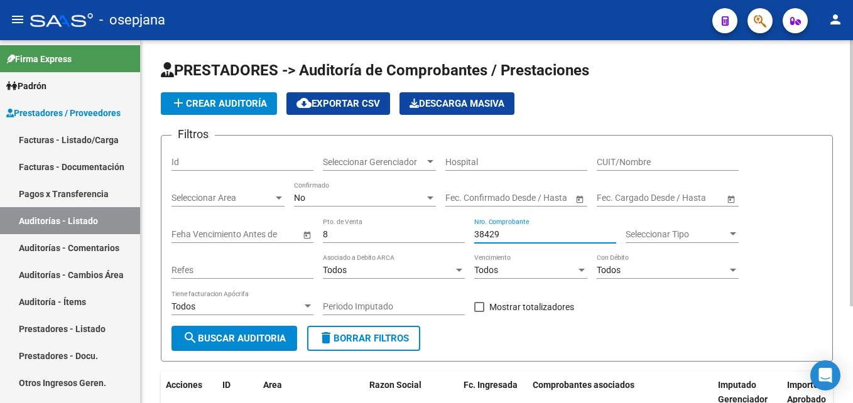
scroll to position [126, 0]
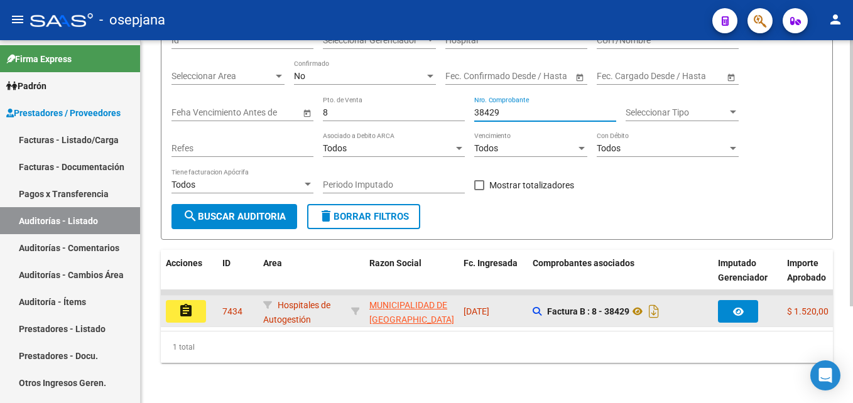
type input "38429"
click at [188, 313] on mat-icon "assignment" at bounding box center [185, 310] width 15 height 15
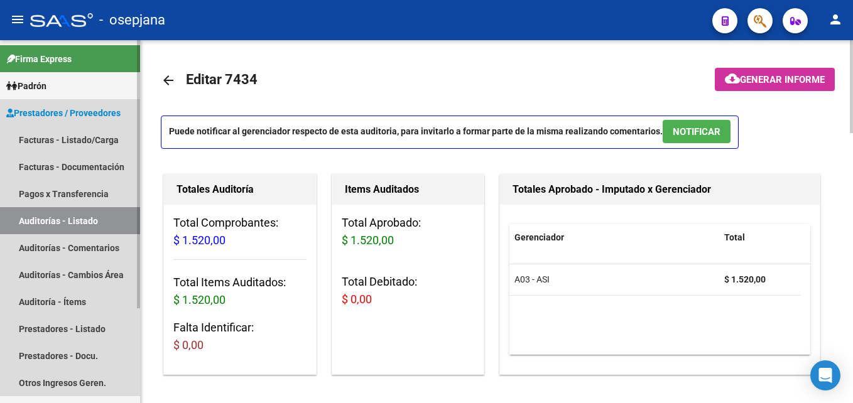
click at [106, 211] on link "Auditorías - Listado" at bounding box center [70, 220] width 140 height 27
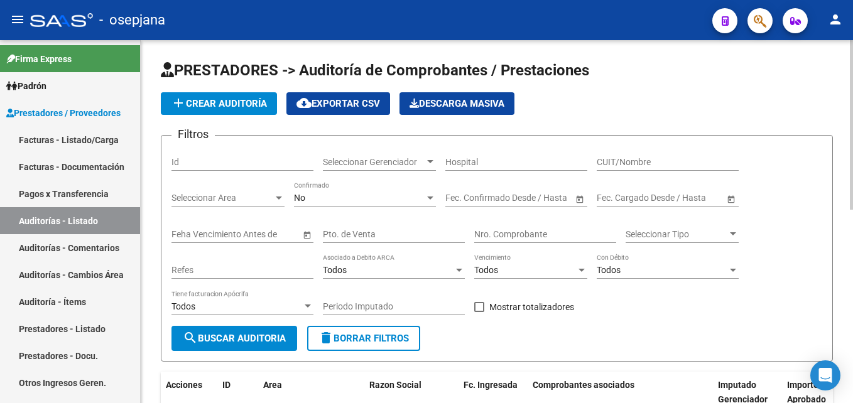
click at [393, 228] on div "Pto. de Venta" at bounding box center [394, 230] width 142 height 25
type input "8"
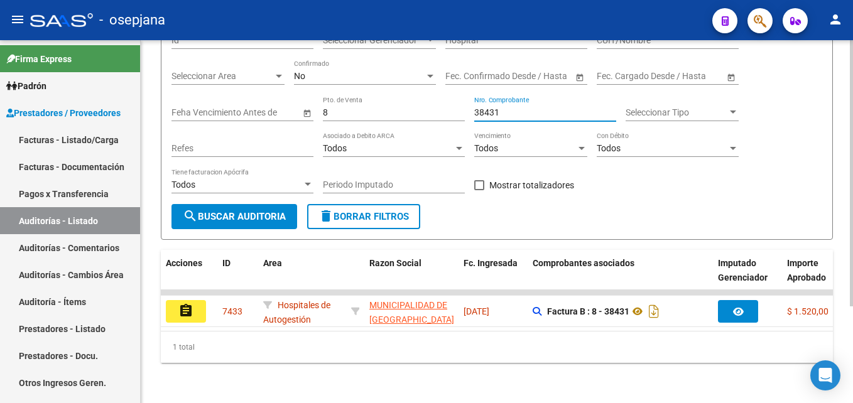
scroll to position [132, 0]
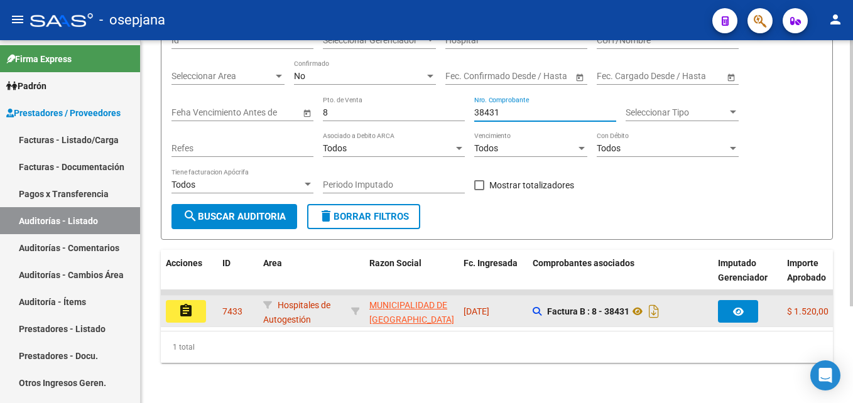
type input "38431"
click at [202, 300] on button "assignment" at bounding box center [186, 311] width 40 height 23
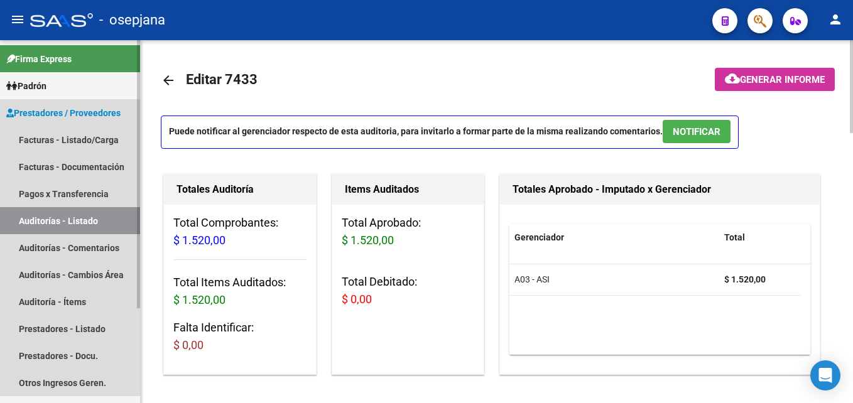
click at [58, 216] on link "Auditorías - Listado" at bounding box center [70, 220] width 140 height 27
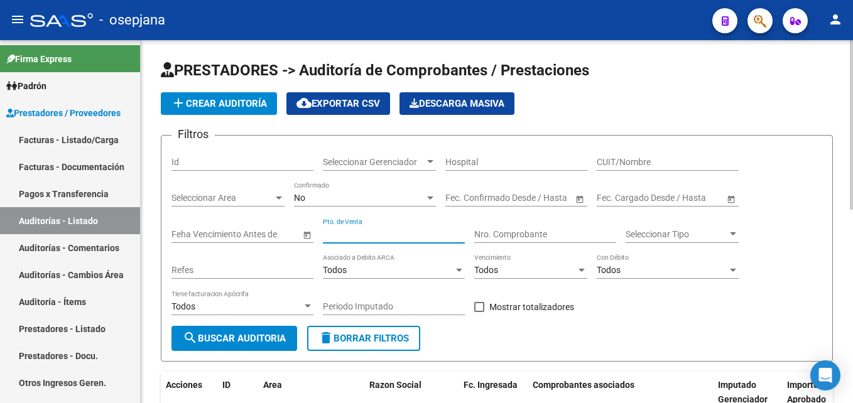
click at [362, 231] on input "Pto. de Venta" at bounding box center [394, 234] width 142 height 11
type input "8"
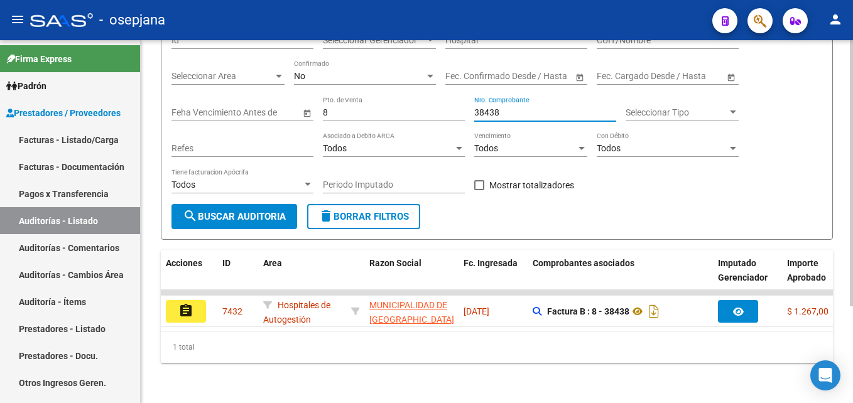
scroll to position [132, 0]
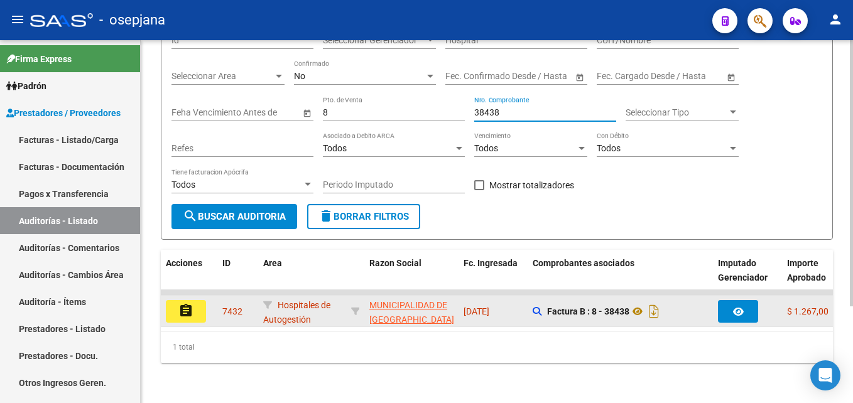
type input "38438"
click at [178, 303] on mat-icon "assignment" at bounding box center [185, 310] width 15 height 15
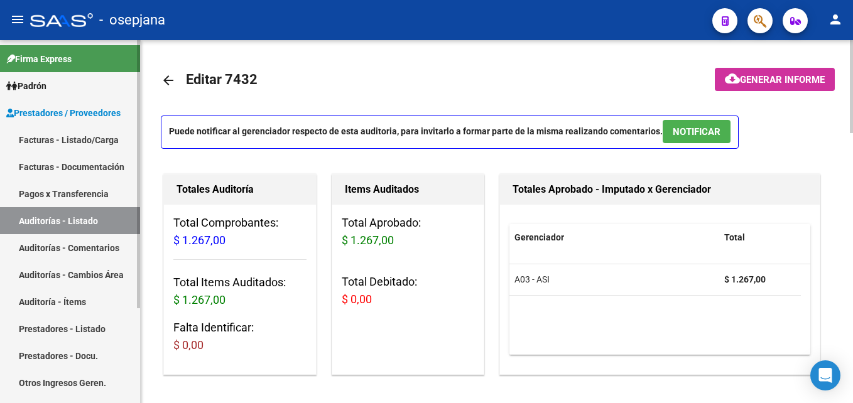
click at [84, 219] on link "Auditorías - Listado" at bounding box center [70, 220] width 140 height 27
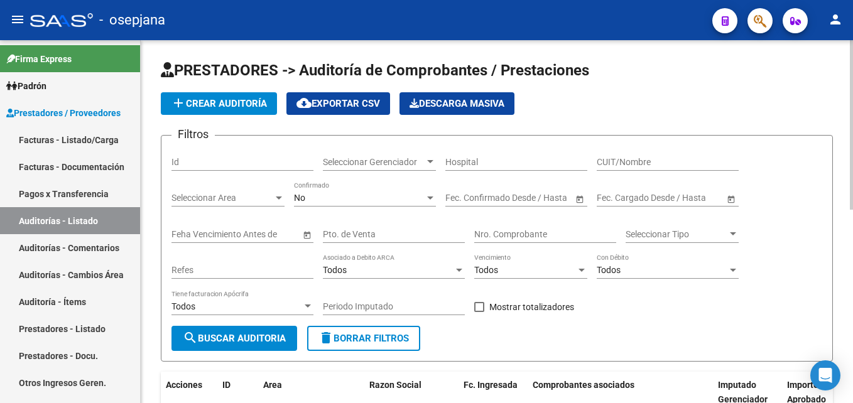
click at [371, 232] on input "Pto. de Venta" at bounding box center [394, 234] width 142 height 11
type input "8"
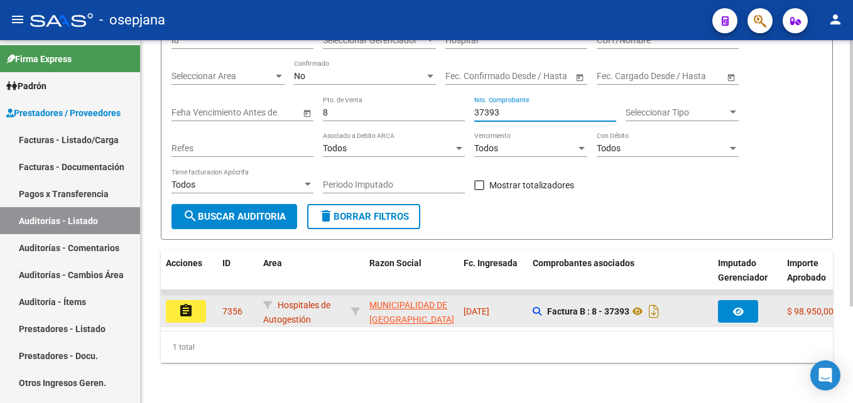
type input "37393"
click at [192, 310] on button "assignment" at bounding box center [186, 311] width 40 height 23
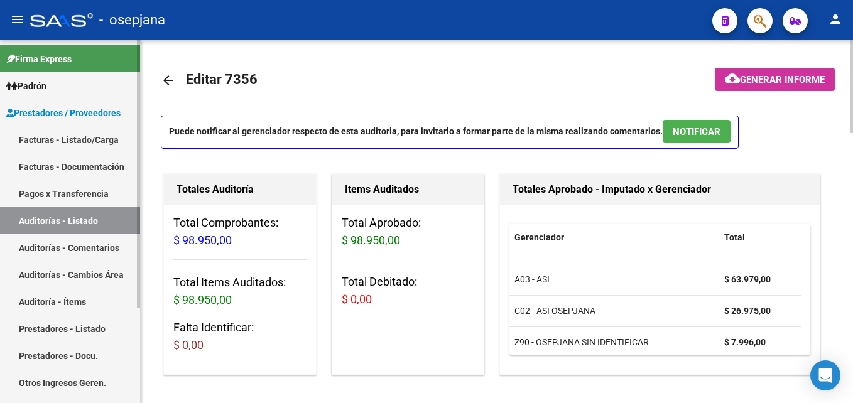
click at [110, 227] on link "Auditorías - Listado" at bounding box center [70, 220] width 140 height 27
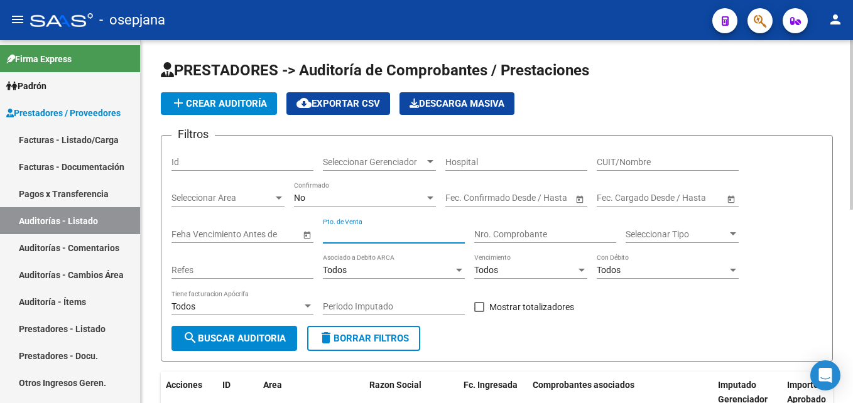
click at [449, 235] on input "Pto. de Venta" at bounding box center [394, 234] width 142 height 11
type input "8"
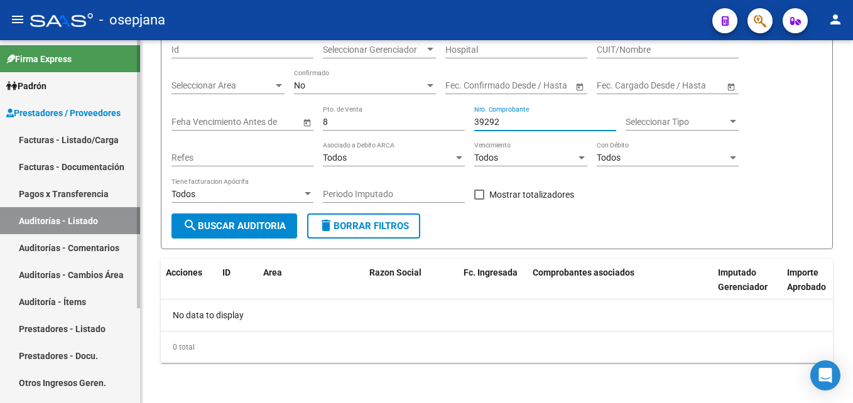
scroll to position [50, 0]
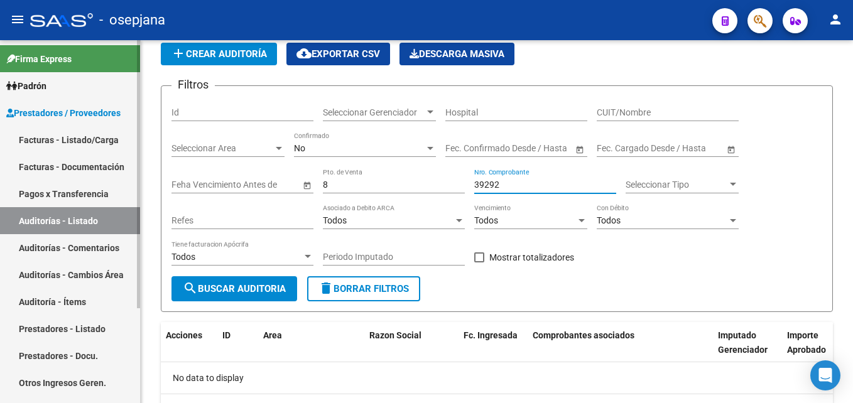
type input "39292"
click at [64, 135] on link "Facturas - Listado/Carga" at bounding box center [70, 139] width 140 height 27
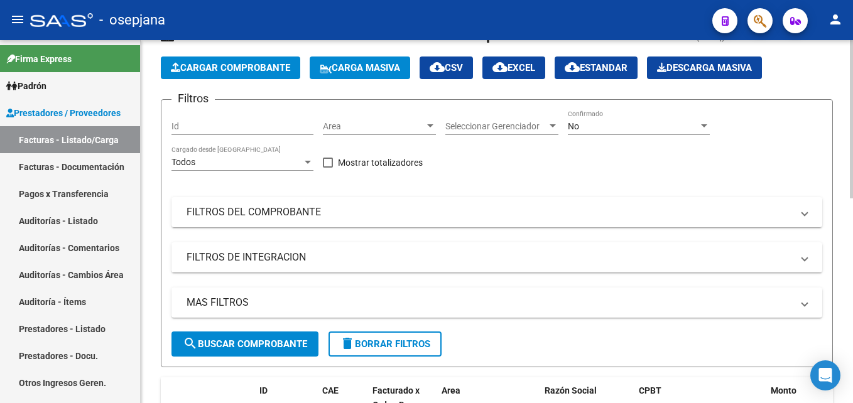
click at [379, 127] on span "Area" at bounding box center [374, 126] width 102 height 11
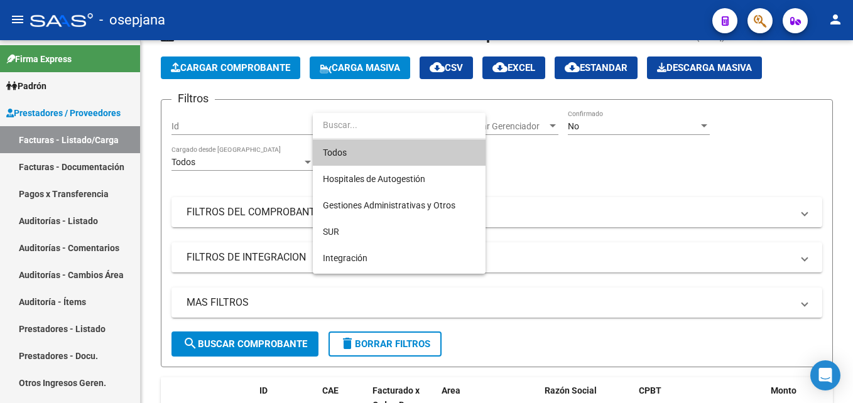
click at [386, 144] on span "Todos" at bounding box center [399, 152] width 153 height 26
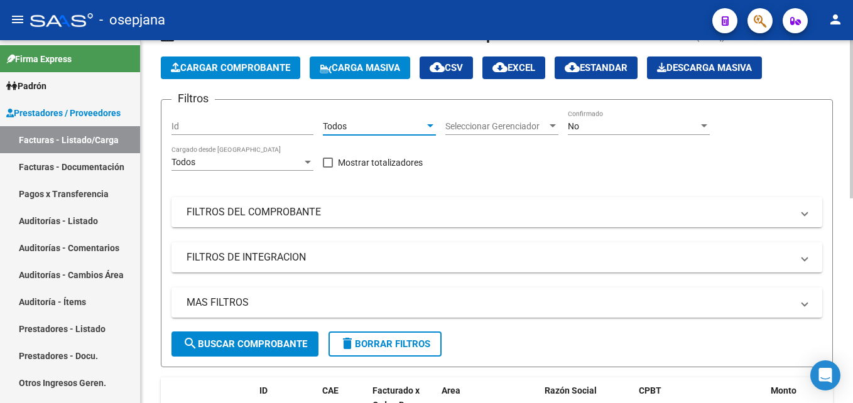
click at [496, 129] on span "Seleccionar Gerenciador" at bounding box center [496, 126] width 102 height 11
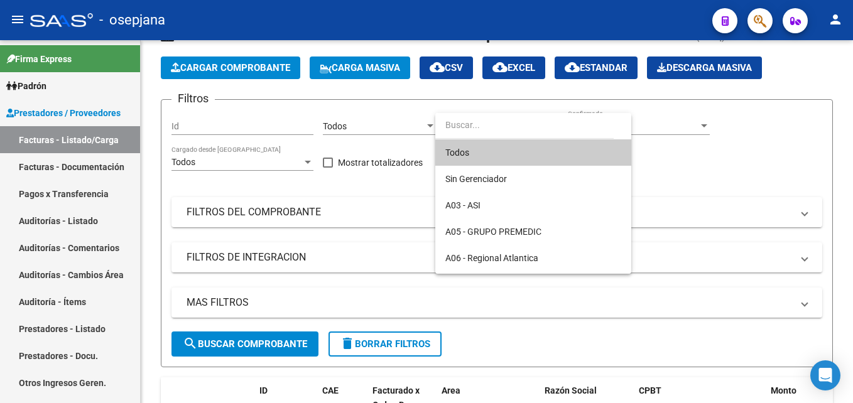
click at [487, 151] on span "Todos" at bounding box center [533, 152] width 176 height 26
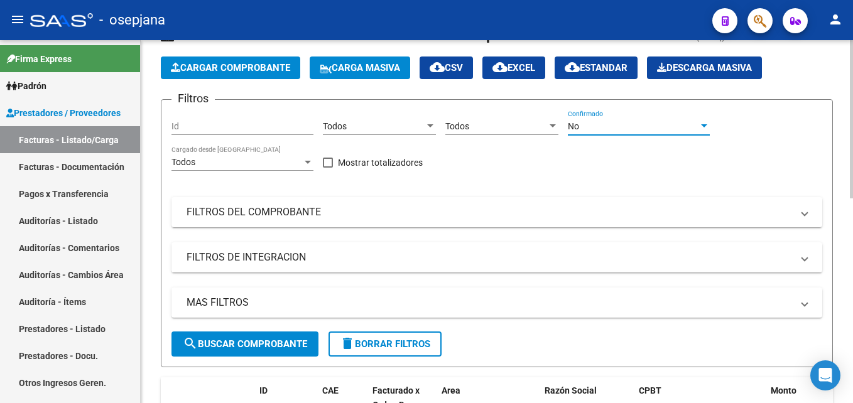
click at [576, 126] on span "No" at bounding box center [573, 126] width 11 height 10
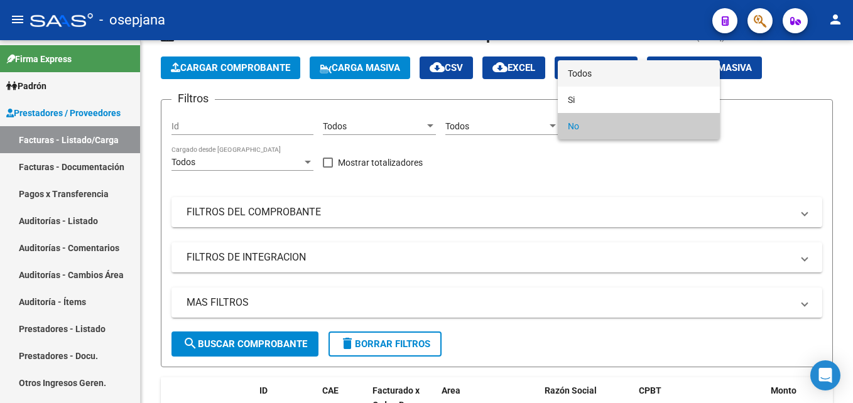
click at [591, 75] on span "Todos" at bounding box center [639, 73] width 142 height 26
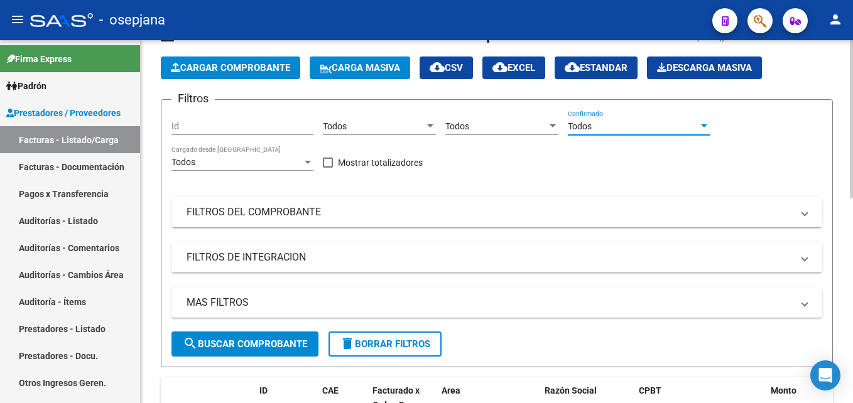
click at [436, 205] on mat-panel-title "FILTROS DEL COMPROBANTE" at bounding box center [489, 212] width 605 height 14
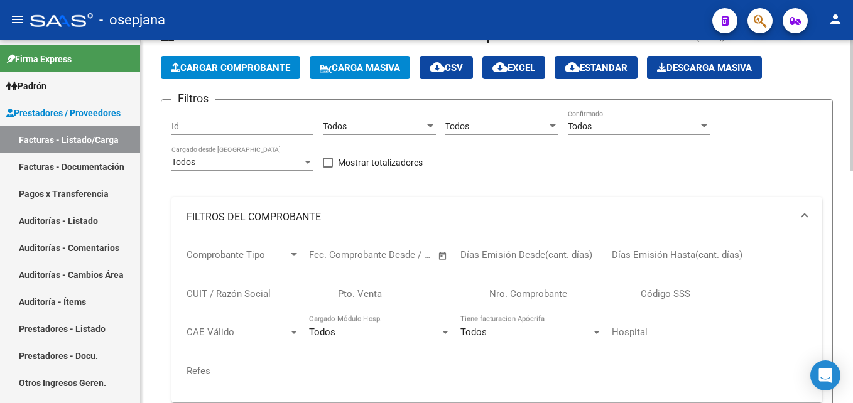
click at [420, 288] on input "Pto. Venta" at bounding box center [409, 293] width 142 height 11
type input "8"
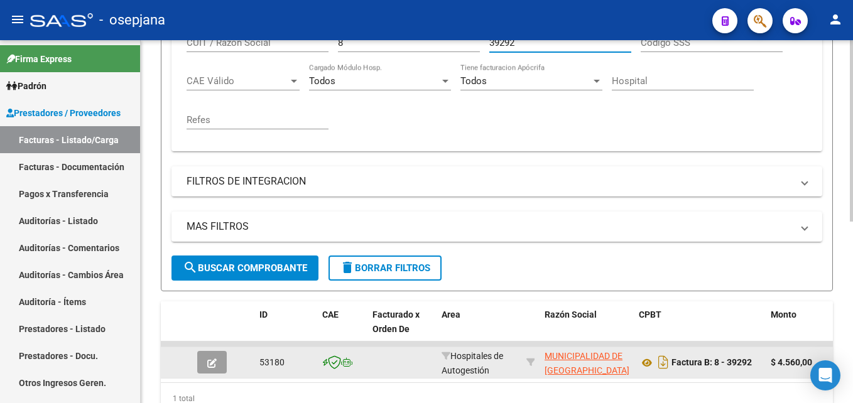
scroll to position [362, 0]
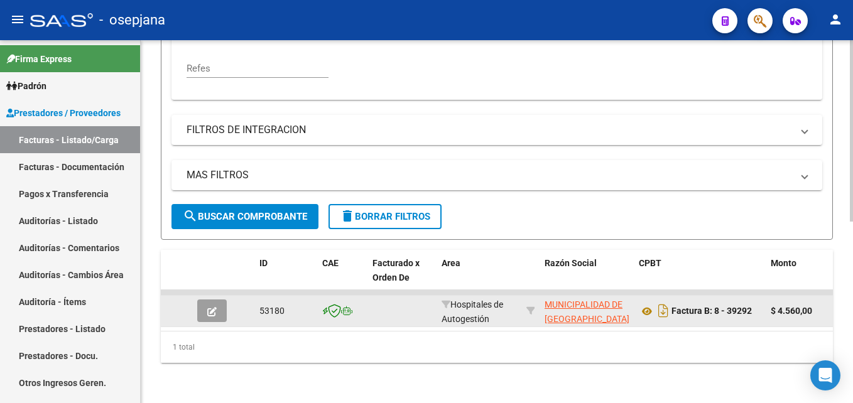
type input "39292"
click at [214, 300] on button "button" at bounding box center [212, 311] width 30 height 23
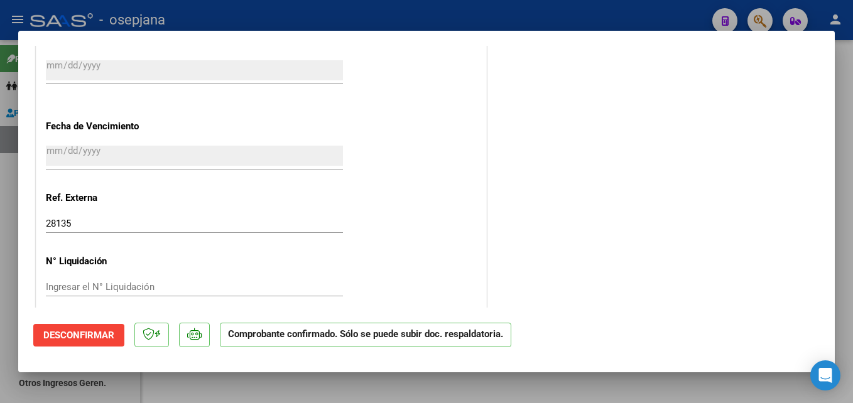
scroll to position [767, 0]
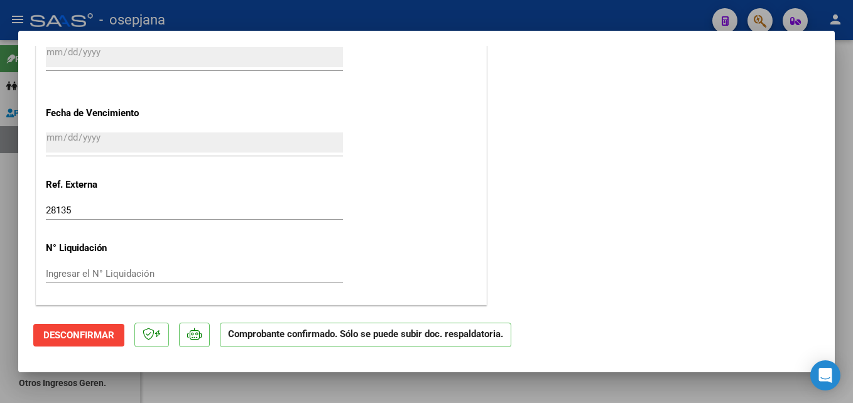
click at [413, 335] on p "Comprobante confirmado. Sólo se puede subir doc. respaldatoria." at bounding box center [365, 335] width 291 height 24
click at [149, 333] on icon at bounding box center [149, 334] width 12 height 13
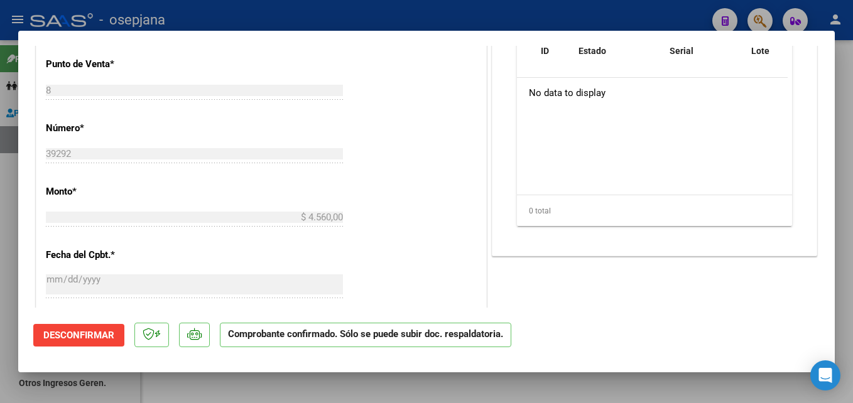
scroll to position [327, 0]
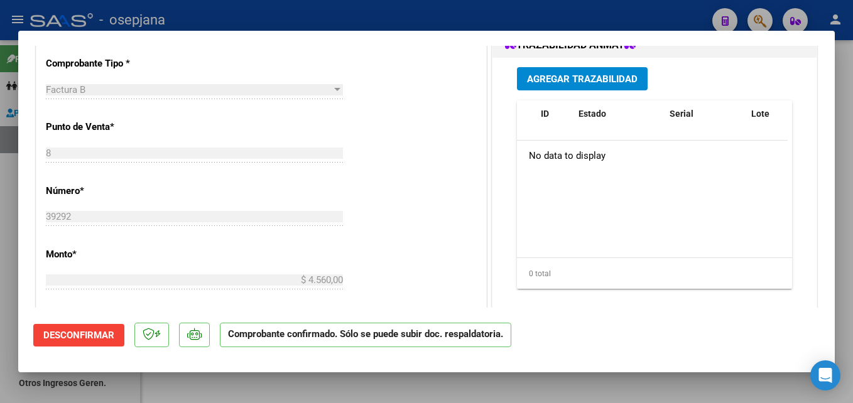
click at [271, 16] on div at bounding box center [426, 201] width 853 height 403
type input "$ 0,00"
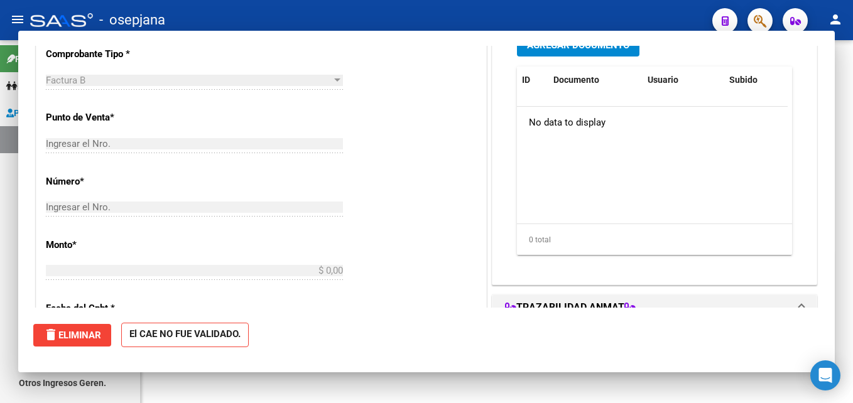
scroll to position [0, 0]
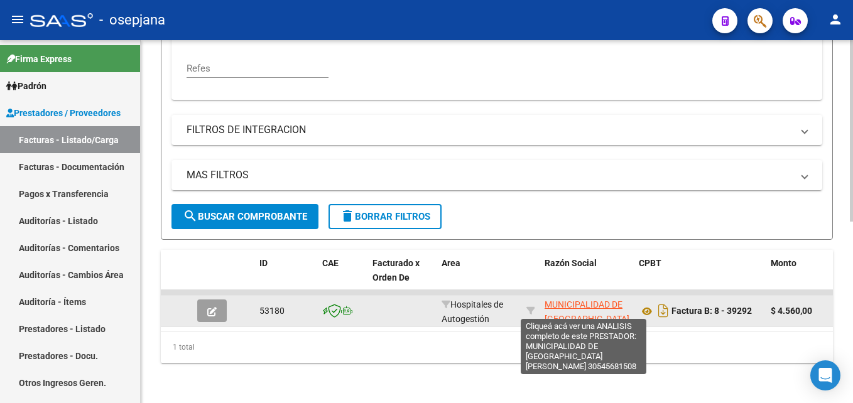
click at [577, 307] on span "MUNICIPALIDAD DE [GEOGRAPHIC_DATA][PERSON_NAME]" at bounding box center [587, 319] width 85 height 39
type textarea "30545681508"
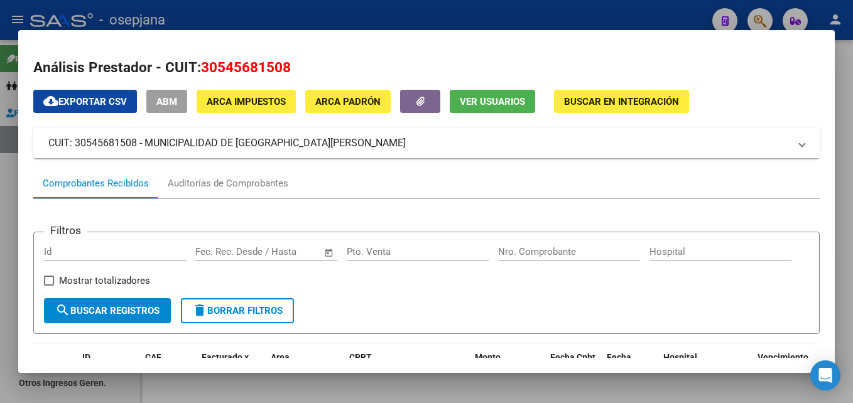
click at [431, 18] on div at bounding box center [426, 201] width 853 height 403
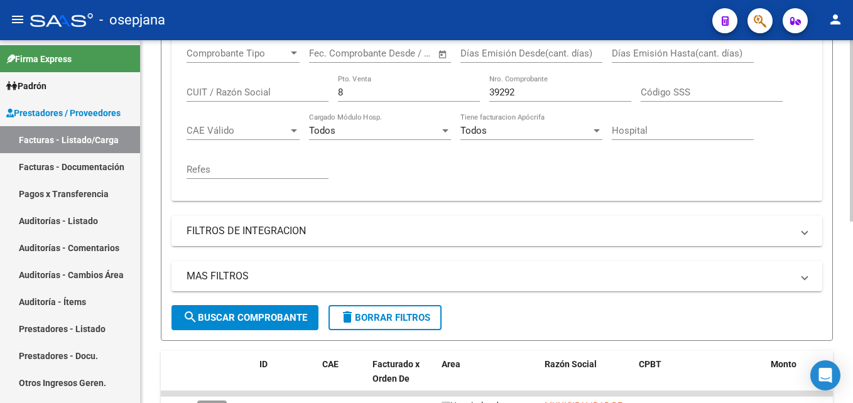
scroll to position [362, 0]
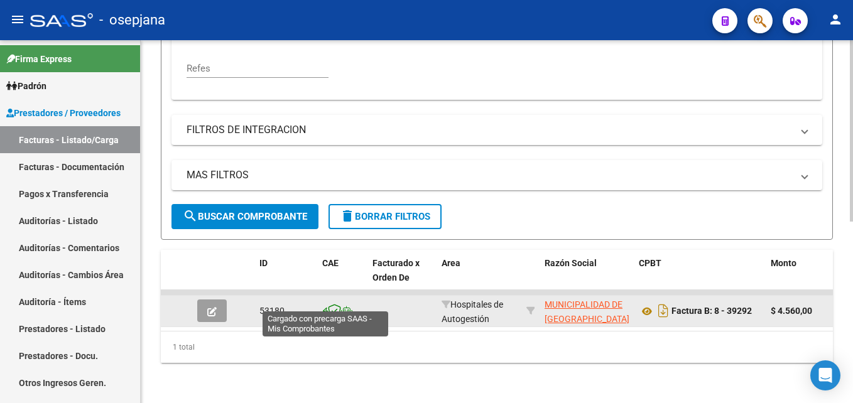
click at [327, 306] on span at bounding box center [325, 311] width 6 height 10
click at [337, 304] on icon at bounding box center [334, 311] width 13 height 14
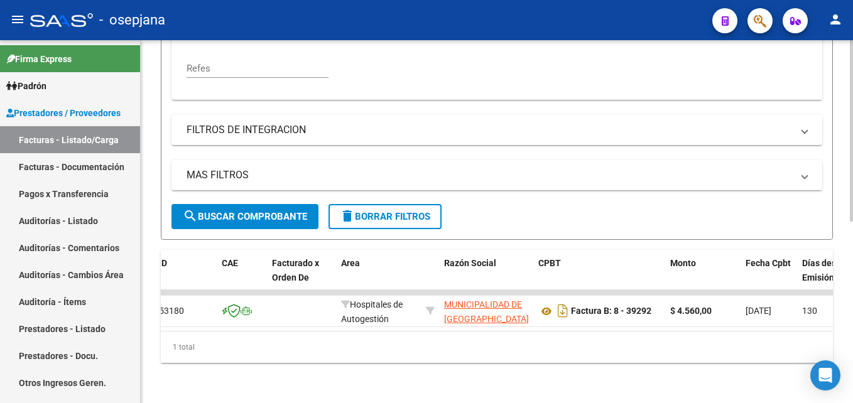
scroll to position [0, 0]
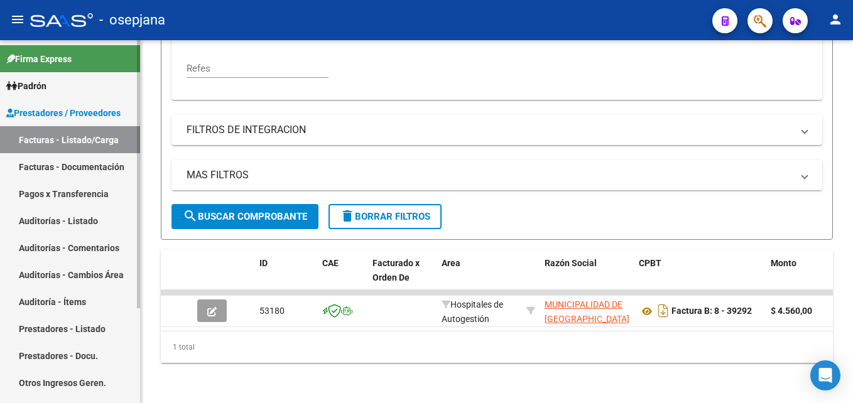
click at [72, 219] on link "Auditorías - Listado" at bounding box center [70, 220] width 140 height 27
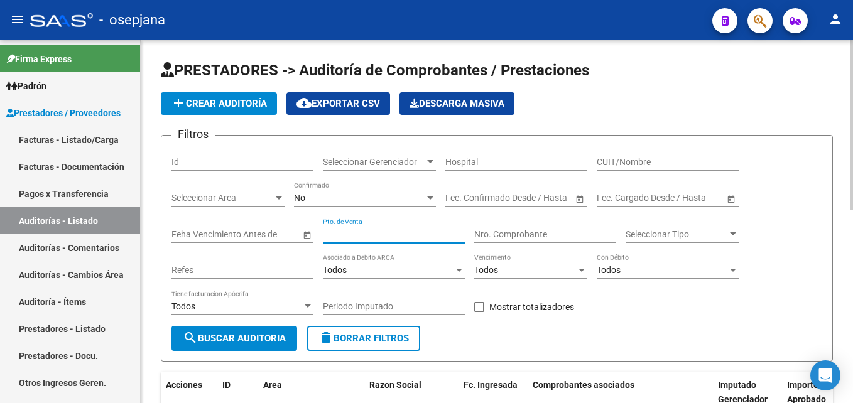
click at [356, 234] on input "Pto. de Venta" at bounding box center [394, 234] width 142 height 11
type input "8"
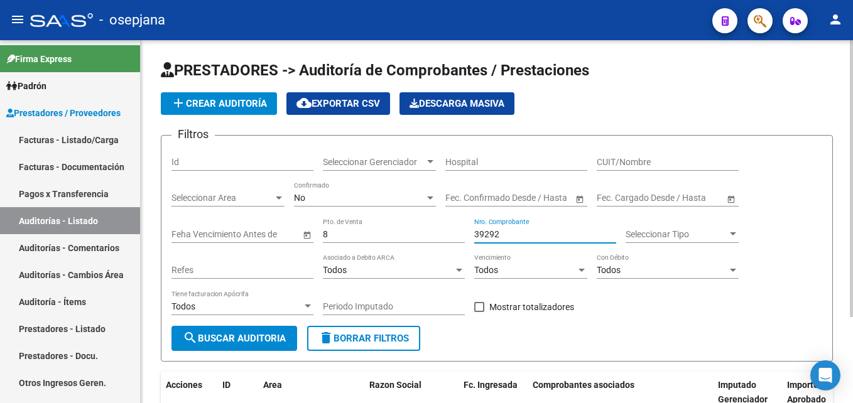
scroll to position [112, 0]
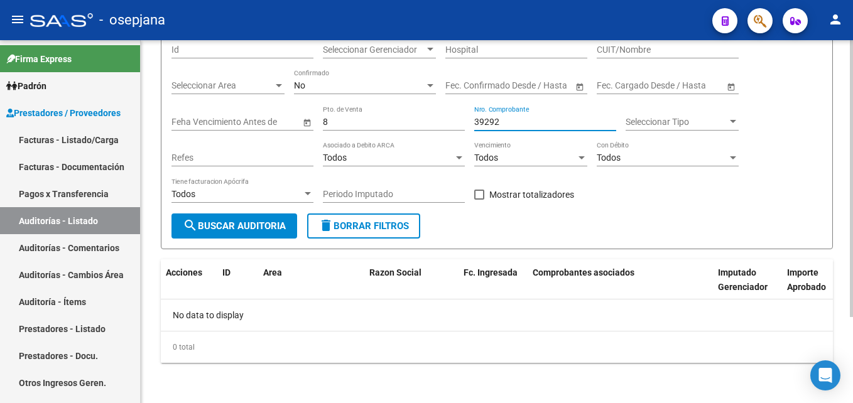
type input "39292"
click at [320, 119] on div "Filtros Id Seleccionar Gerenciador Seleccionar Gerenciador Hospital CUIT/Nombre…" at bounding box center [496, 123] width 651 height 180
drag, startPoint x: 337, startPoint y: 122, endPoint x: 301, endPoint y: 122, distance: 35.8
click at [301, 122] on div "Filtros Id Seleccionar Gerenciador Seleccionar Gerenciador Hospital CUIT/Nombre…" at bounding box center [496, 123] width 651 height 180
type input "2"
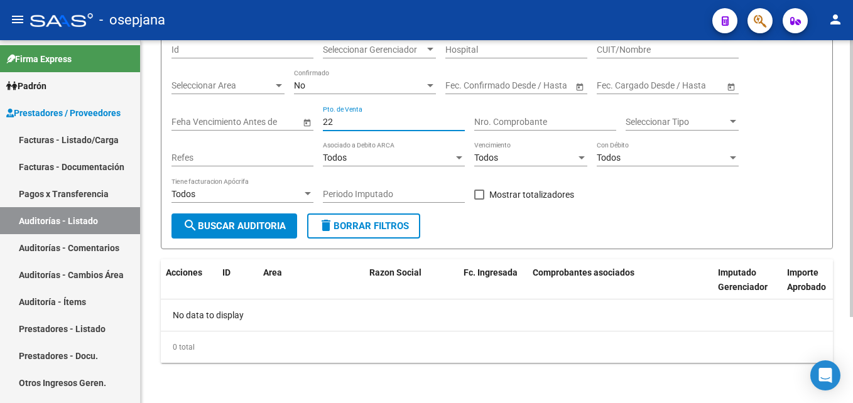
type input "2"
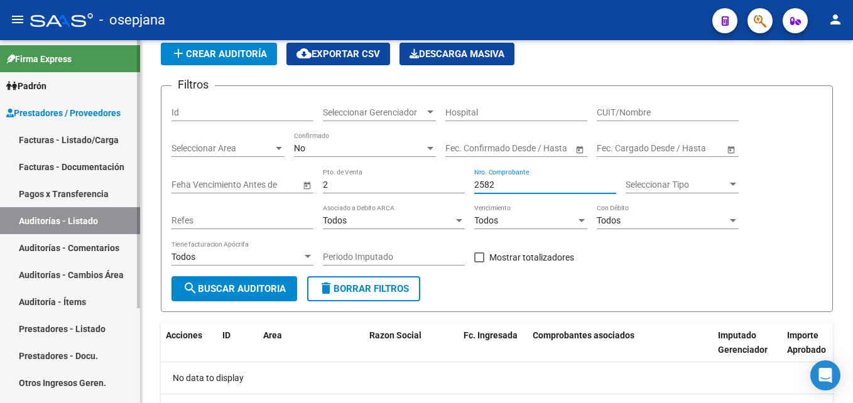
scroll to position [0, 0]
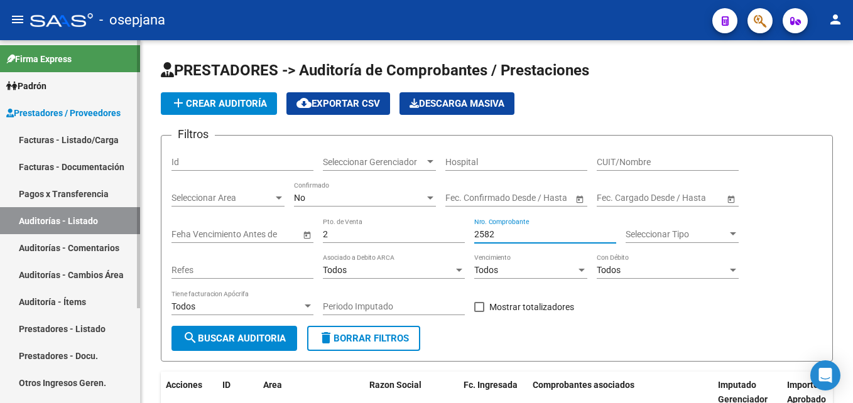
type input "2582"
click at [66, 133] on link "Facturas - Listado/Carga" at bounding box center [70, 139] width 140 height 27
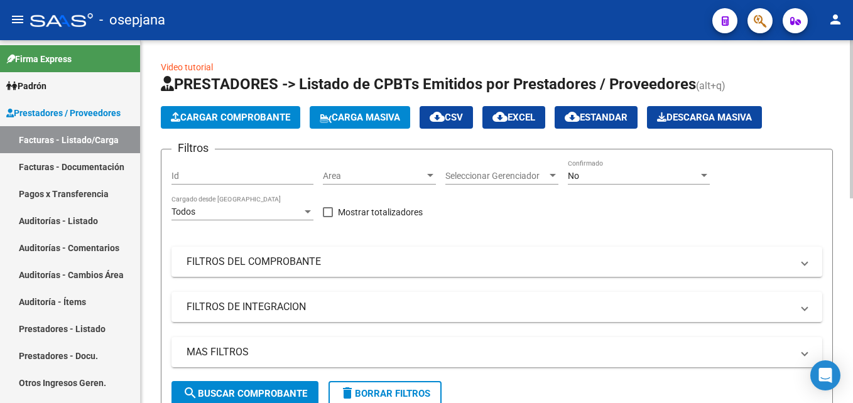
click at [393, 180] on span "Area" at bounding box center [374, 176] width 102 height 11
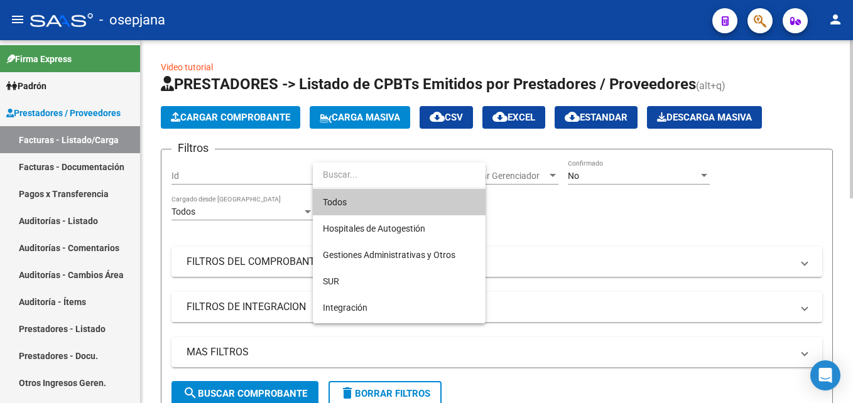
click at [383, 197] on span "Todos" at bounding box center [399, 202] width 153 height 26
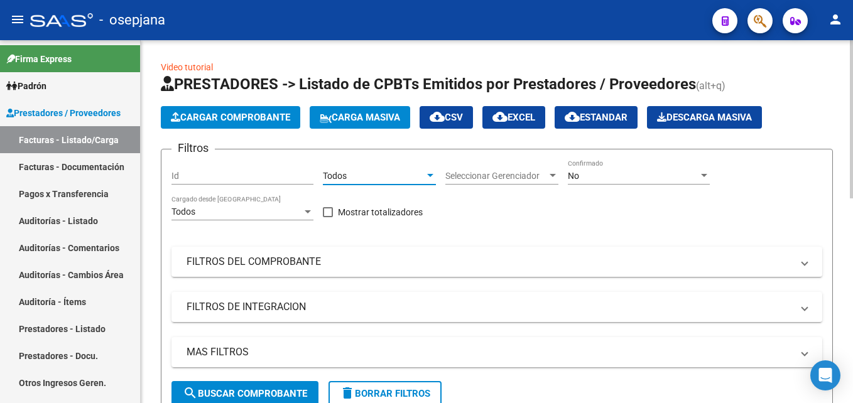
click at [480, 176] on span "Seleccionar Gerenciador" at bounding box center [496, 176] width 102 height 11
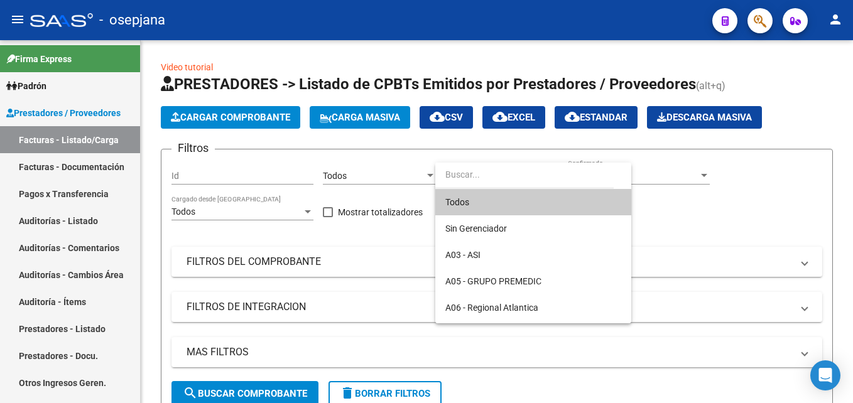
click at [484, 197] on span "Todos" at bounding box center [533, 202] width 176 height 26
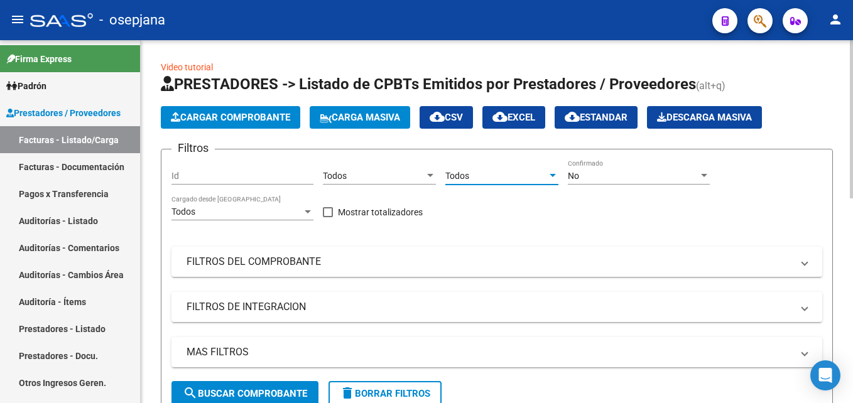
click at [612, 180] on div "No" at bounding box center [633, 176] width 131 height 11
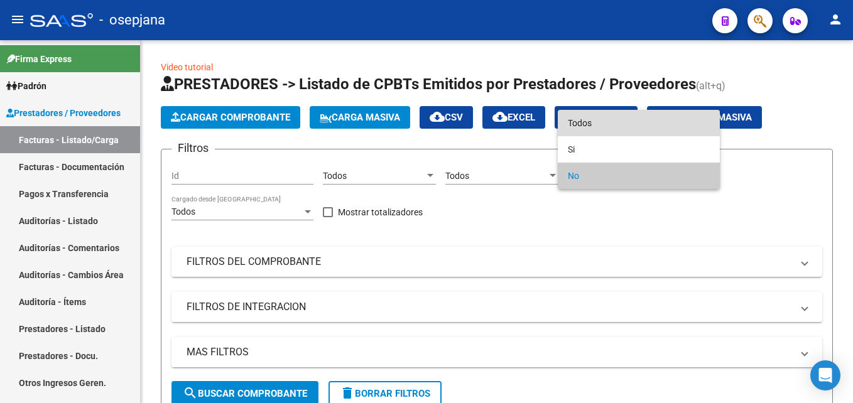
click at [607, 118] on span "Todos" at bounding box center [639, 123] width 142 height 26
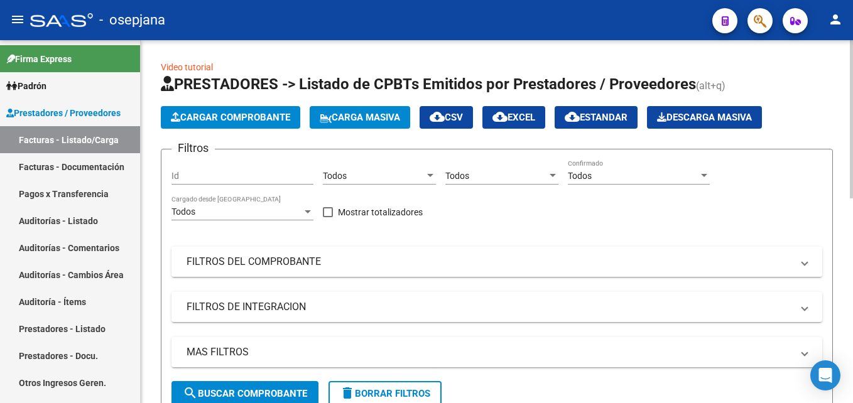
click at [343, 269] on mat-expansion-panel-header "FILTROS DEL COMPROBANTE" at bounding box center [496, 262] width 651 height 30
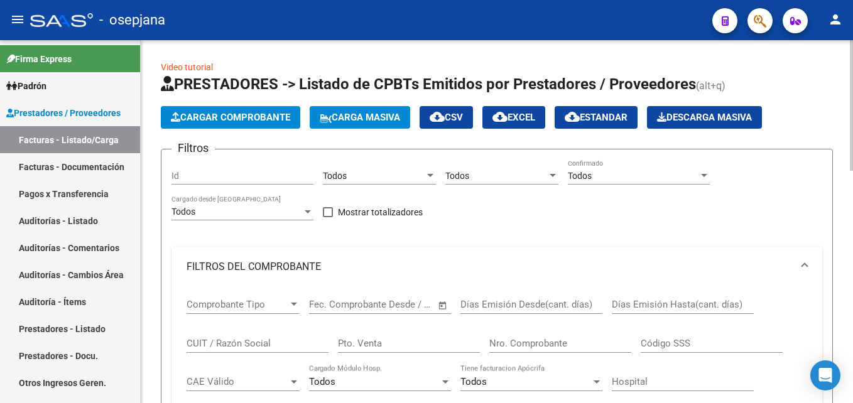
drag, startPoint x: 388, startPoint y: 340, endPoint x: 381, endPoint y: 342, distance: 6.6
click at [388, 340] on input "Pto. Venta" at bounding box center [409, 343] width 142 height 11
type input "2"
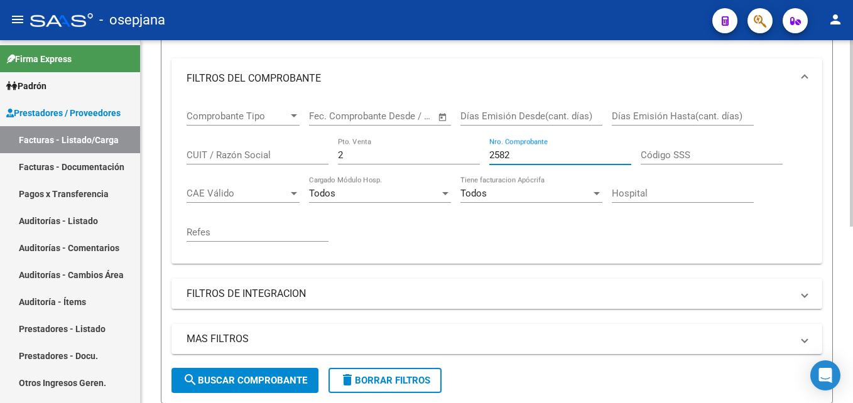
scroll to position [343, 0]
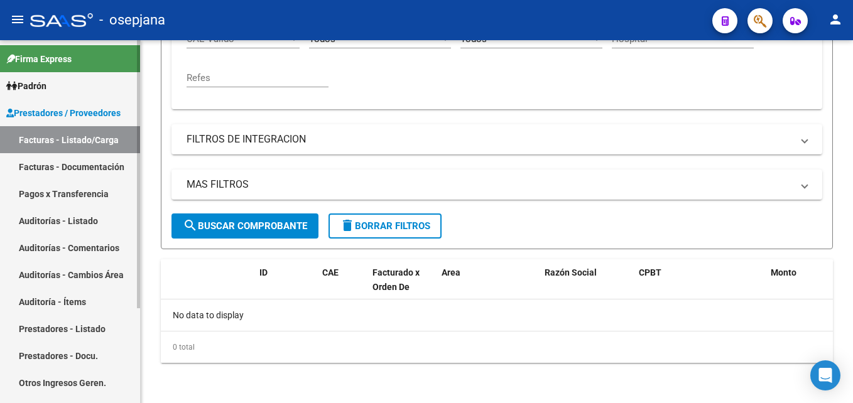
type input "2582"
click at [97, 212] on link "Auditorías - Listado" at bounding box center [70, 220] width 140 height 27
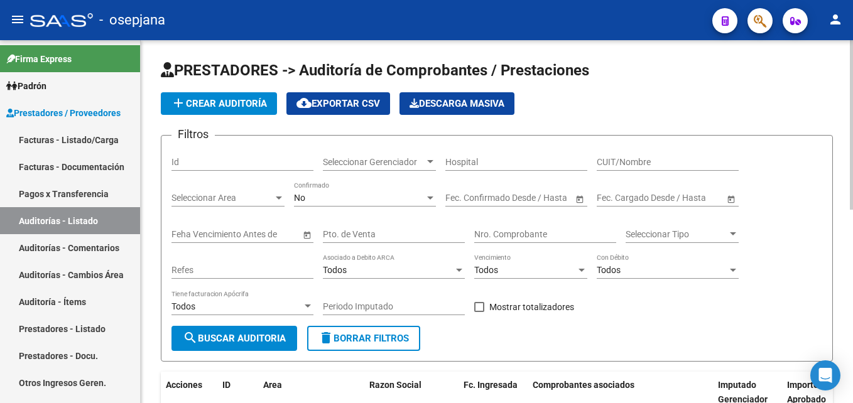
click at [345, 227] on div "Pto. de Venta" at bounding box center [394, 230] width 142 height 25
type input "33"
type input "1"
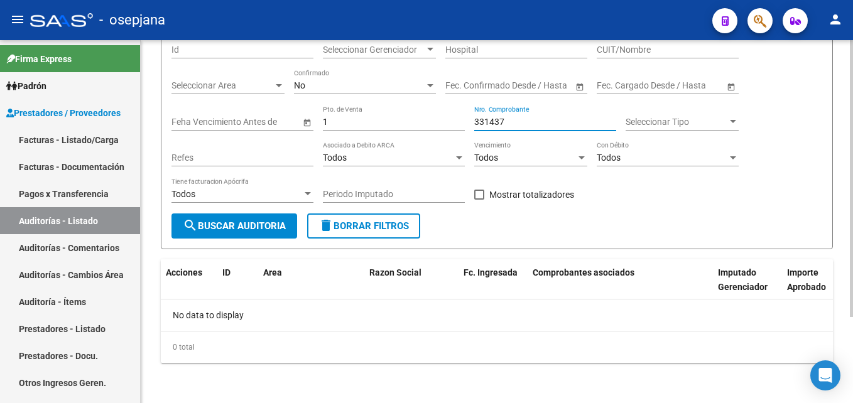
type input "331437"
drag, startPoint x: 340, startPoint y: 123, endPoint x: 320, endPoint y: 123, distance: 19.5
click at [320, 123] on div "Filtros Id Seleccionar Gerenciador Seleccionar Gerenciador Hospital CUIT/Nombre…" at bounding box center [496, 123] width 651 height 180
type input "2025"
type input "5241"
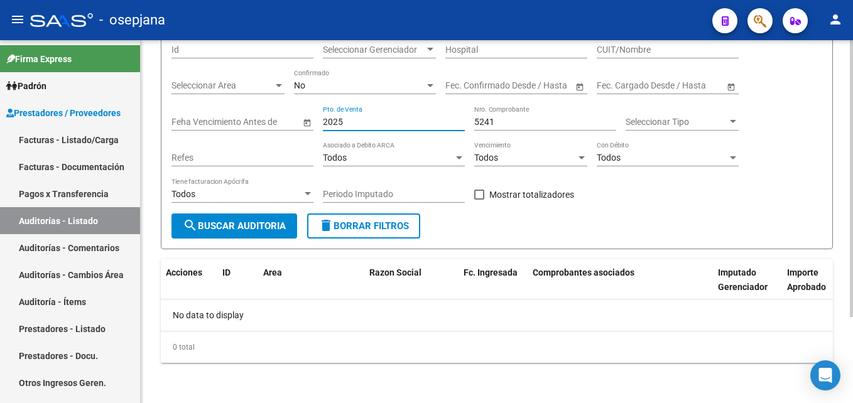
click at [304, 124] on div "Filtros Id Seleccionar Gerenciador Seleccionar Gerenciador Hospital CUIT/Nombre…" at bounding box center [496, 123] width 651 height 180
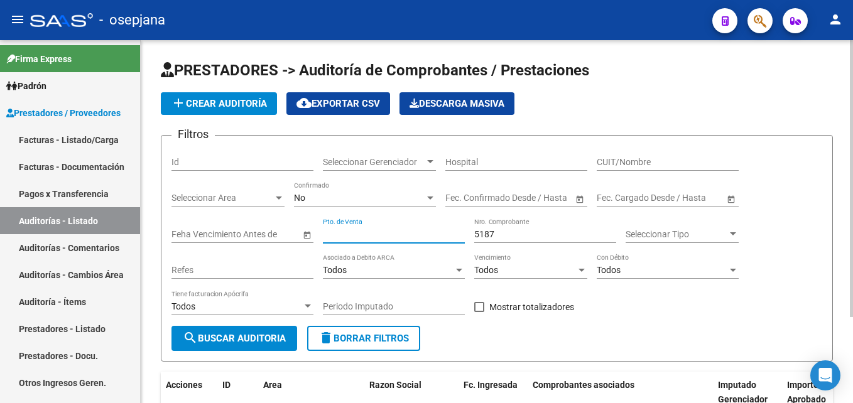
click at [376, 236] on input "Pto. de Venta" at bounding box center [394, 234] width 142 height 11
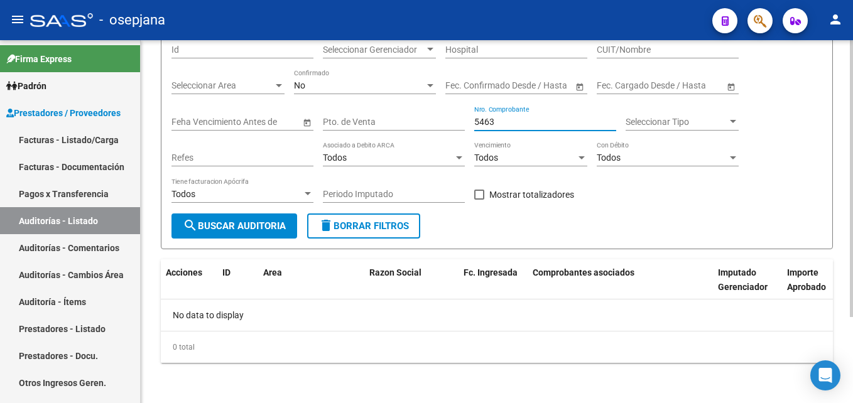
drag, startPoint x: 502, startPoint y: 124, endPoint x: 460, endPoint y: 124, distance: 42.7
click at [460, 124] on div "Filtros Id Seleccionar Gerenciador Seleccionar Gerenciador Hospital CUIT/Nombre…" at bounding box center [496, 123] width 651 height 180
type input "2143"
